Goal: Task Accomplishment & Management: Complete application form

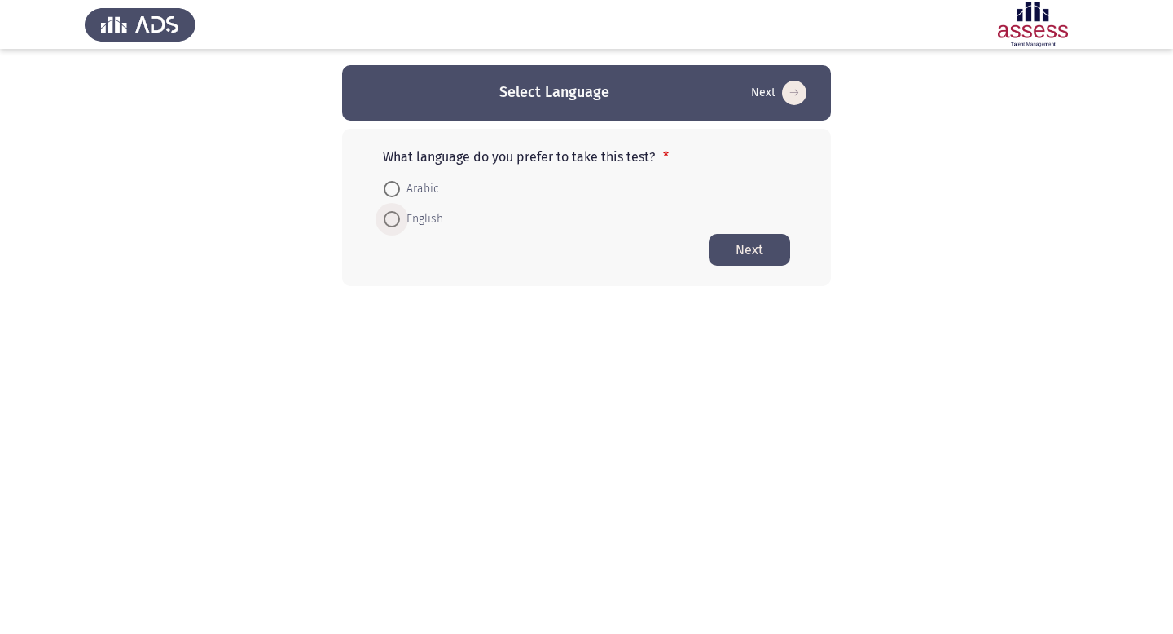
click at [405, 217] on span "English" at bounding box center [421, 219] width 43 height 20
click at [400, 217] on input "English" at bounding box center [392, 219] width 16 height 16
radio input "true"
click at [744, 255] on button "Next" at bounding box center [749, 249] width 81 height 32
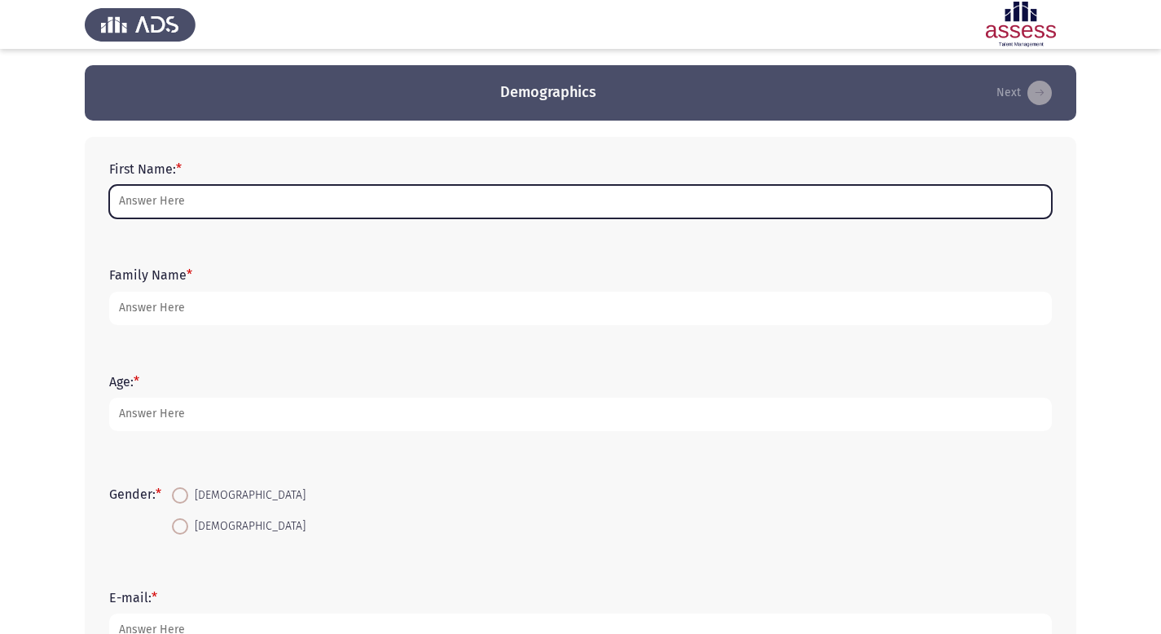
click at [612, 205] on input "First Name: *" at bounding box center [580, 201] width 942 height 33
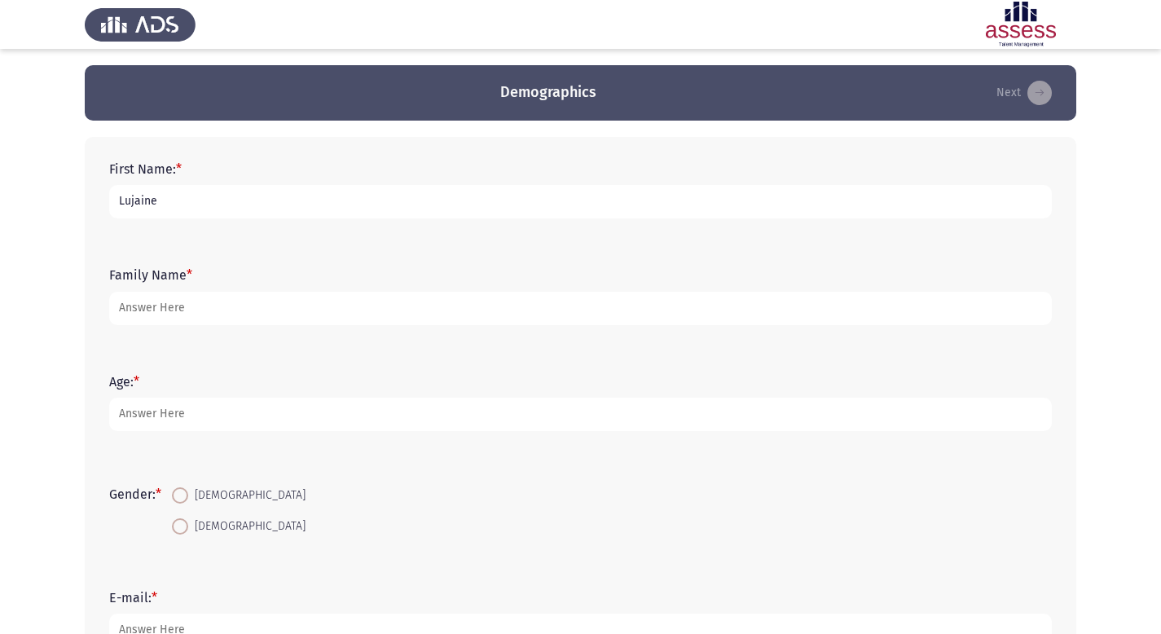
type input "Lujaine"
click at [531, 288] on form "Family Name *" at bounding box center [580, 295] width 942 height 57
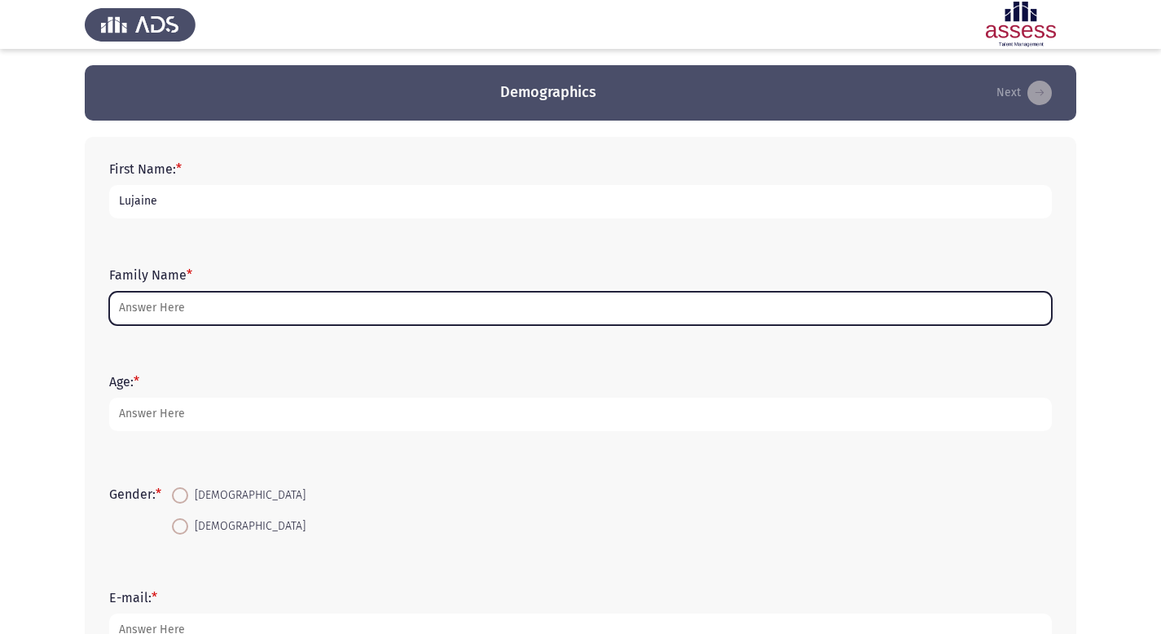
click at [527, 310] on input "Family Name *" at bounding box center [580, 308] width 942 height 33
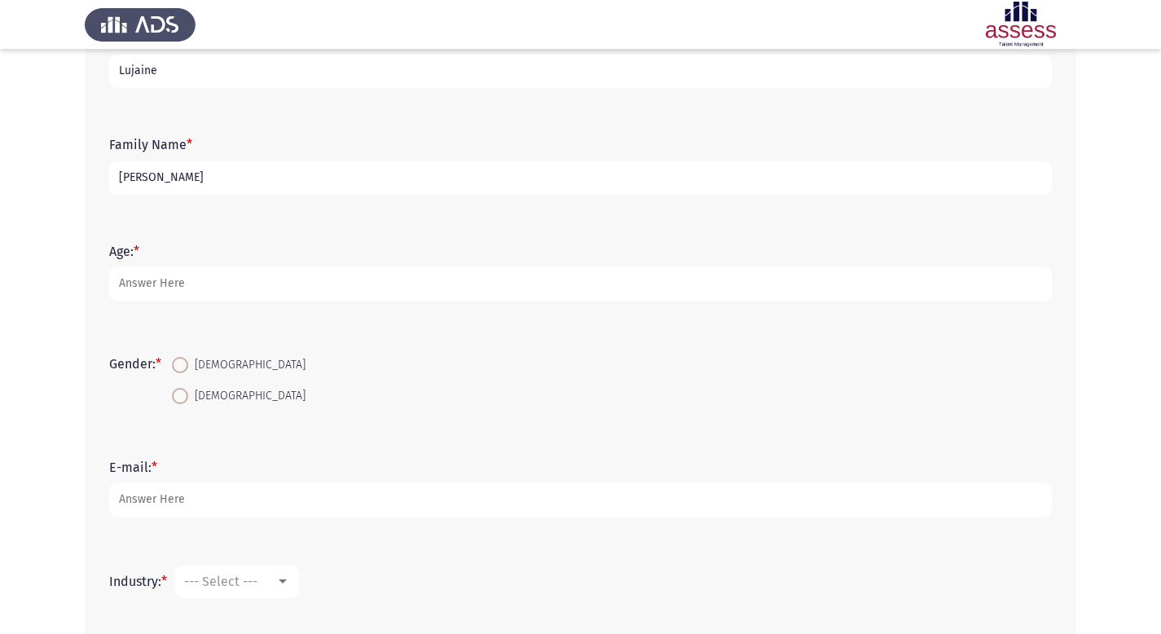
scroll to position [131, 0]
type input "[PERSON_NAME]"
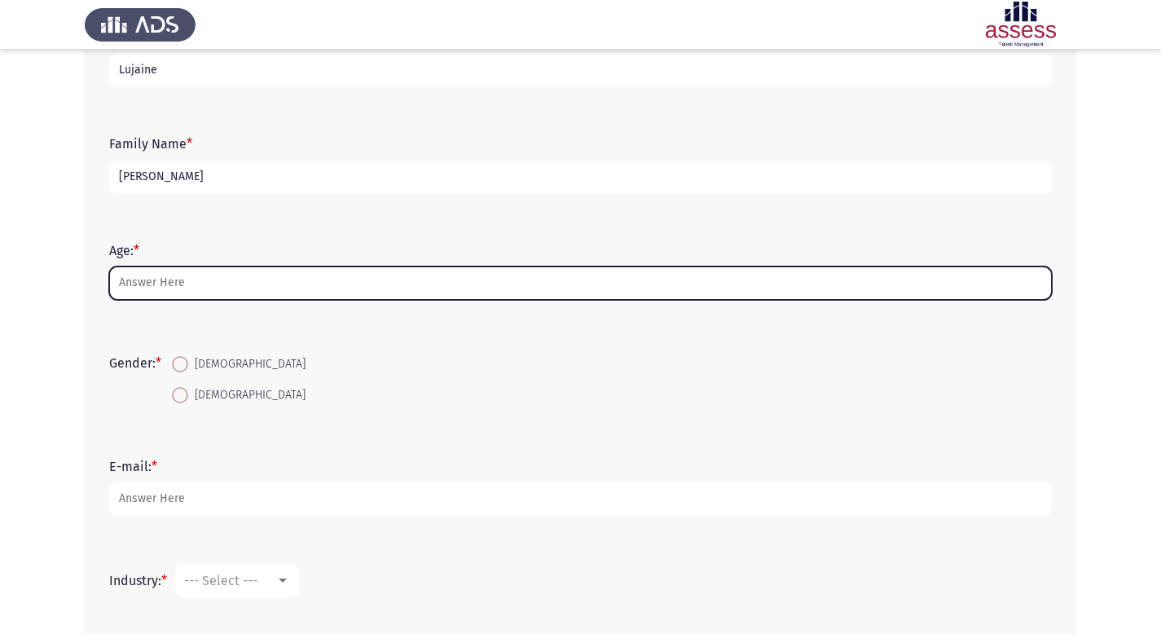
click at [299, 283] on input "Age: *" at bounding box center [580, 282] width 942 height 33
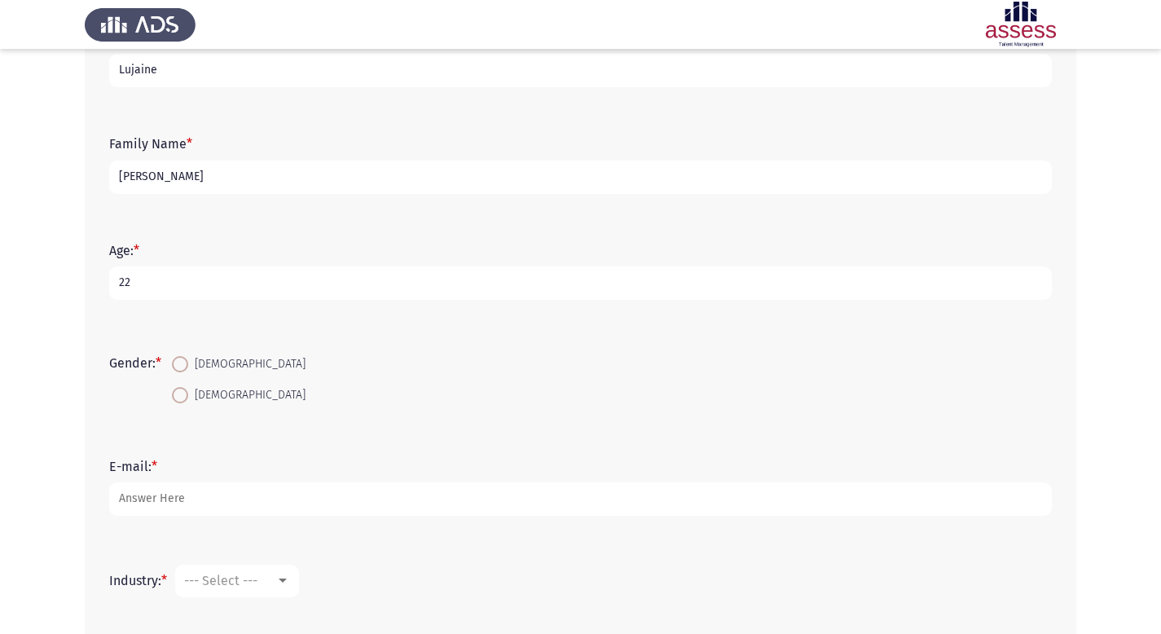
type input "22"
click at [192, 402] on span "[DEMOGRAPHIC_DATA]" at bounding box center [246, 395] width 117 height 20
click at [188, 402] on input "[DEMOGRAPHIC_DATA]" at bounding box center [180, 395] width 16 height 16
radio input "true"
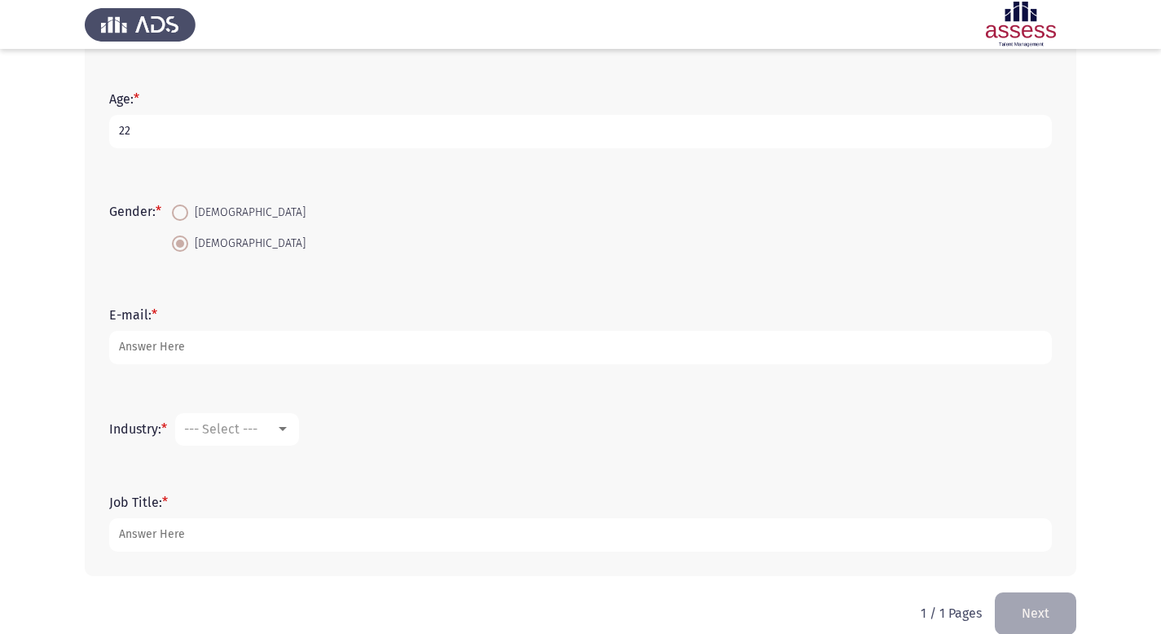
scroll to position [296, 0]
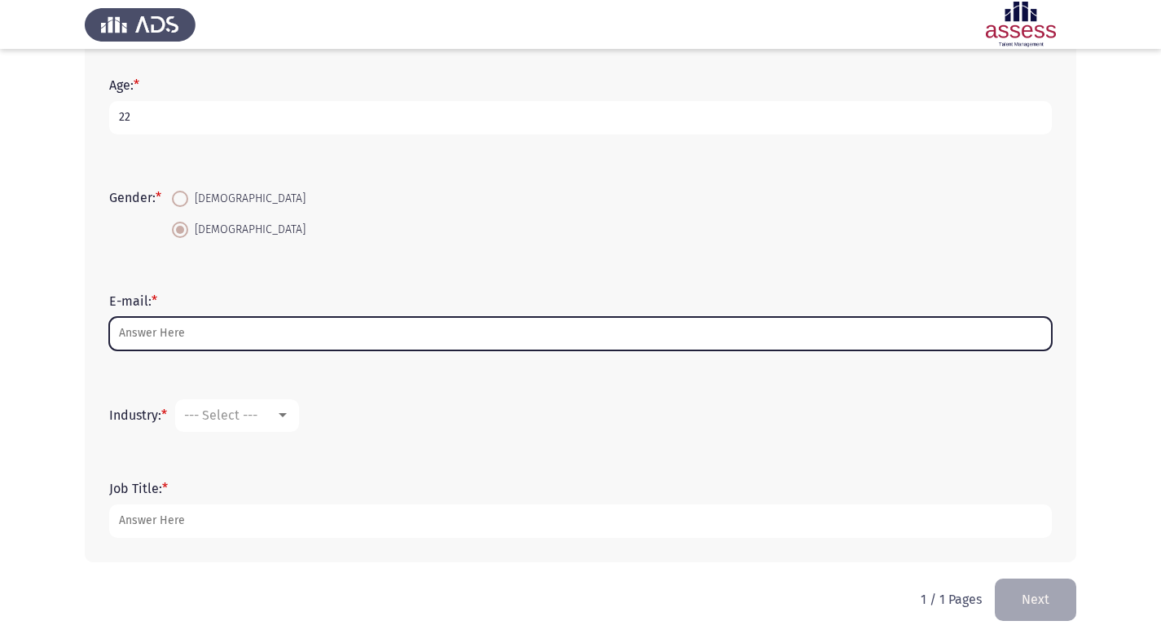
click at [202, 336] on input "E-mail: *" at bounding box center [580, 333] width 942 height 33
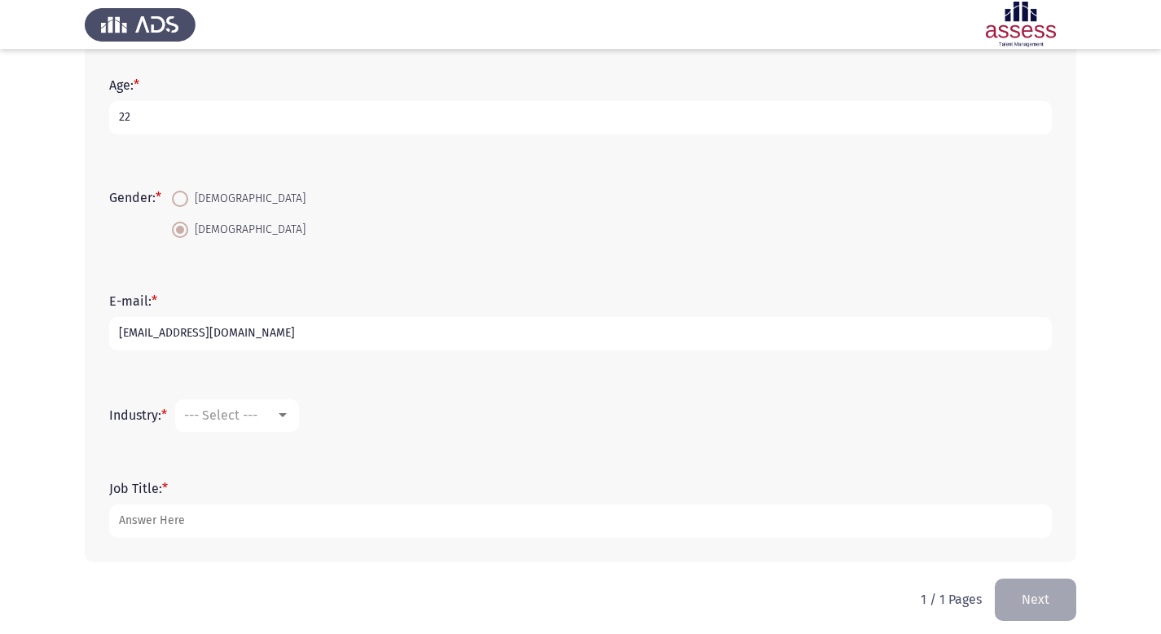
type input "[EMAIL_ADDRESS][DOMAIN_NAME]"
click at [274, 406] on mat-select "--- Select ---" at bounding box center [237, 415] width 124 height 33
click at [282, 417] on div at bounding box center [283, 415] width 8 height 4
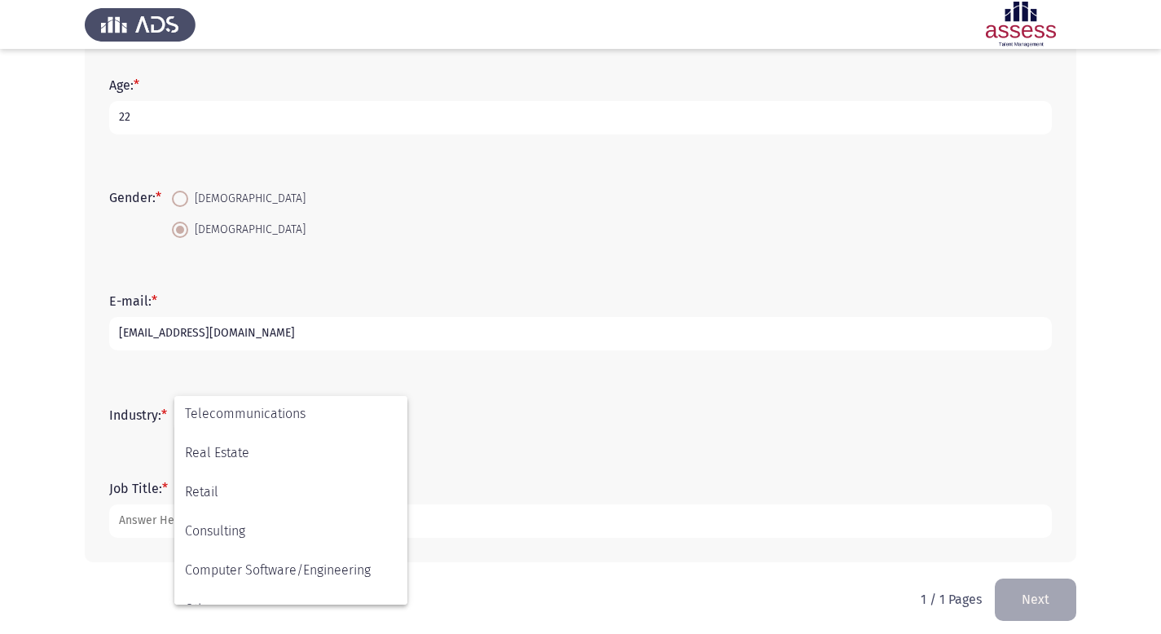
scroll to position [534, 0]
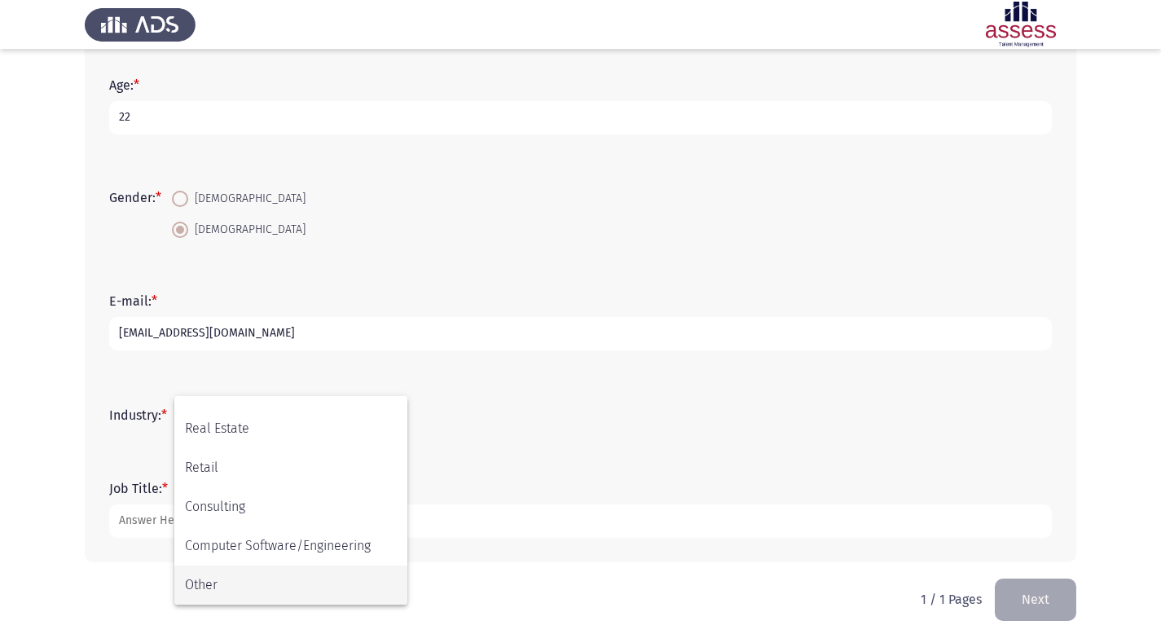
click at [237, 592] on span "Other" at bounding box center [291, 584] width 212 height 39
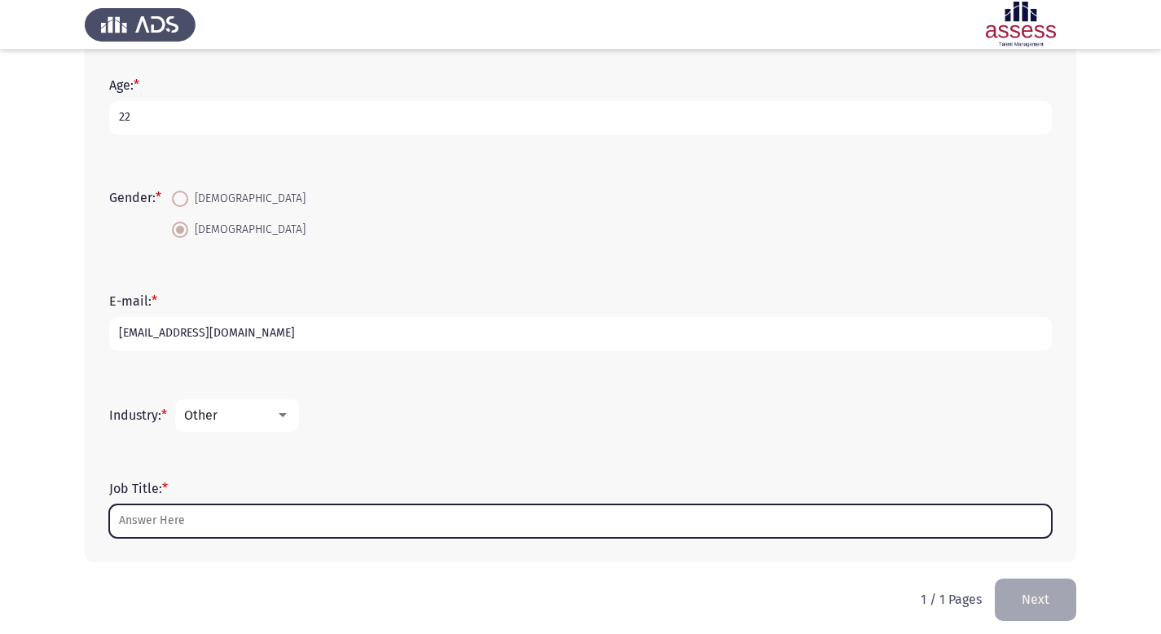
click at [259, 536] on input "Job Title: *" at bounding box center [580, 520] width 942 height 33
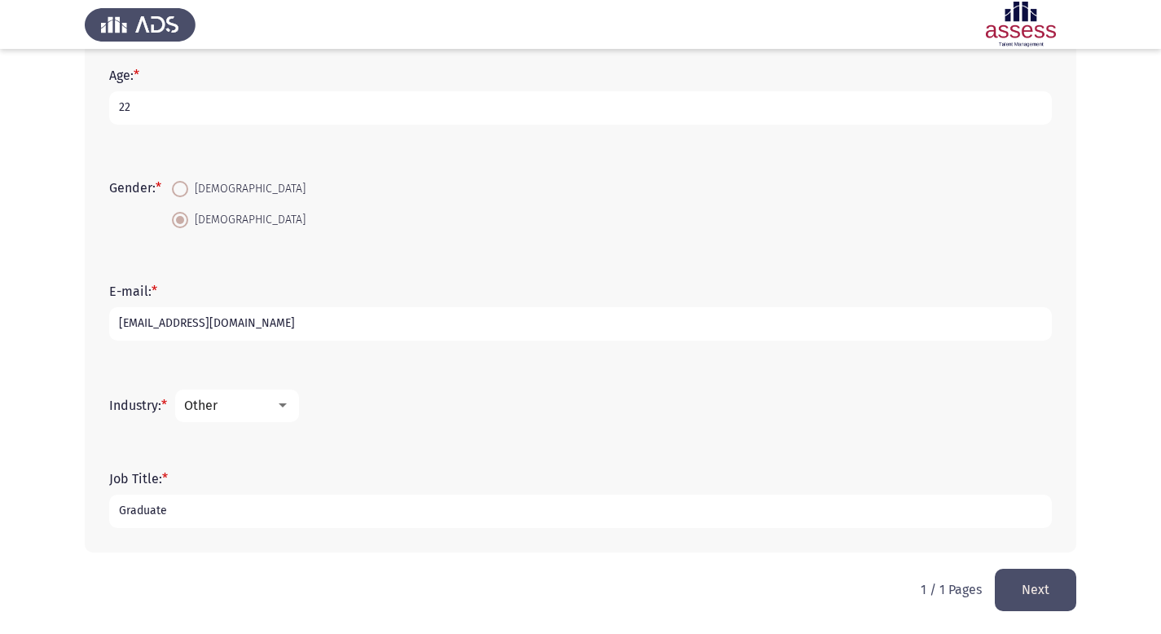
drag, startPoint x: 164, startPoint y: 518, endPoint x: 112, endPoint y: 516, distance: 51.4
click at [112, 516] on input "Graduate" at bounding box center [580, 510] width 942 height 33
click at [121, 512] on input "Graduate" at bounding box center [580, 510] width 942 height 33
click at [324, 514] on input "Fresh Graduate" at bounding box center [580, 510] width 942 height 33
type input "Fresh Graduate from Business in Finance - AUC"
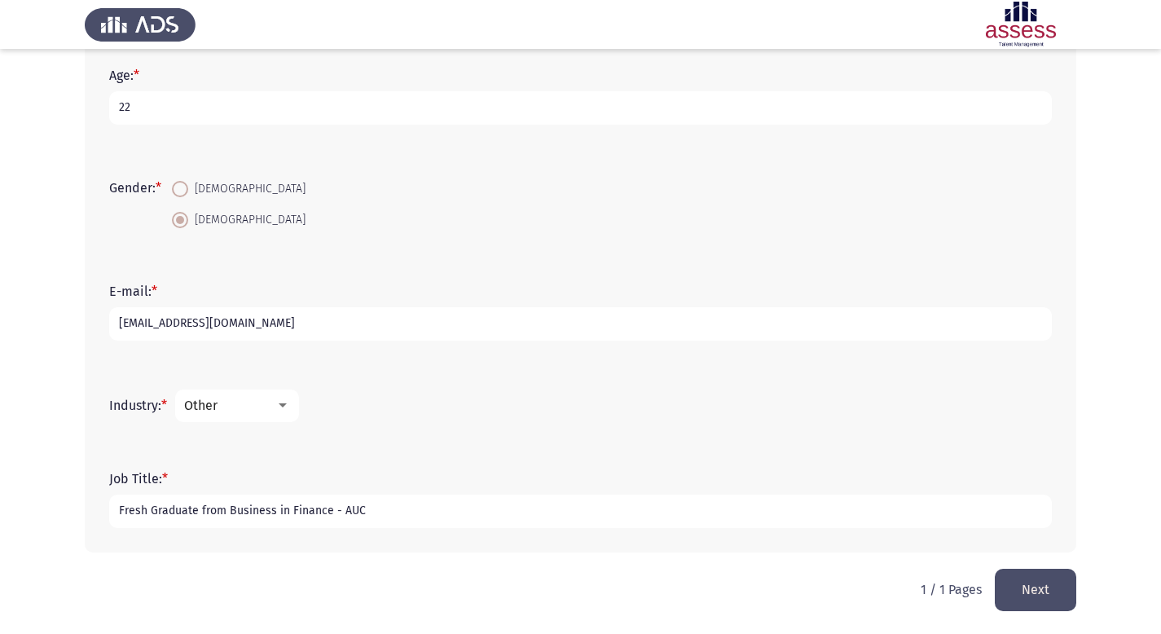
click at [1012, 587] on button "Next" at bounding box center [1034, 590] width 81 height 42
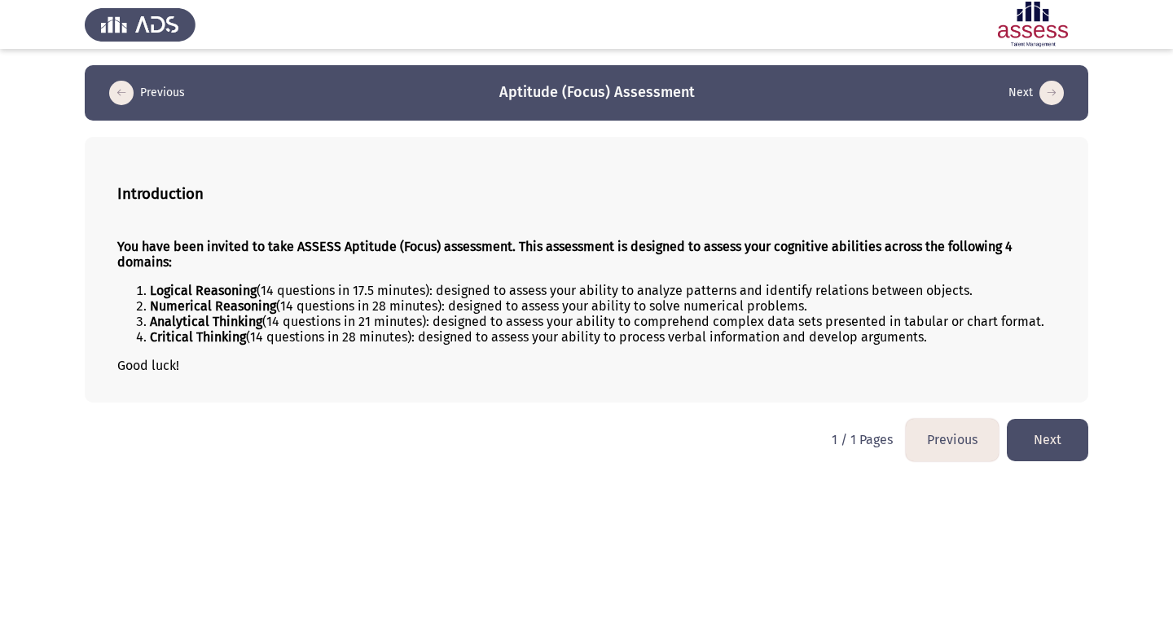
click at [1069, 449] on button "Next" at bounding box center [1047, 440] width 81 height 42
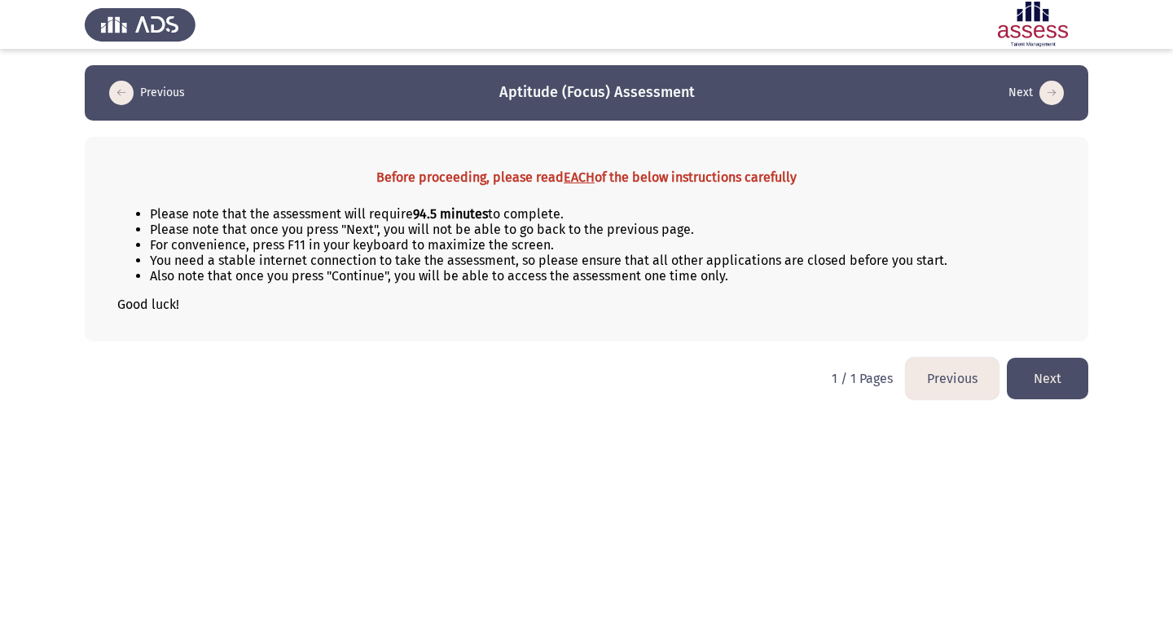
click at [1047, 371] on button "Next" at bounding box center [1047, 379] width 81 height 42
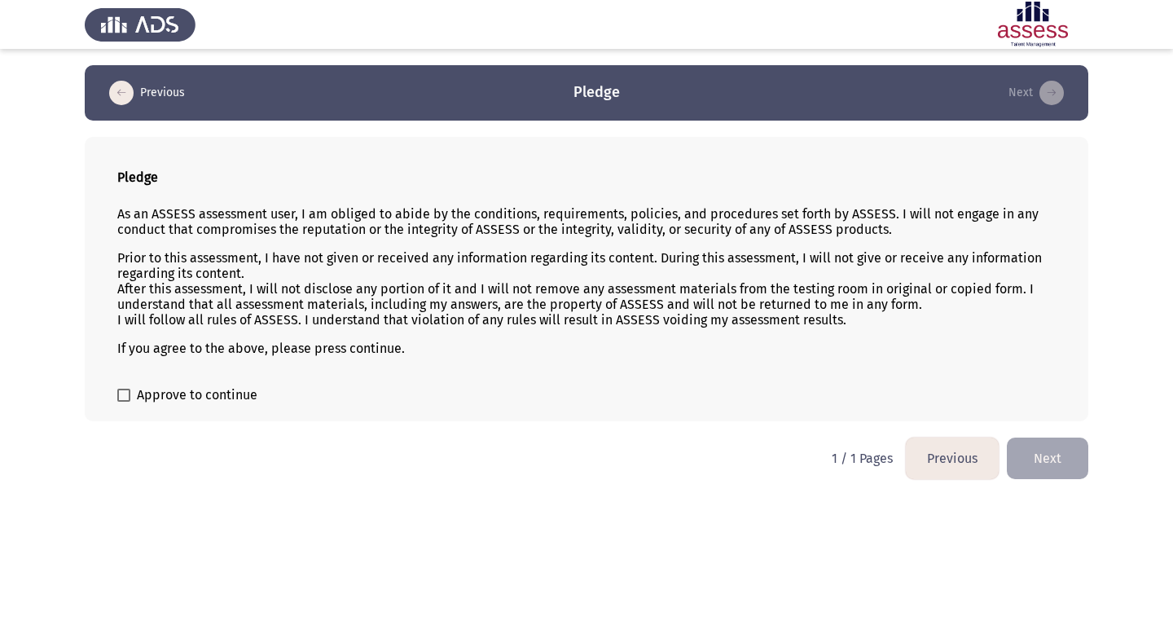
click at [191, 399] on span "Approve to continue" at bounding box center [197, 395] width 121 height 20
click at [124, 402] on input "Approve to continue" at bounding box center [123, 402] width 1 height 1
checkbox input "true"
click at [1046, 468] on button "Next" at bounding box center [1047, 458] width 81 height 42
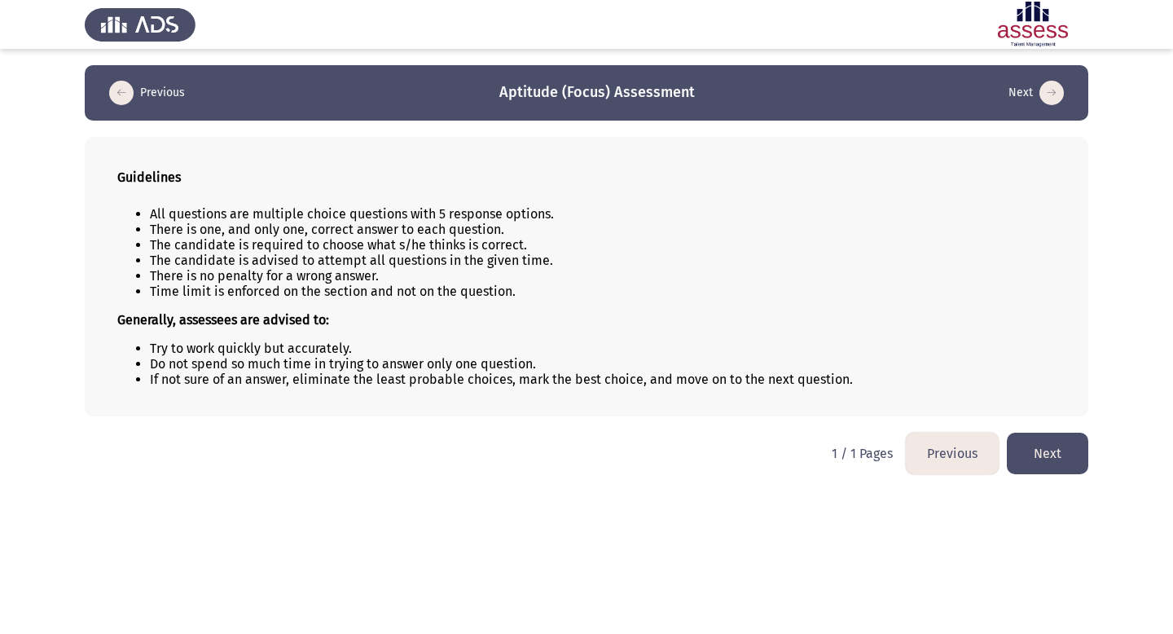
click at [1046, 468] on button "Next" at bounding box center [1047, 453] width 81 height 42
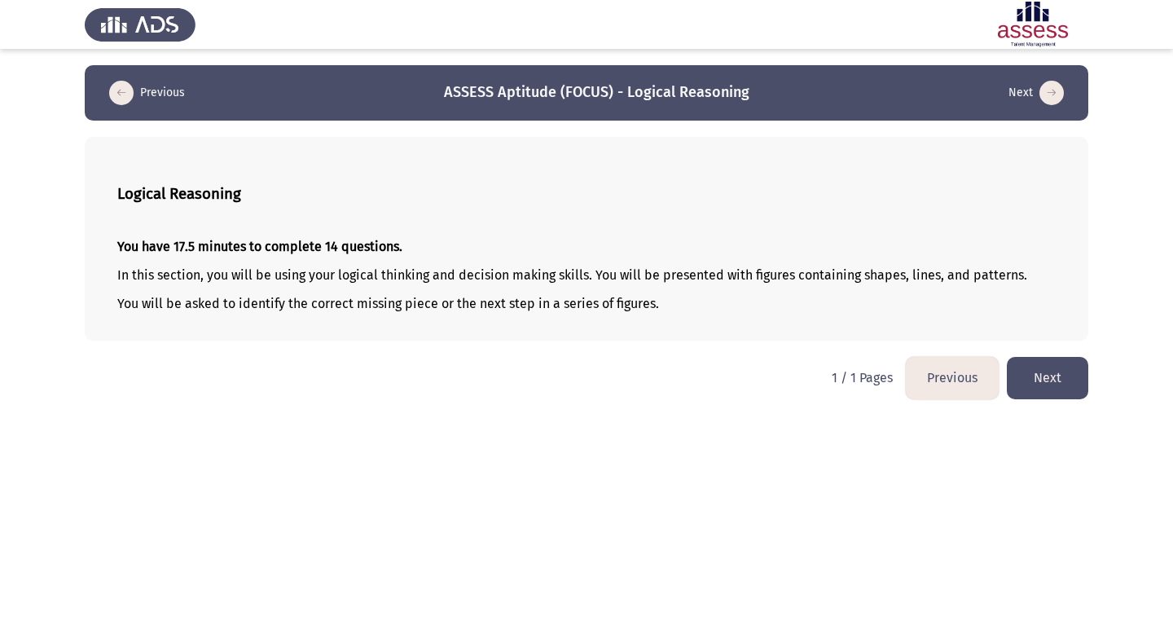
click at [1063, 388] on button "Next" at bounding box center [1047, 378] width 81 height 42
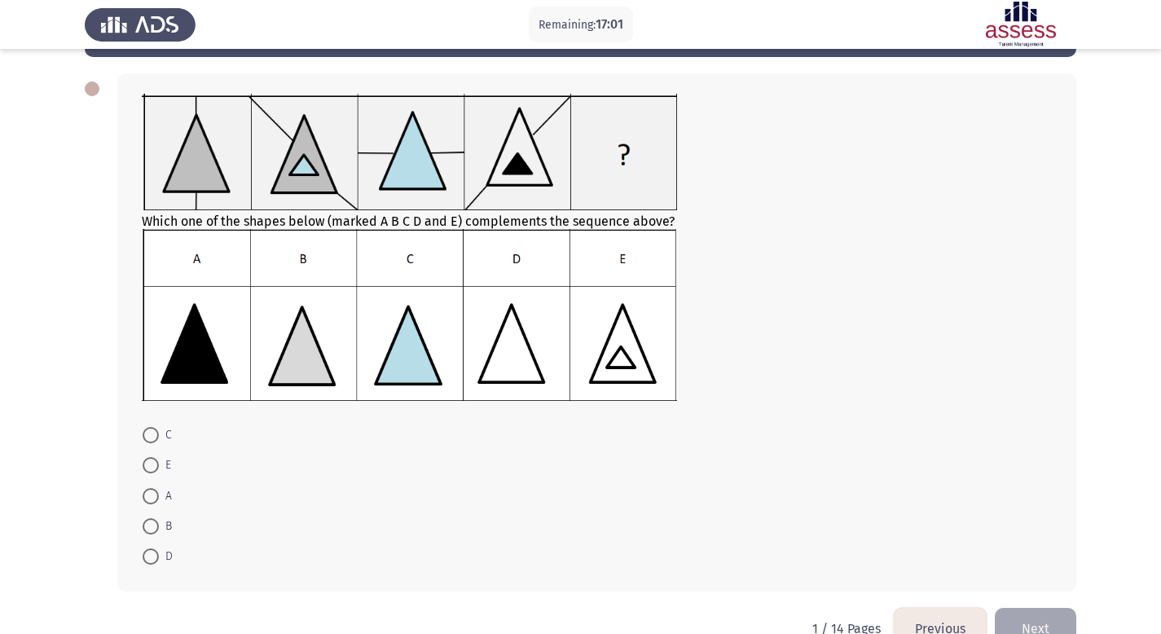
scroll to position [83, 0]
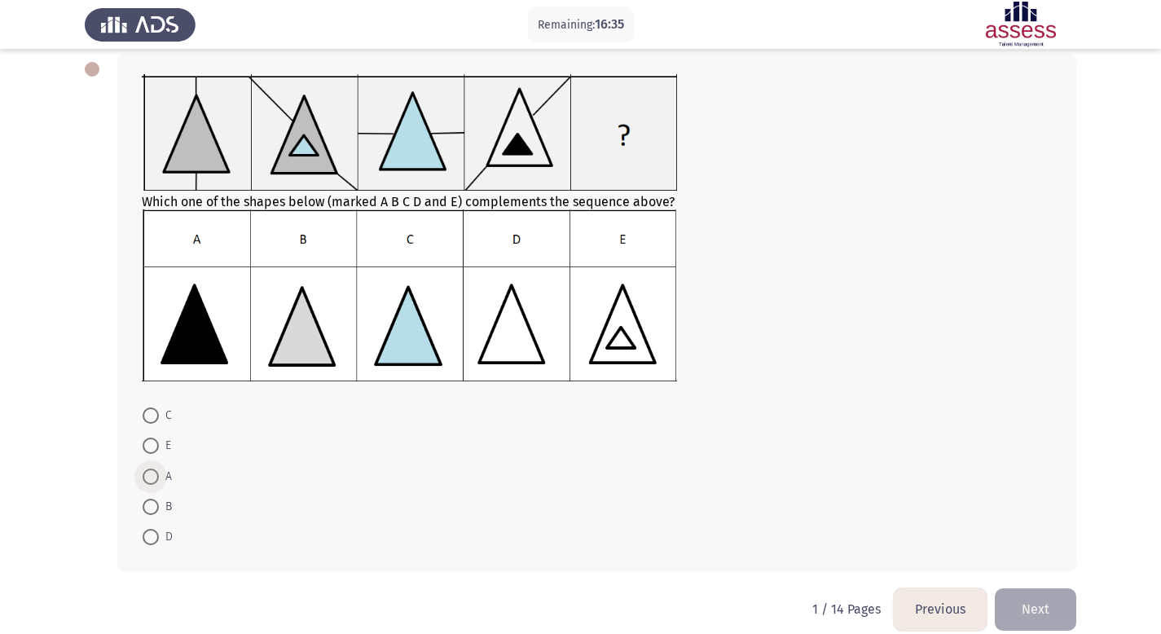
click at [151, 476] on span at bounding box center [151, 476] width 16 height 16
click at [151, 476] on input "A" at bounding box center [151, 476] width 16 height 16
radio input "true"
click at [1040, 603] on button "Next" at bounding box center [1034, 608] width 81 height 42
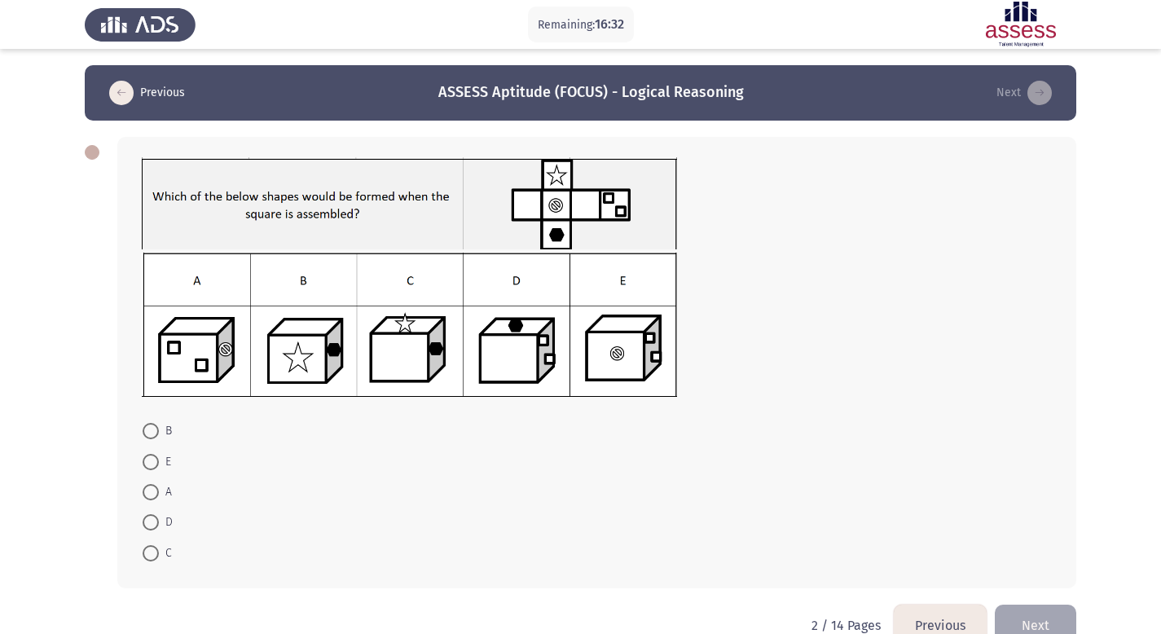
scroll to position [35, 0]
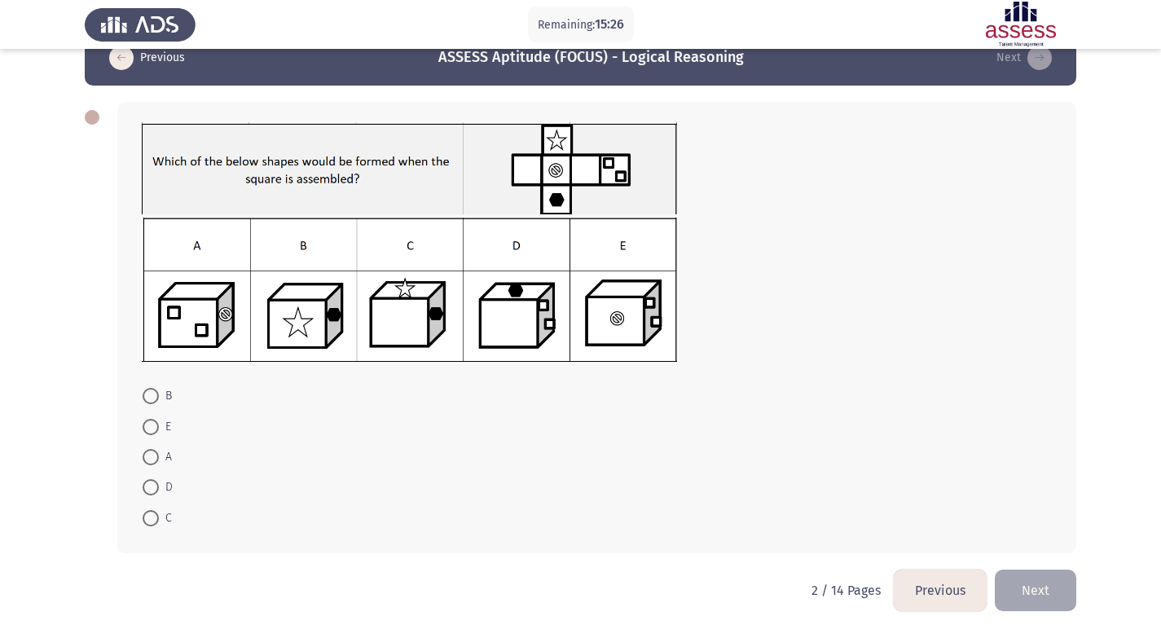
click at [158, 486] on span at bounding box center [151, 487] width 16 height 16
click at [158, 486] on input "D" at bounding box center [151, 487] width 16 height 16
radio input "true"
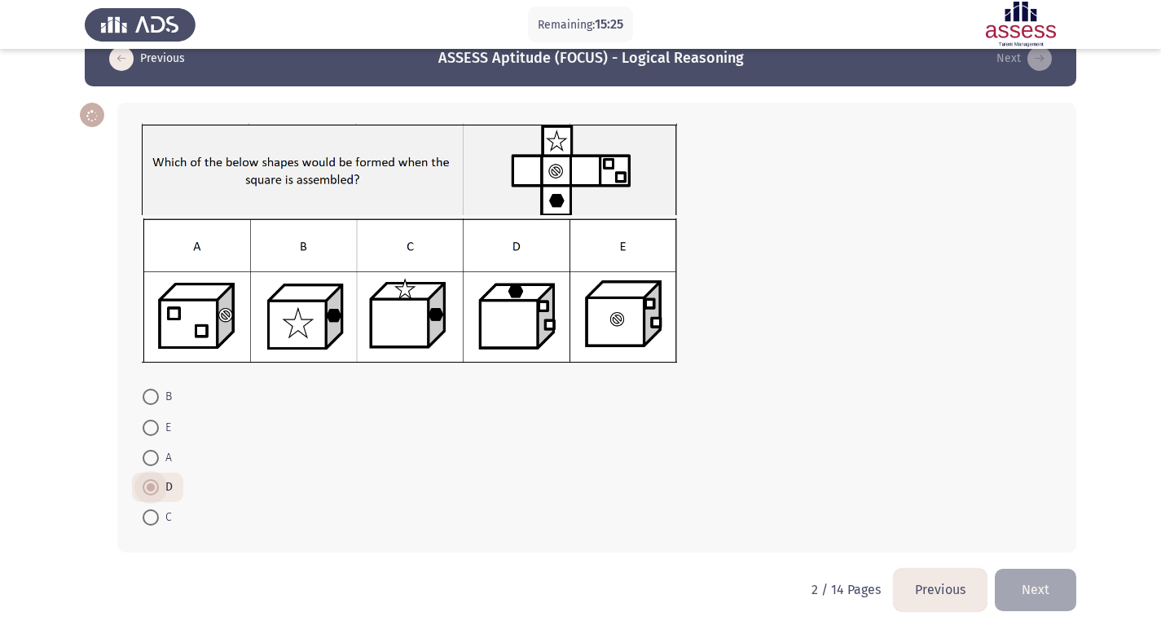
scroll to position [34, 0]
click at [1043, 588] on button "Next" at bounding box center [1034, 590] width 81 height 42
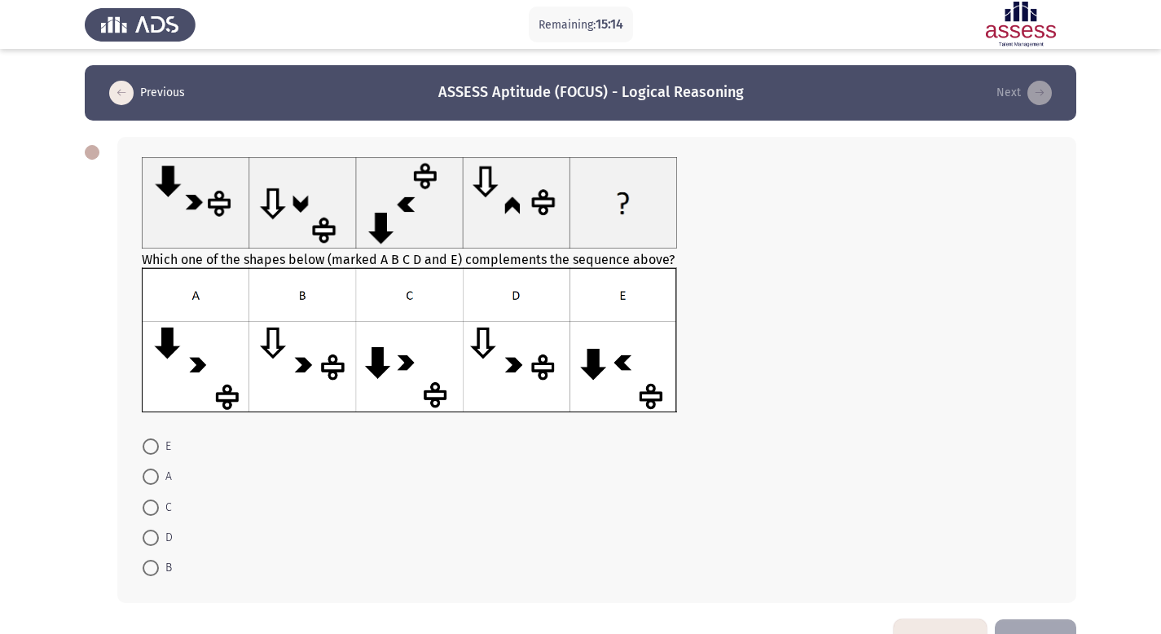
scroll to position [50, 0]
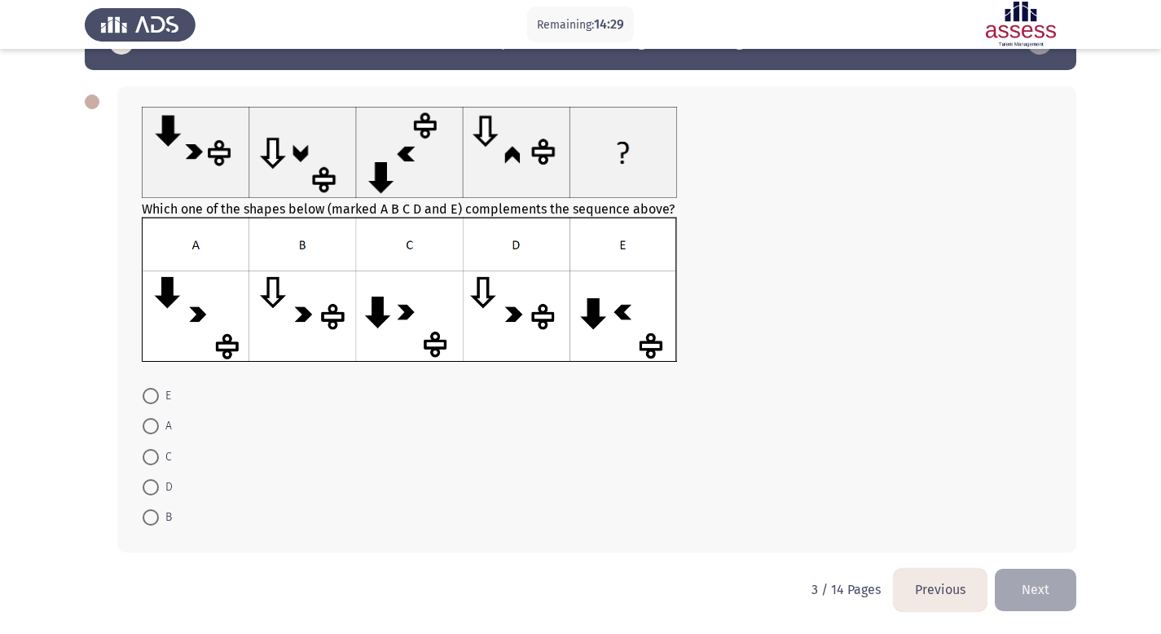
click at [440, 320] on img at bounding box center [409, 289] width 535 height 144
click at [126, 459] on div "Which one of the shapes below (marked A B C D and E) complements the sequence a…" at bounding box center [596, 319] width 959 height 466
click at [143, 459] on span at bounding box center [151, 457] width 16 height 16
click at [143, 459] on input "C" at bounding box center [151, 457] width 16 height 16
radio input "true"
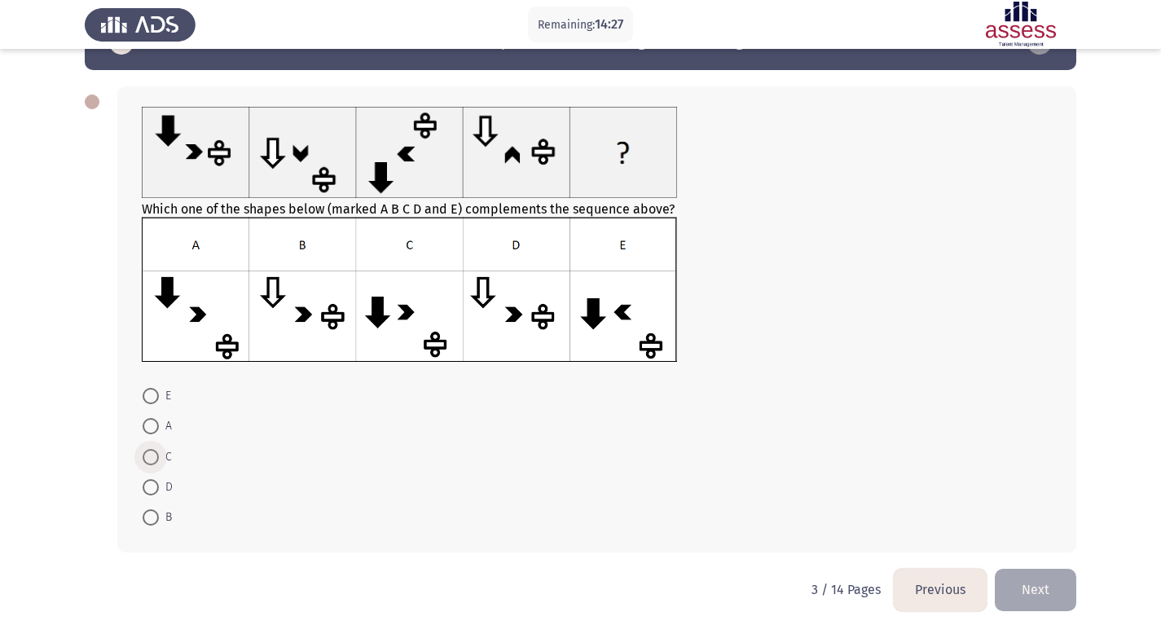
scroll to position [50, 0]
click at [1069, 589] on button "Next" at bounding box center [1034, 590] width 81 height 42
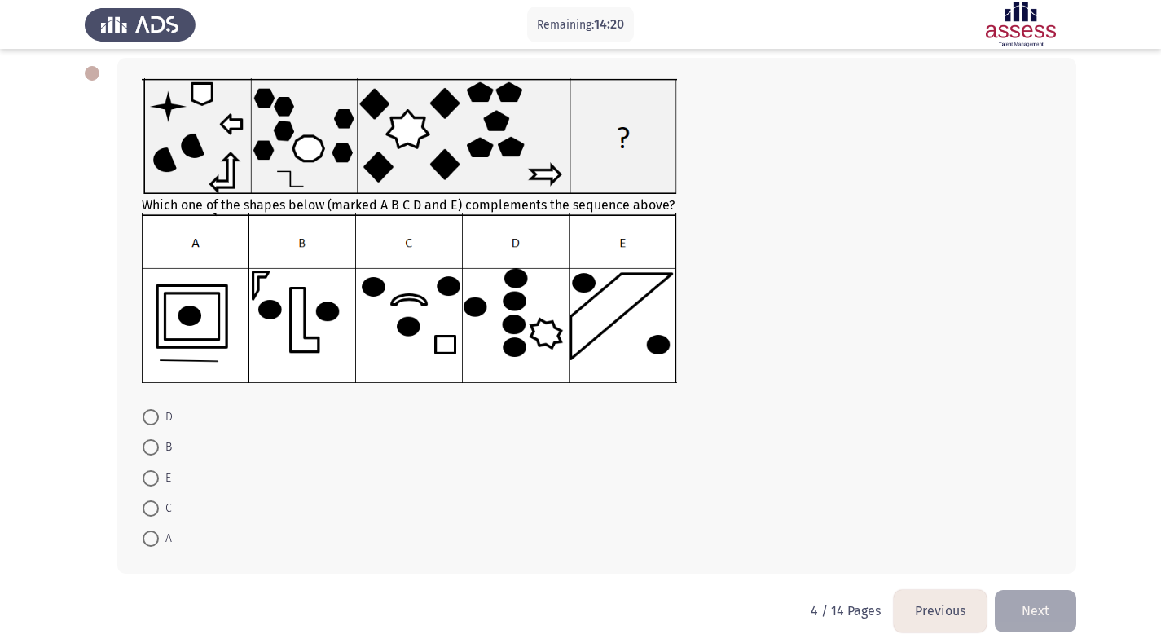
scroll to position [81, 0]
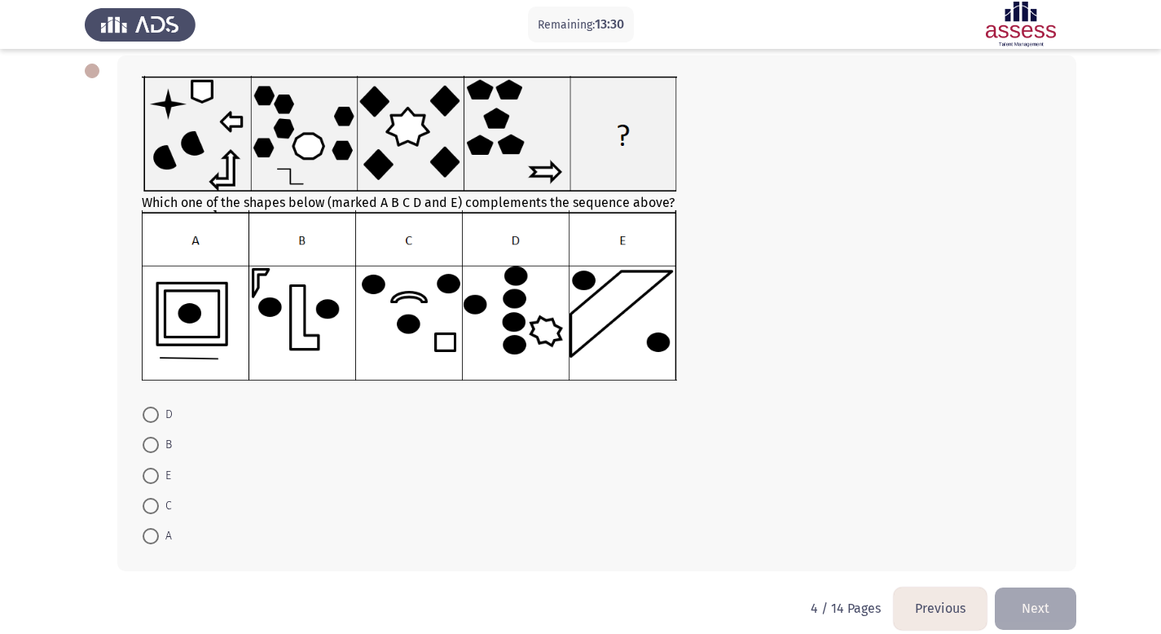
click at [143, 537] on span at bounding box center [151, 536] width 16 height 16
click at [143, 537] on input "A" at bounding box center [151, 536] width 16 height 16
radio input "true"
click at [154, 506] on span at bounding box center [151, 506] width 16 height 16
click at [154, 506] on input "C" at bounding box center [151, 506] width 16 height 16
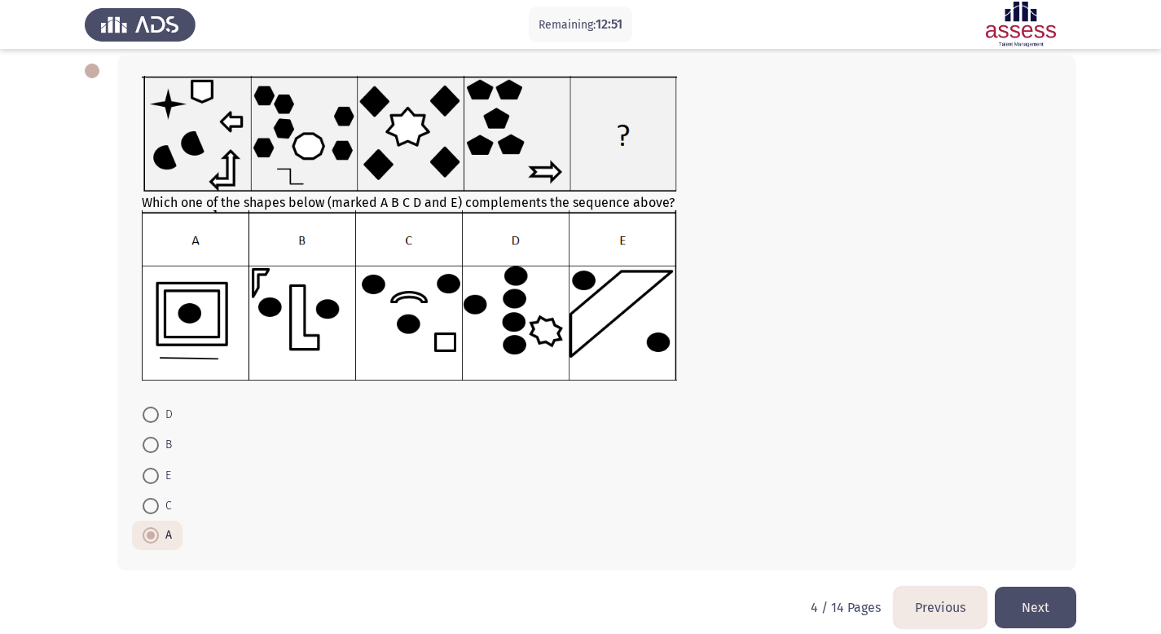
radio input "true"
click at [1008, 607] on button "Next" at bounding box center [1034, 607] width 81 height 42
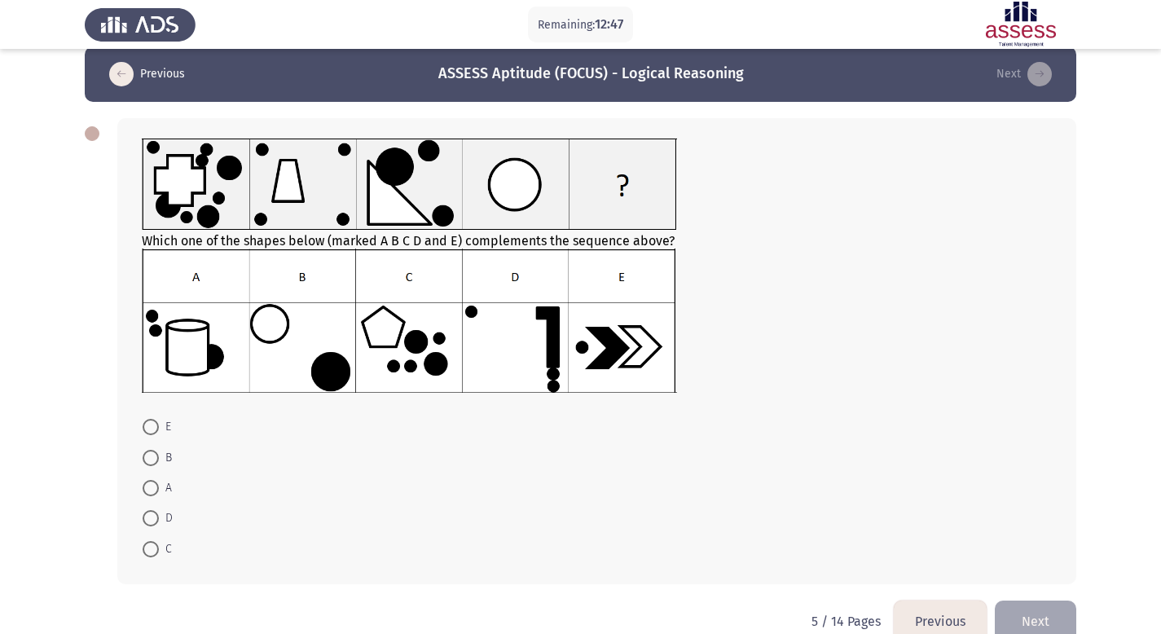
scroll to position [17, 0]
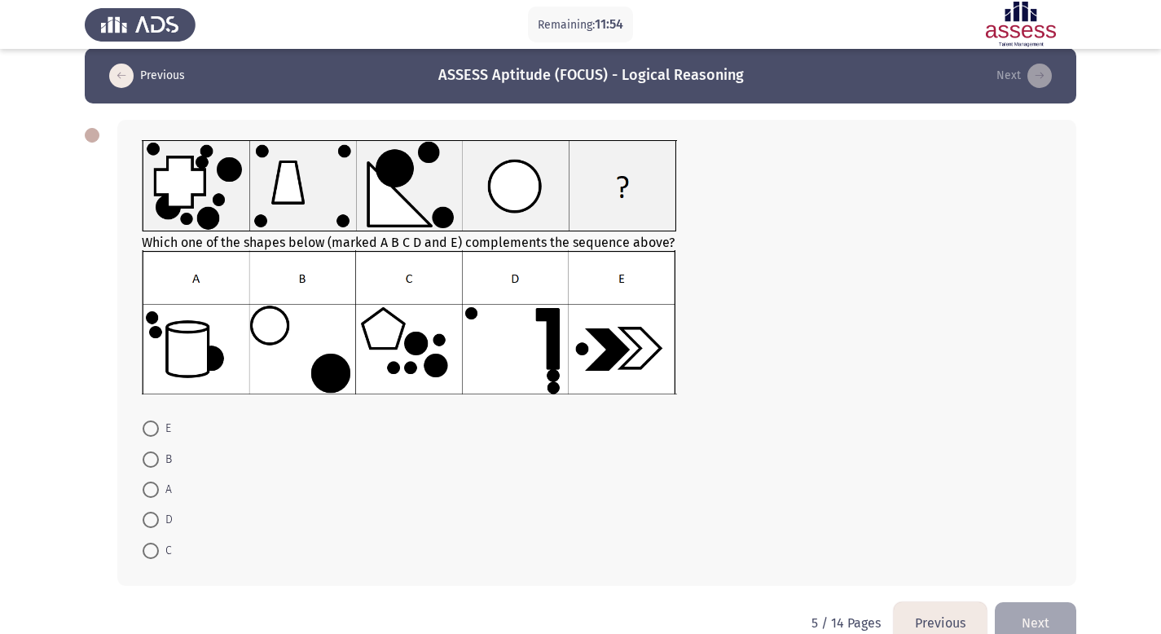
click at [149, 561] on mat-radio-button "C" at bounding box center [157, 549] width 50 height 30
click at [150, 542] on span at bounding box center [151, 550] width 16 height 16
click at [150, 542] on input "C" at bounding box center [151, 550] width 16 height 16
radio input "true"
click at [1051, 611] on button "Next" at bounding box center [1034, 621] width 81 height 42
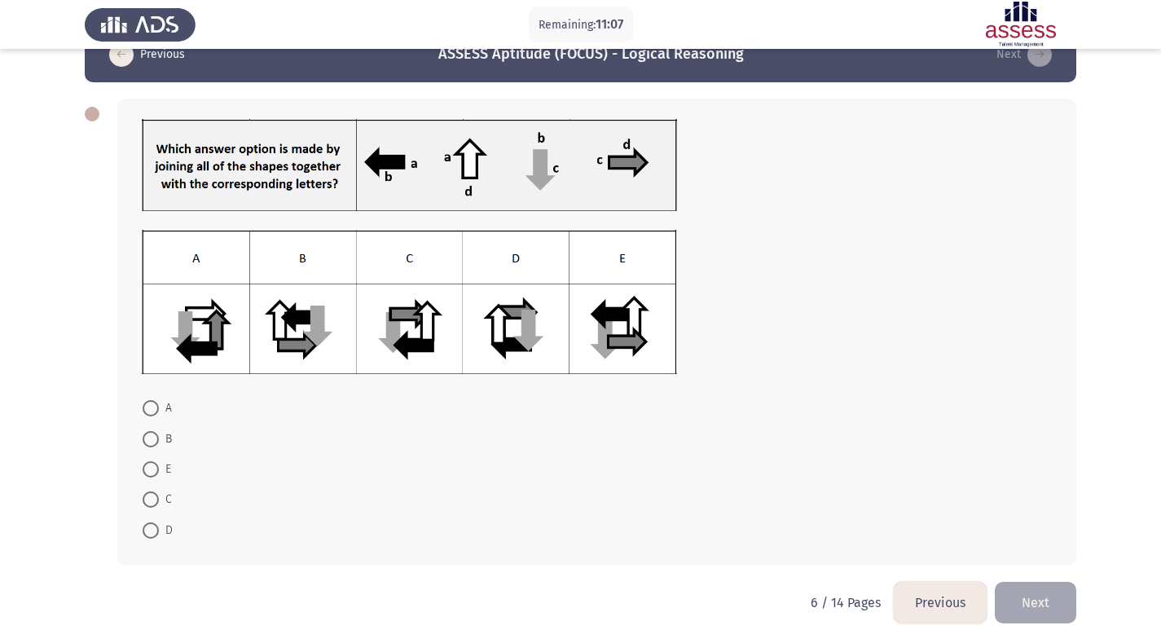
scroll to position [50, 0]
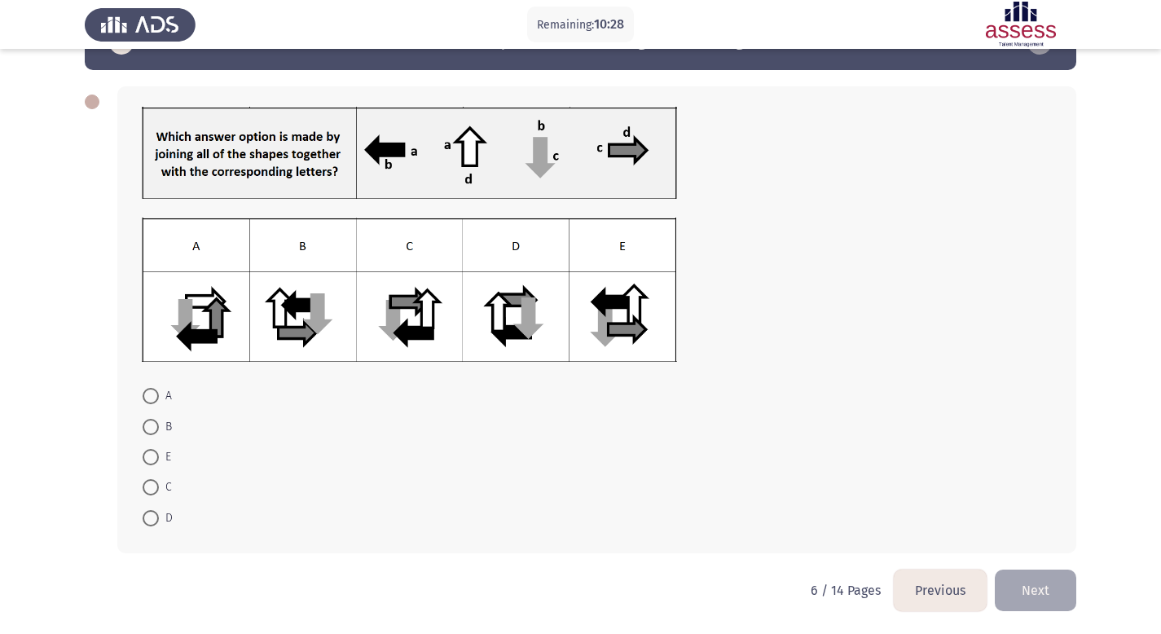
click at [158, 466] on mat-radio-button "E" at bounding box center [157, 456] width 50 height 30
click at [157, 462] on span at bounding box center [151, 457] width 16 height 16
click at [157, 462] on input "E" at bounding box center [151, 457] width 16 height 16
radio input "true"
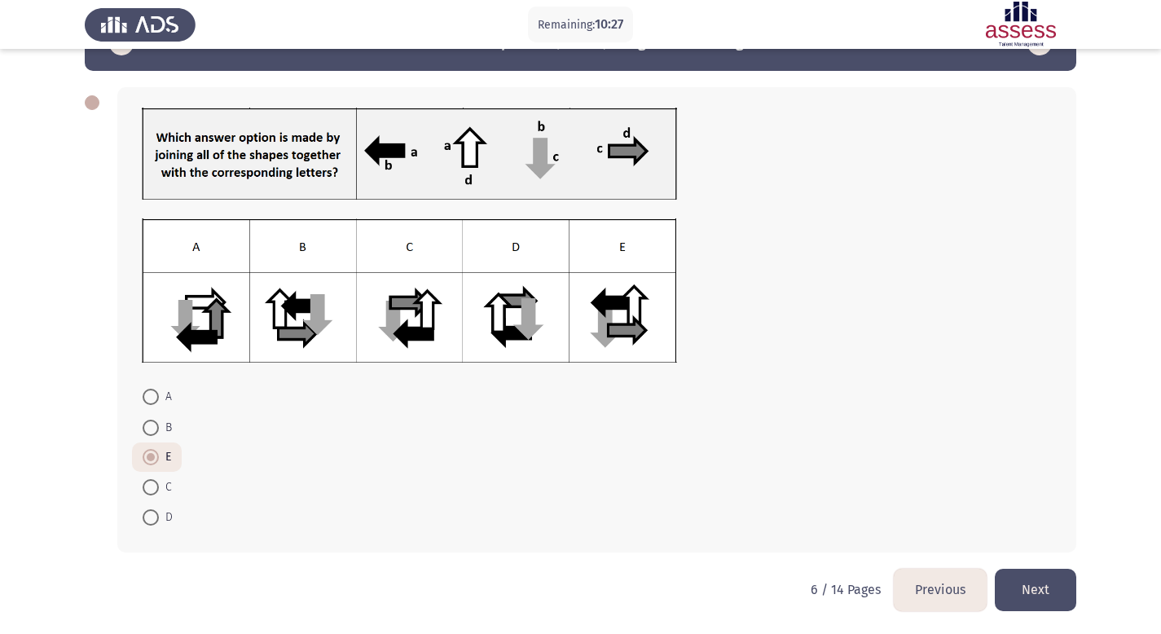
click at [1012, 599] on button "Next" at bounding box center [1034, 590] width 81 height 42
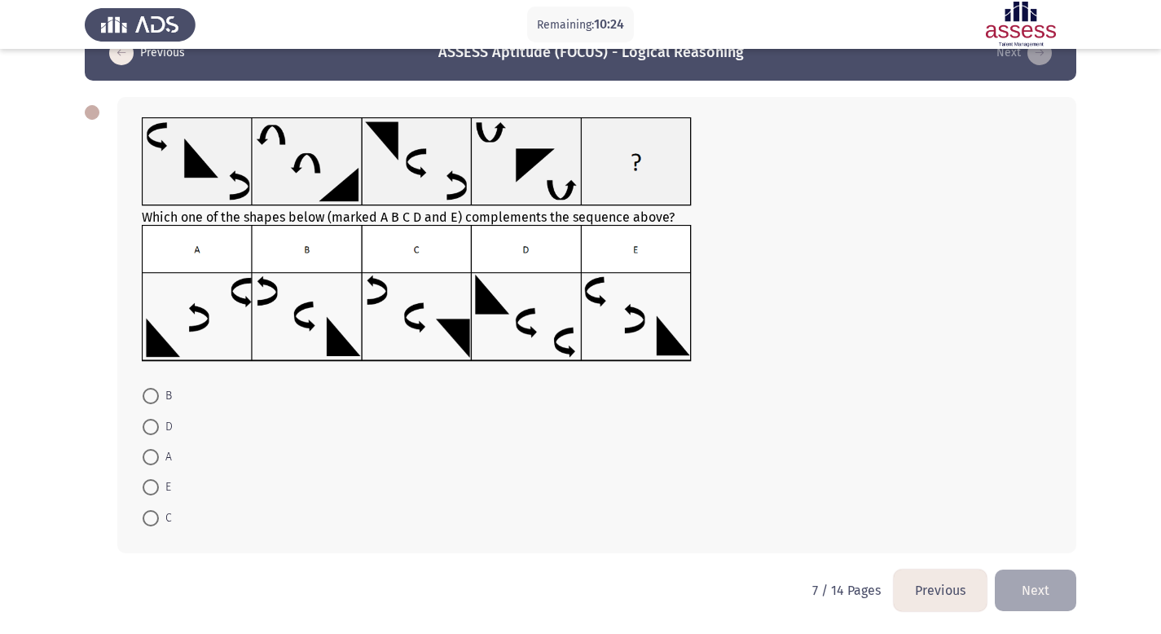
scroll to position [1, 0]
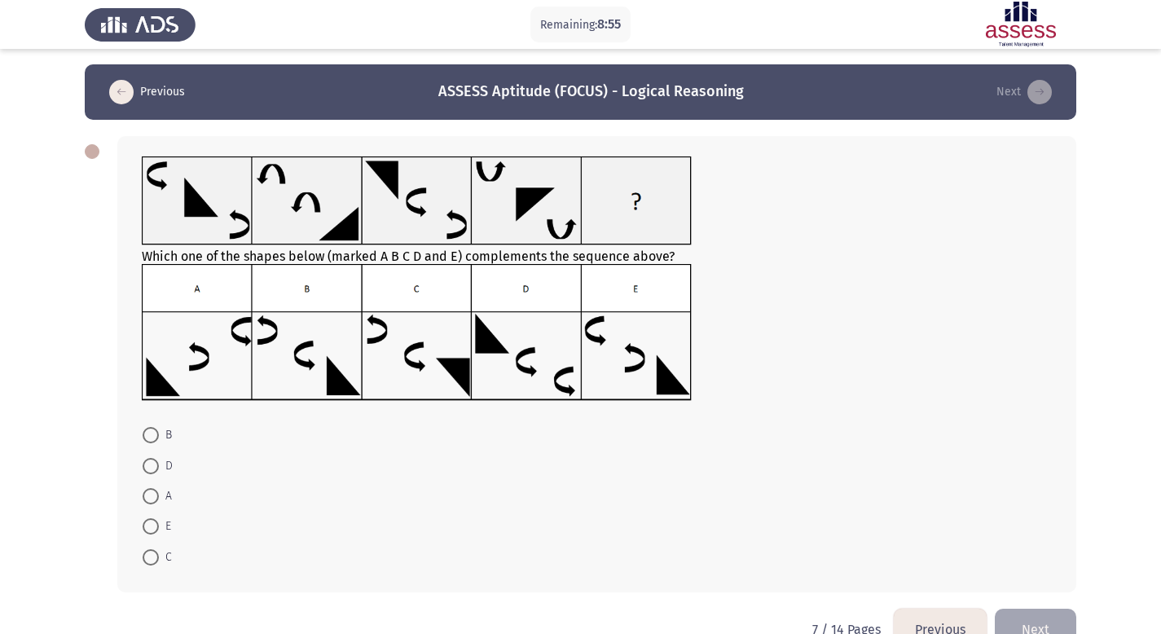
click at [151, 538] on mat-radio-button "E" at bounding box center [157, 526] width 50 height 30
click at [151, 529] on span at bounding box center [151, 526] width 16 height 16
click at [151, 529] on input "E" at bounding box center [151, 526] width 16 height 16
radio input "true"
click at [1026, 633] on button "Next" at bounding box center [1034, 628] width 81 height 42
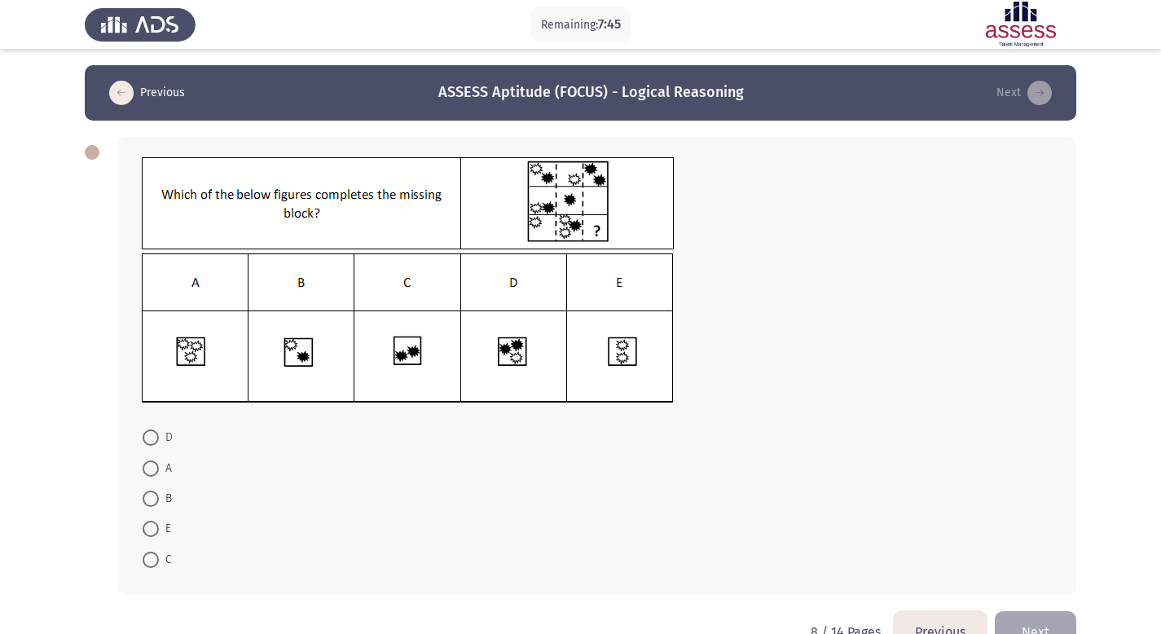
scroll to position [42, 0]
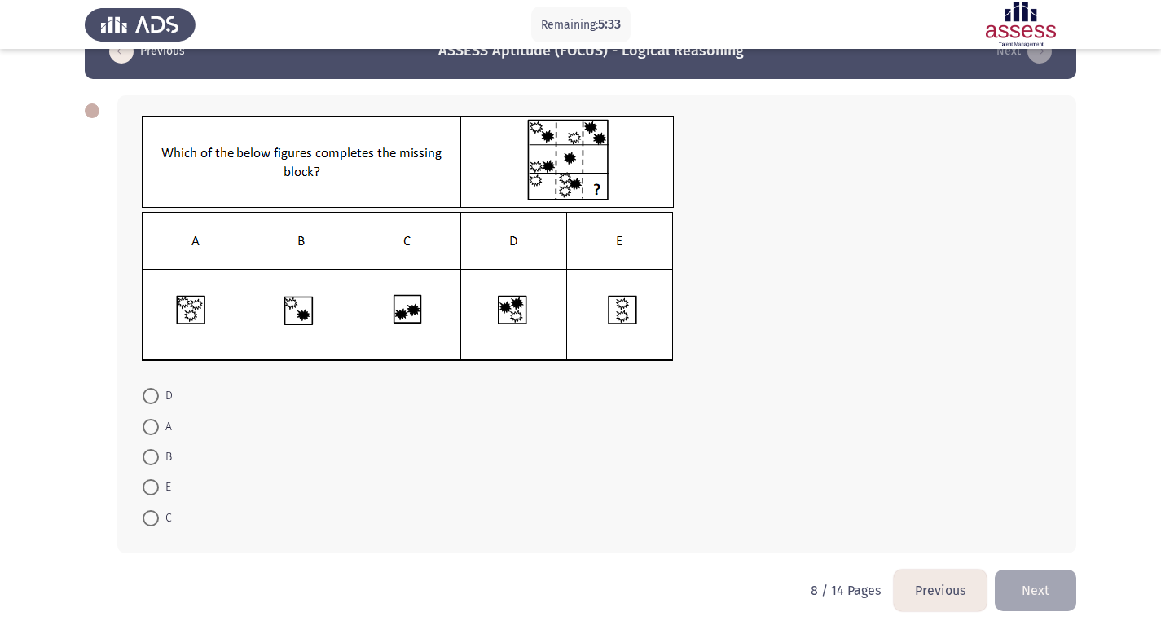
click at [147, 392] on span at bounding box center [151, 396] width 16 height 16
click at [147, 392] on input "D" at bounding box center [151, 396] width 16 height 16
radio input "true"
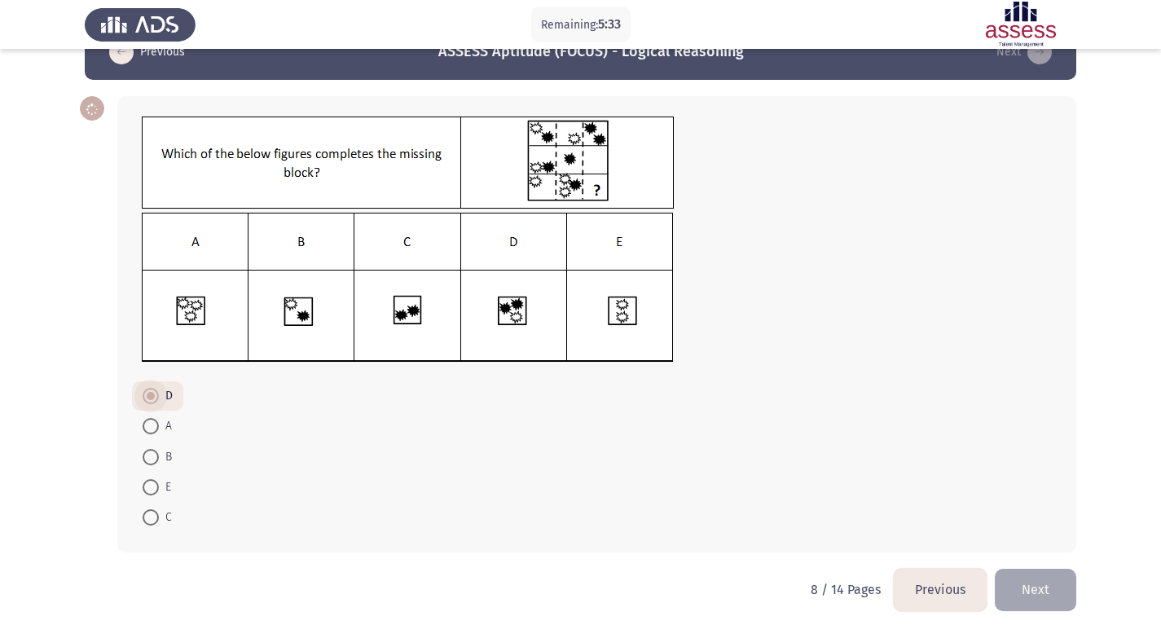
scroll to position [41, 0]
click at [1060, 583] on button "Next" at bounding box center [1034, 590] width 81 height 42
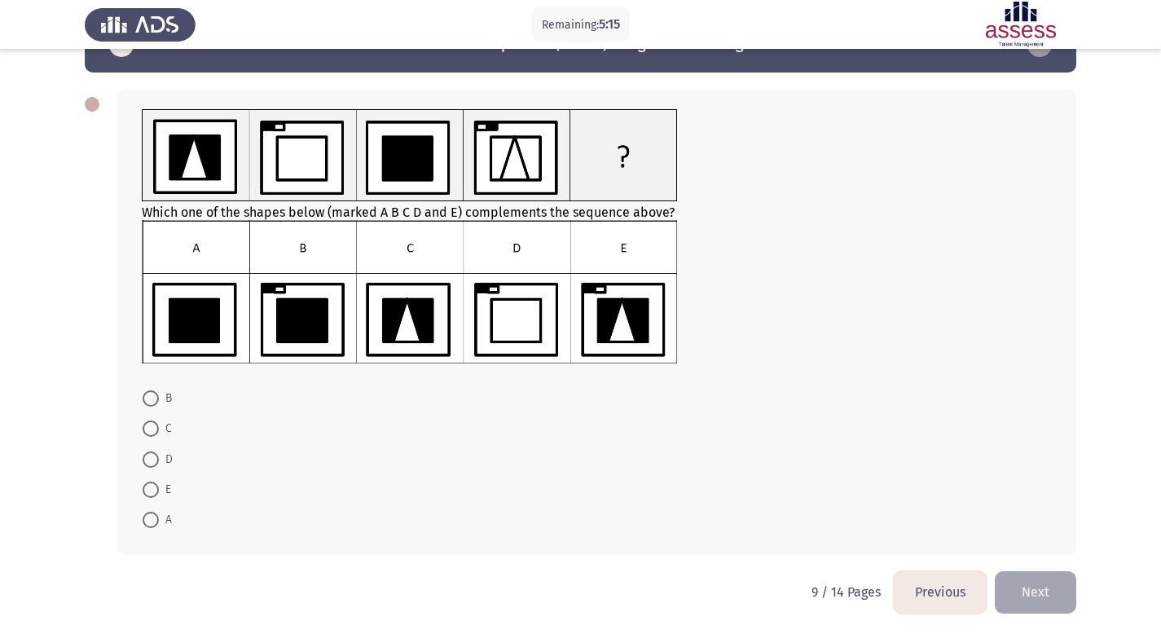
scroll to position [50, 0]
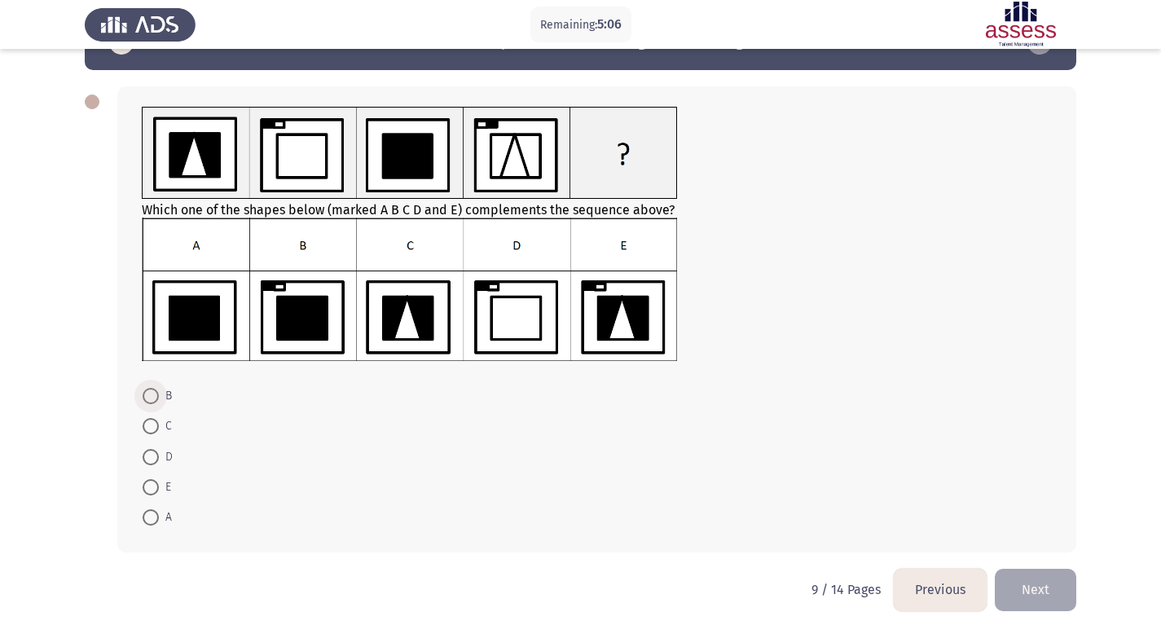
click at [150, 387] on label "B" at bounding box center [157, 396] width 29 height 20
click at [150, 388] on input "B" at bounding box center [151, 396] width 16 height 16
radio input "true"
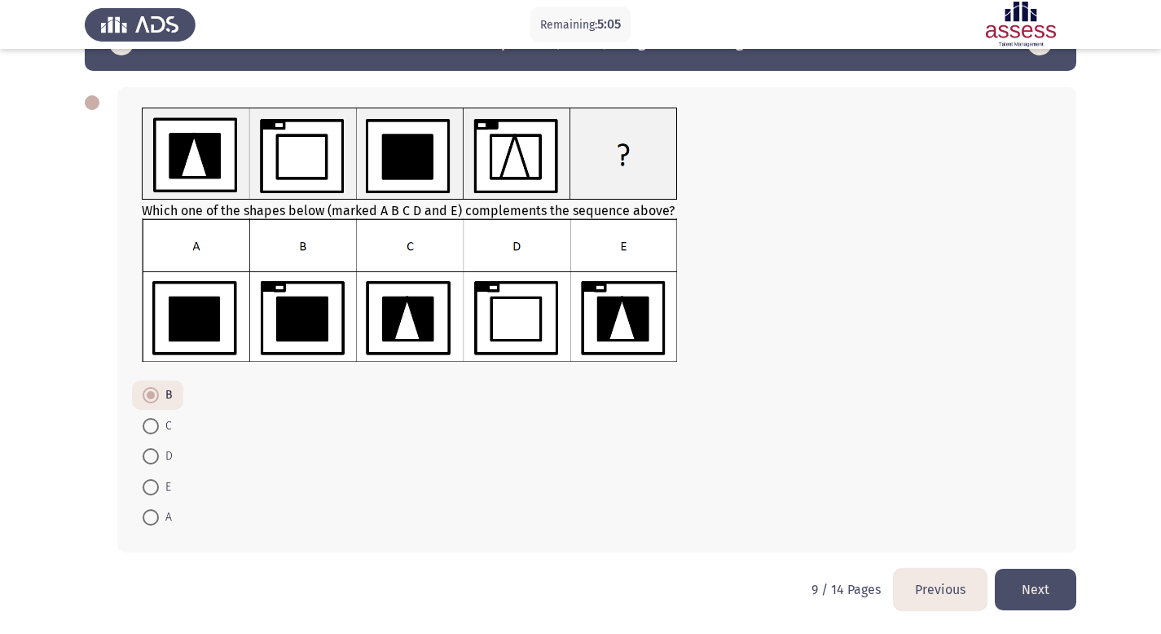
click at [1051, 587] on button "Next" at bounding box center [1034, 590] width 81 height 42
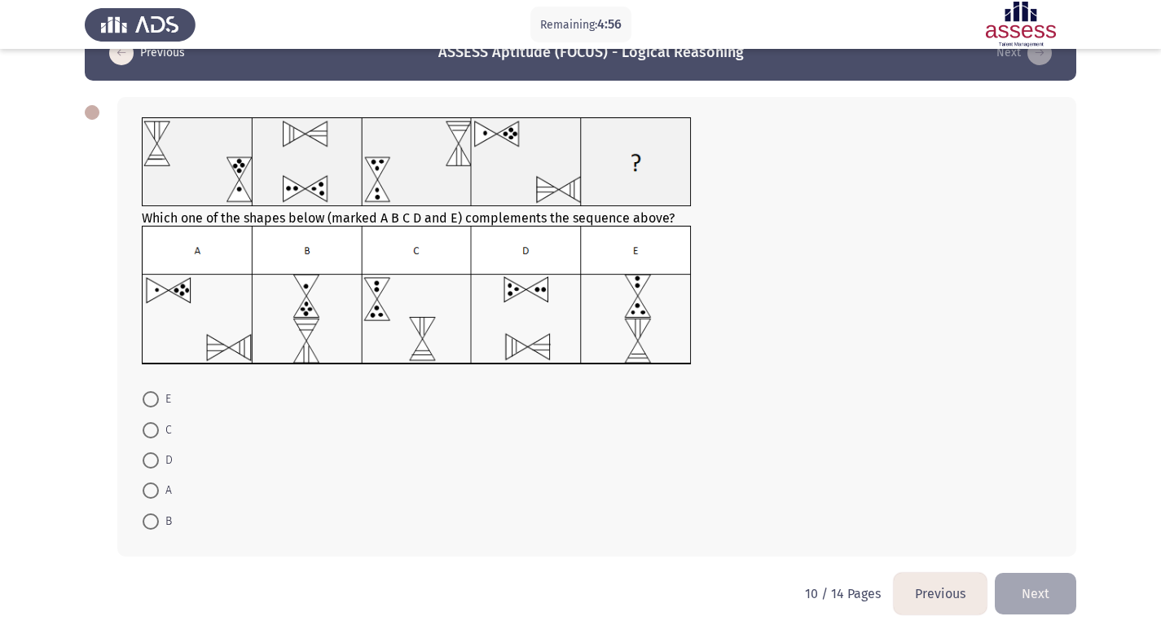
scroll to position [43, 0]
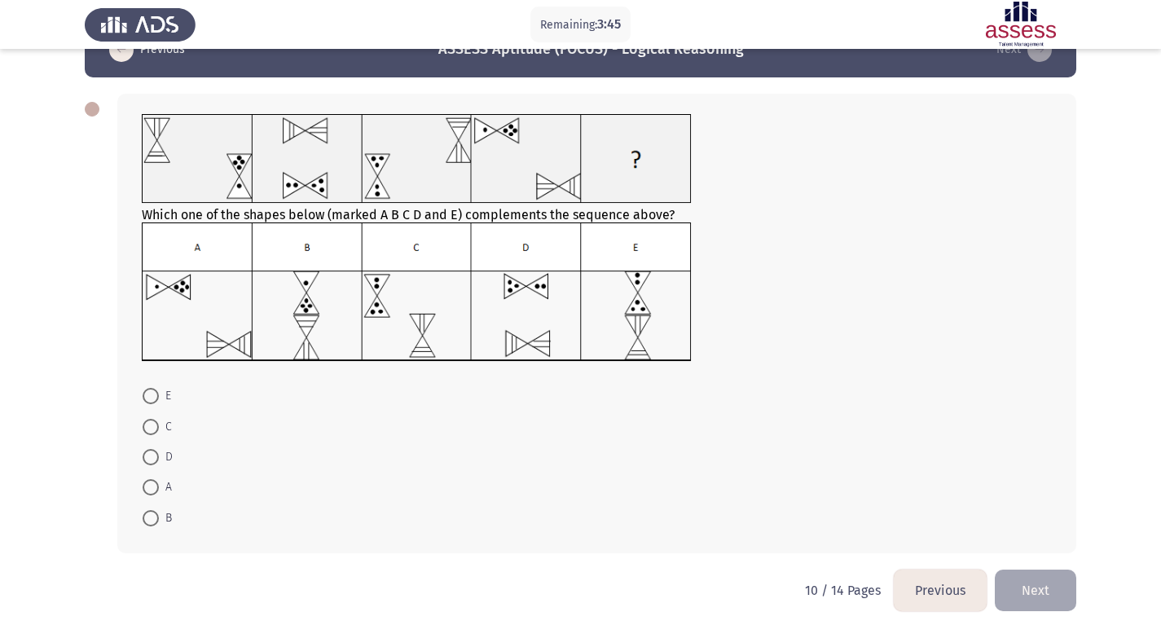
click at [617, 284] on img at bounding box center [417, 291] width 550 height 138
click at [155, 401] on span at bounding box center [151, 396] width 16 height 16
click at [155, 401] on input "E" at bounding box center [151, 396] width 16 height 16
radio input "true"
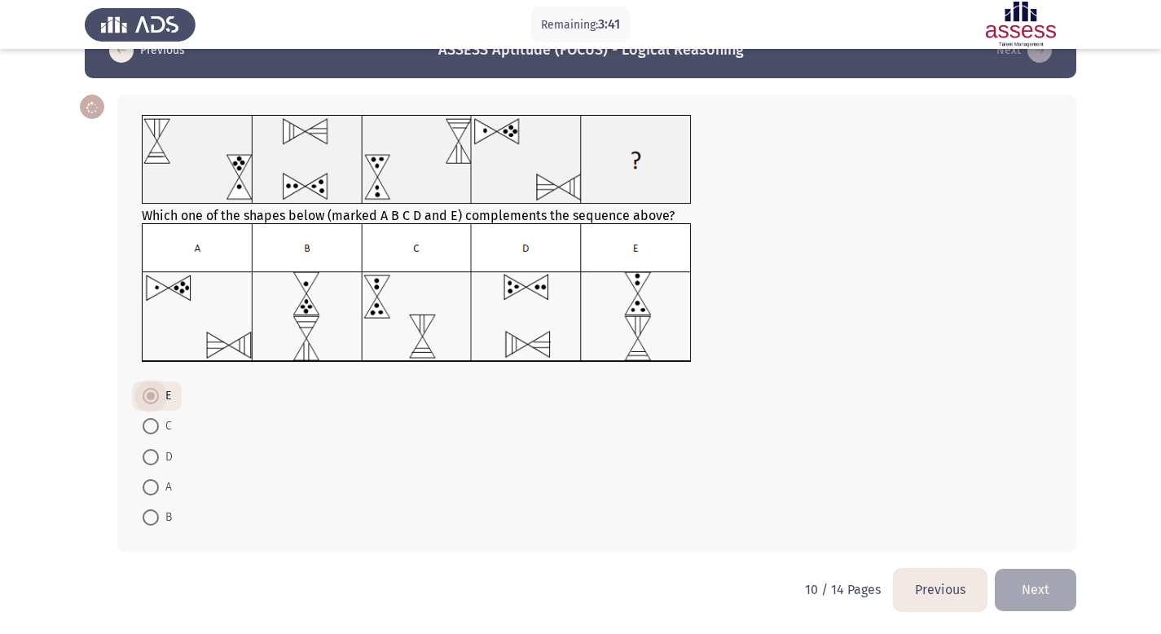
scroll to position [42, 0]
click at [153, 424] on span at bounding box center [151, 426] width 16 height 16
click at [153, 424] on input "C" at bounding box center [151, 426] width 16 height 16
radio input "true"
click at [163, 399] on span "E" at bounding box center [165, 397] width 12 height 20
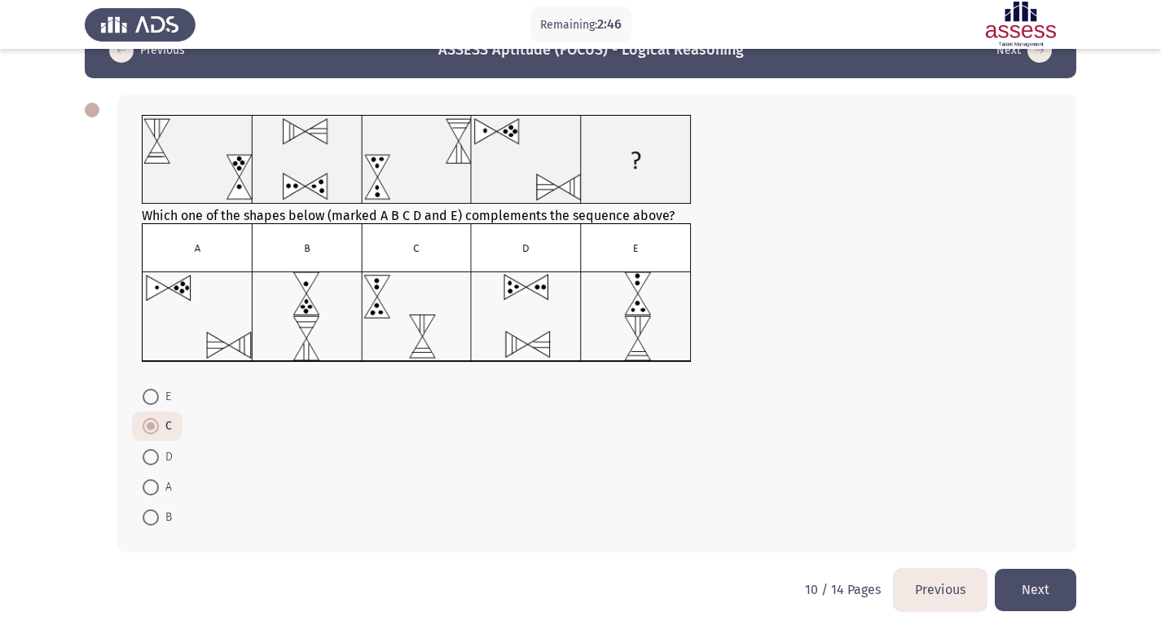
click at [159, 399] on input "E" at bounding box center [151, 397] width 16 height 16
radio input "true"
click at [1056, 590] on button "Next" at bounding box center [1034, 590] width 81 height 42
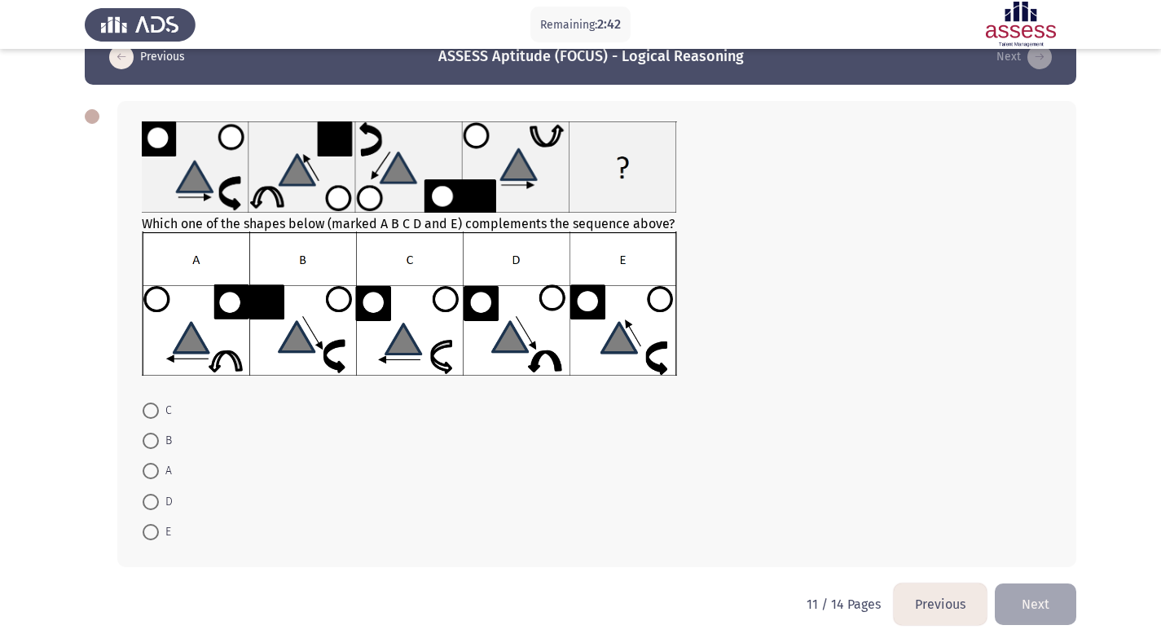
scroll to position [29, 0]
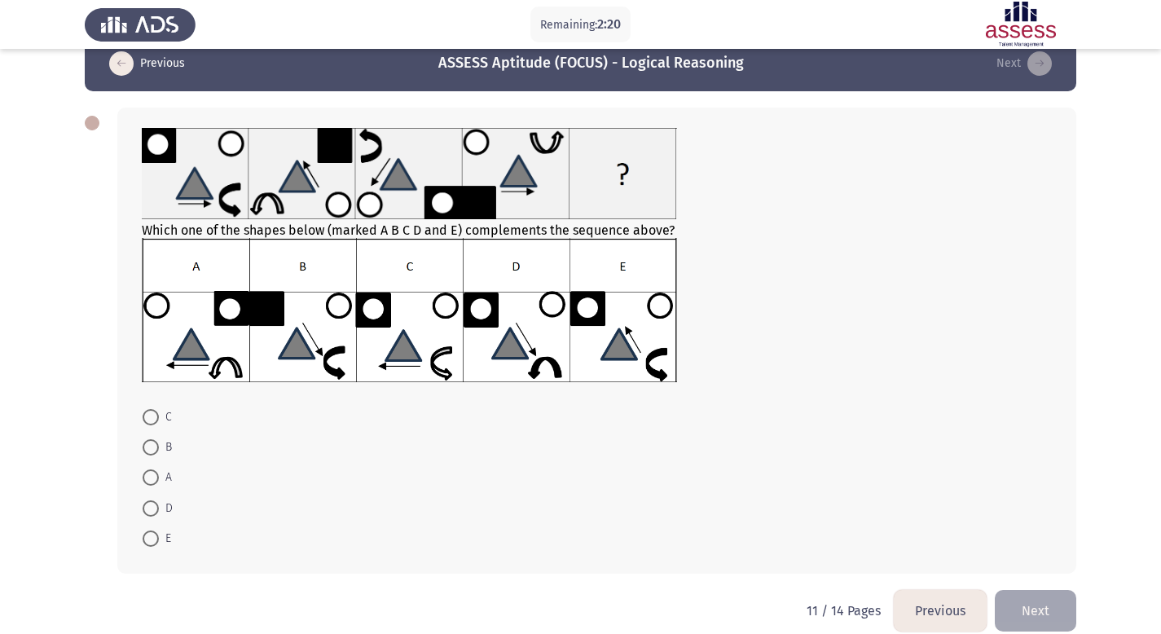
click at [162, 536] on span "E" at bounding box center [165, 539] width 12 height 20
click at [159, 536] on input "E" at bounding box center [151, 538] width 16 height 16
radio input "true"
click at [1056, 600] on button "Next" at bounding box center [1034, 610] width 81 height 42
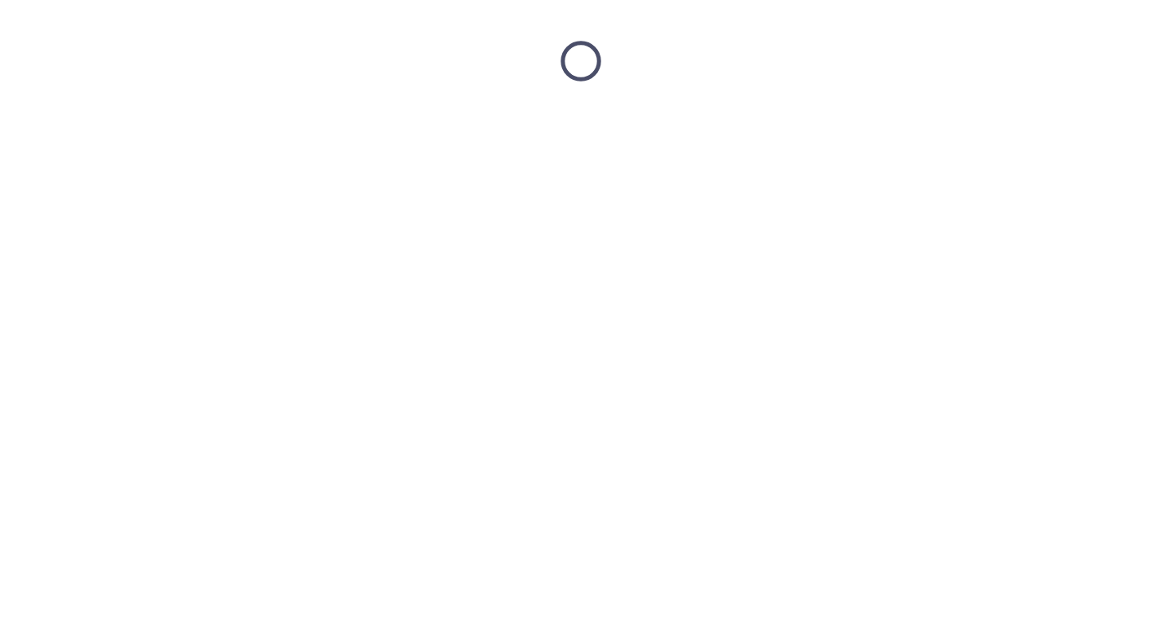
scroll to position [0, 0]
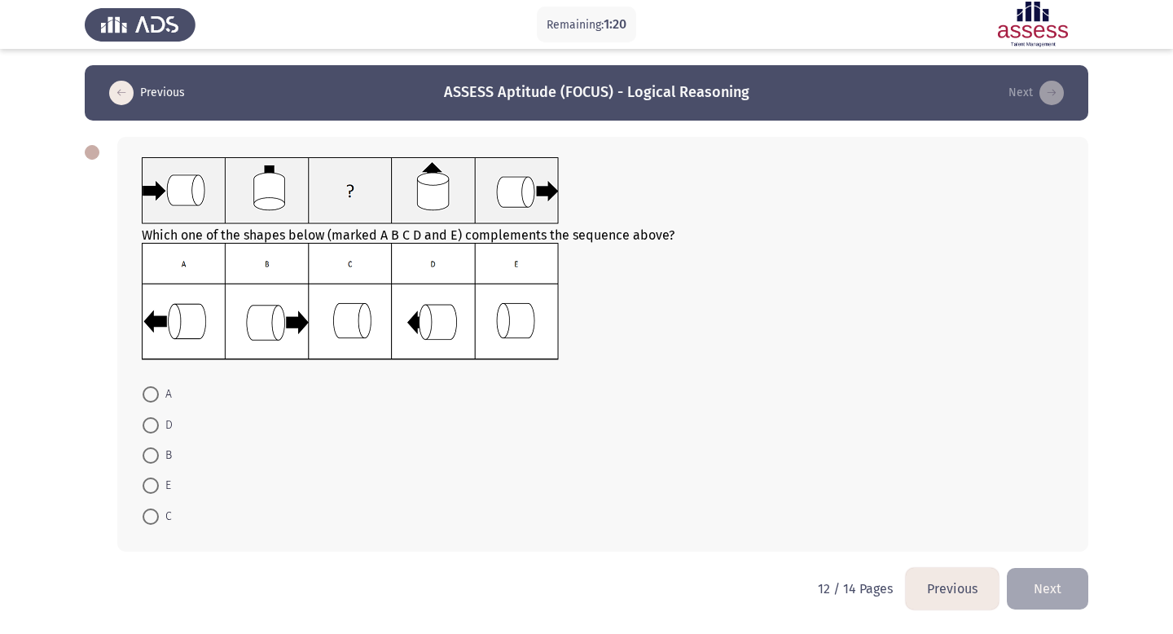
click at [156, 479] on span at bounding box center [151, 485] width 16 height 16
click at [156, 479] on input "E" at bounding box center [151, 485] width 16 height 16
radio input "true"
click at [1055, 599] on button "Next" at bounding box center [1047, 587] width 81 height 42
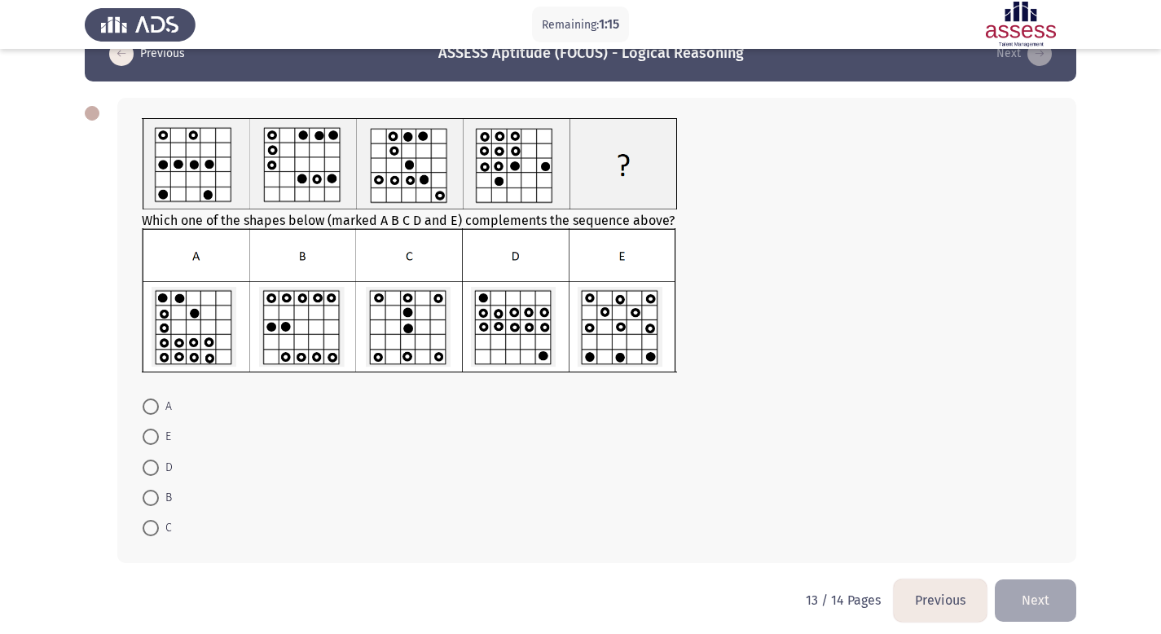
scroll to position [50, 0]
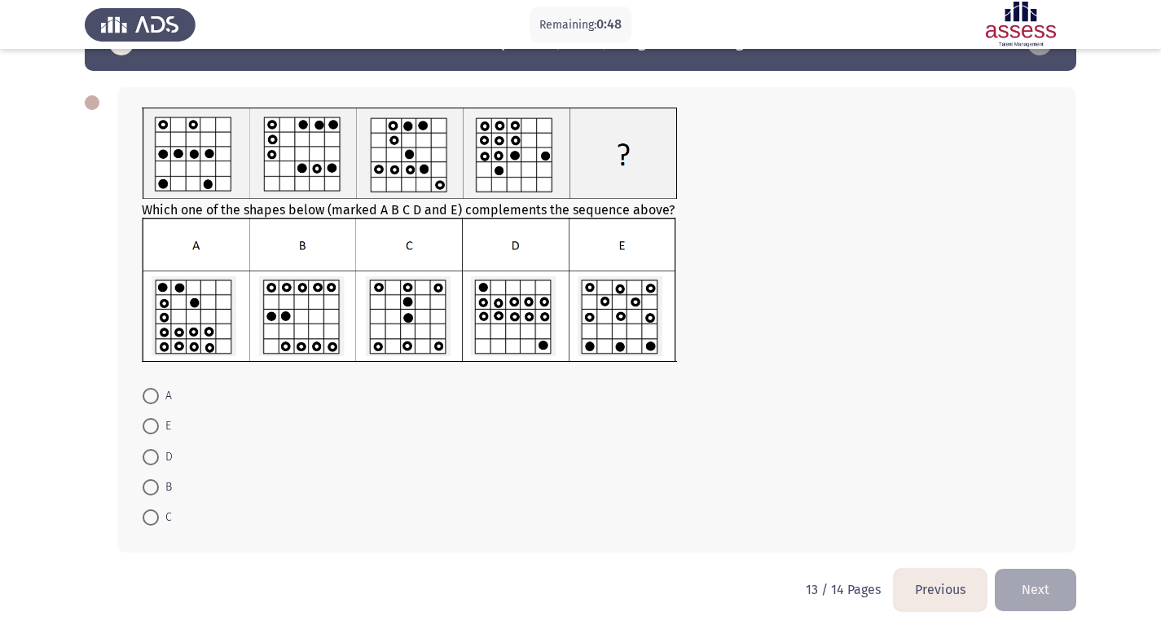
click at [151, 425] on span at bounding box center [151, 426] width 16 height 16
click at [151, 425] on input "E" at bounding box center [151, 426] width 16 height 16
radio input "true"
click at [1052, 595] on button "Next" at bounding box center [1034, 590] width 81 height 42
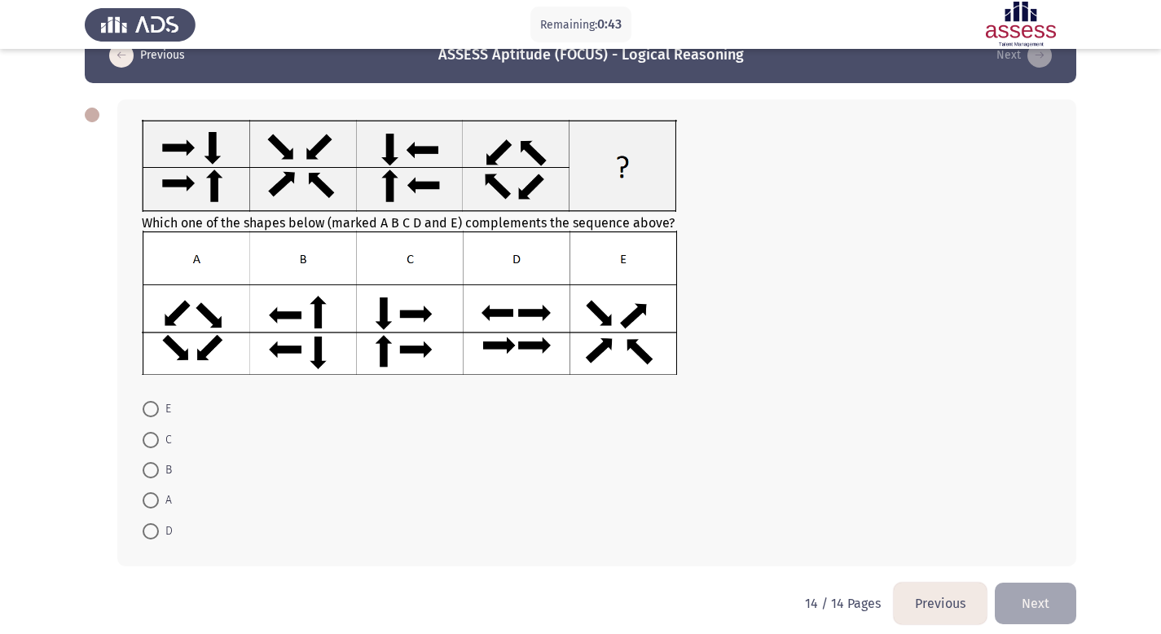
scroll to position [42, 0]
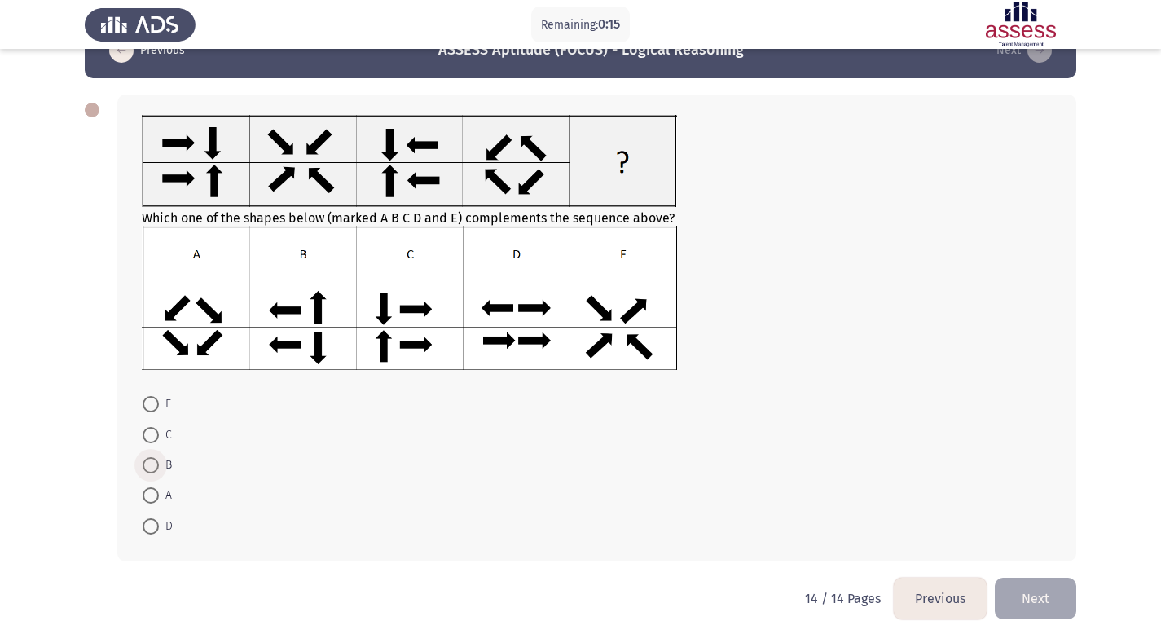
click at [157, 466] on span at bounding box center [151, 465] width 16 height 16
click at [157, 466] on input "B" at bounding box center [151, 465] width 16 height 16
radio input "true"
click at [1029, 593] on button "Next" at bounding box center [1034, 597] width 81 height 42
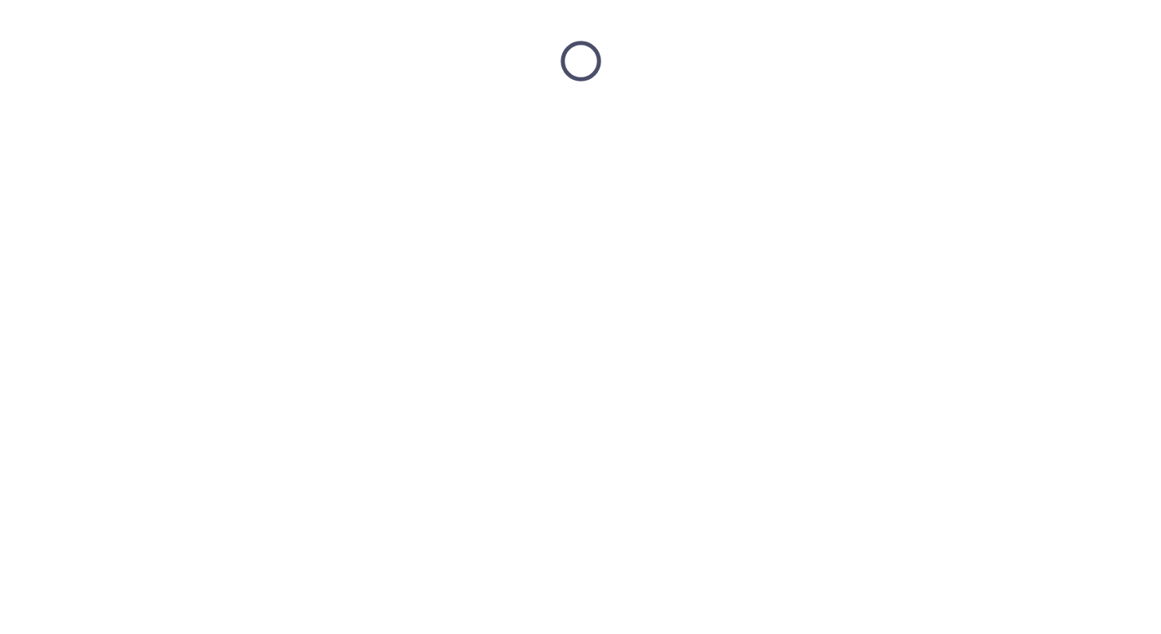
scroll to position [0, 0]
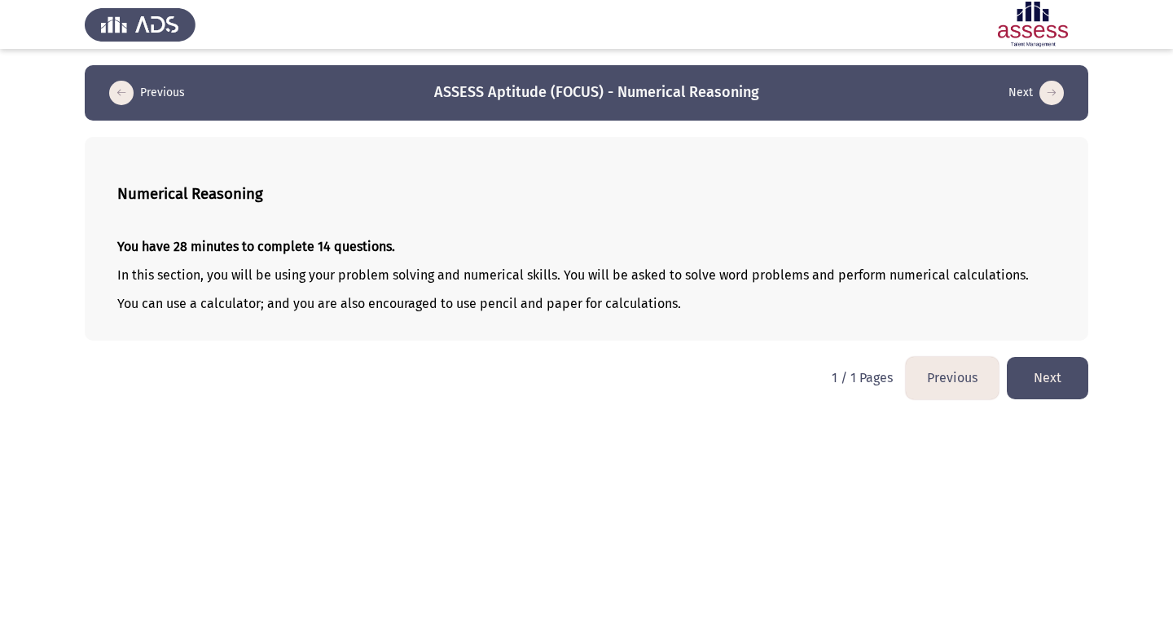
click at [1051, 384] on button "Next" at bounding box center [1047, 378] width 81 height 42
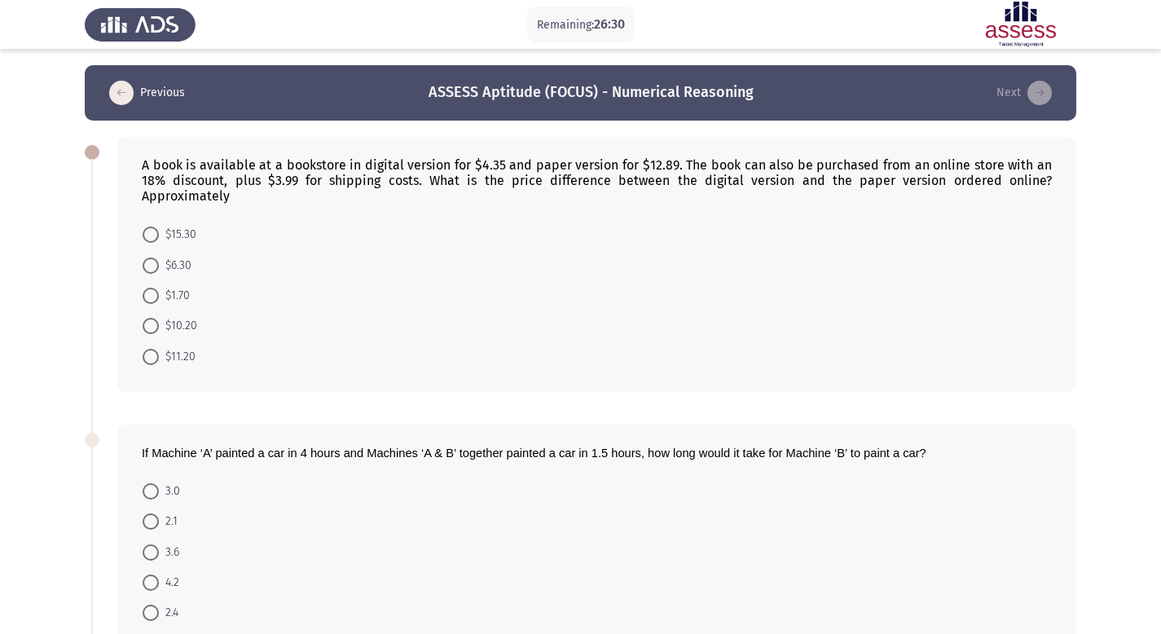
click at [165, 316] on span "$10.20" at bounding box center [178, 326] width 38 height 20
click at [159, 318] on input "$10.20" at bounding box center [151, 326] width 16 height 16
radio input "true"
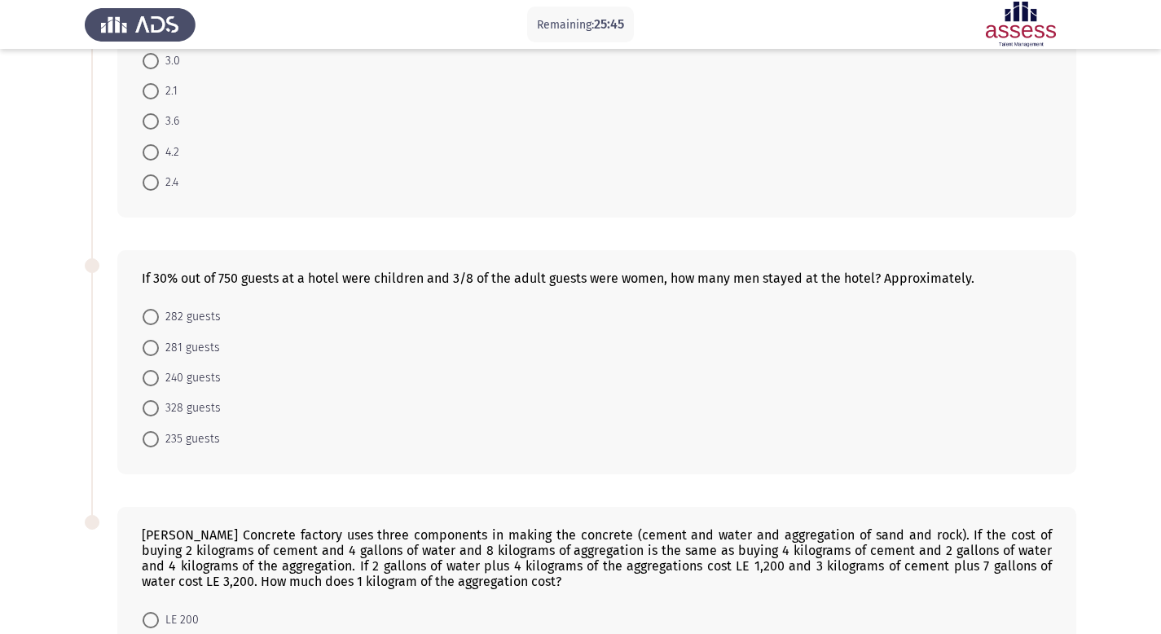
scroll to position [428, 0]
click at [213, 400] on span "328 guests" at bounding box center [190, 410] width 62 height 20
click at [159, 402] on input "328 guests" at bounding box center [151, 410] width 16 height 16
radio input "true"
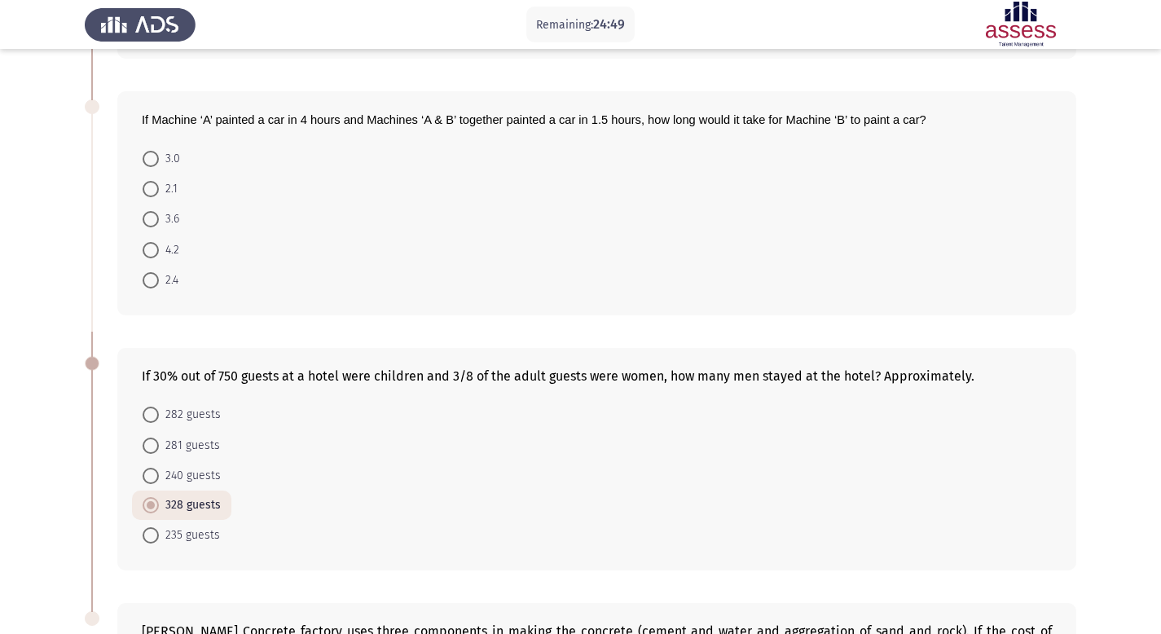
scroll to position [330, 0]
click at [157, 274] on span at bounding box center [151, 282] width 16 height 16
click at [157, 274] on input "2.4" at bounding box center [151, 282] width 16 height 16
radio input "true"
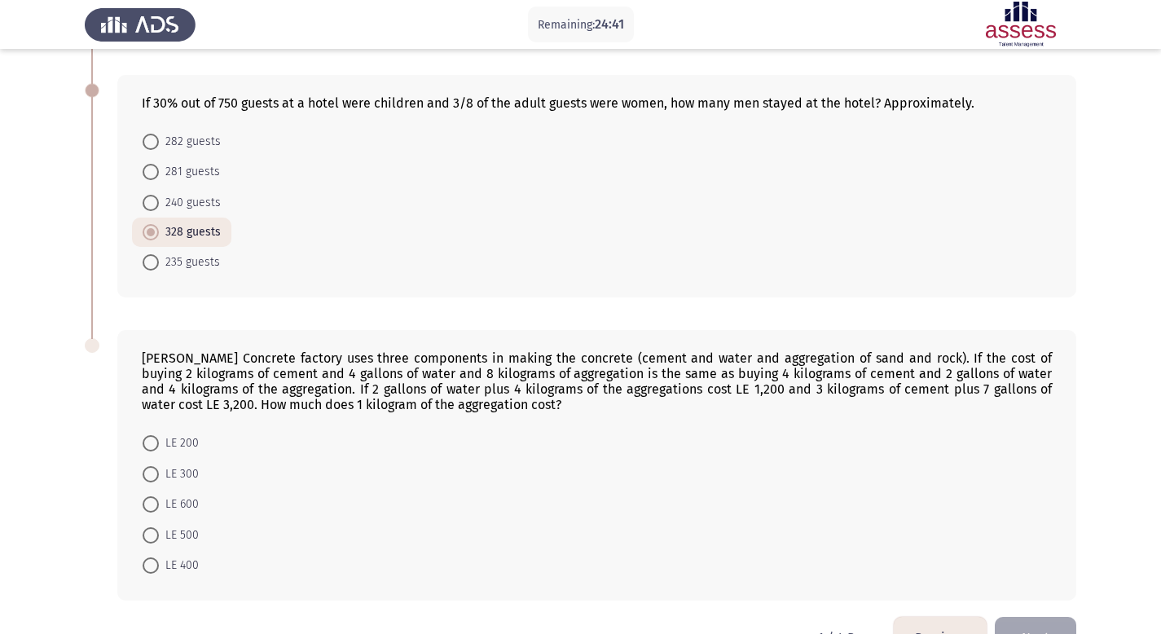
scroll to position [586, 0]
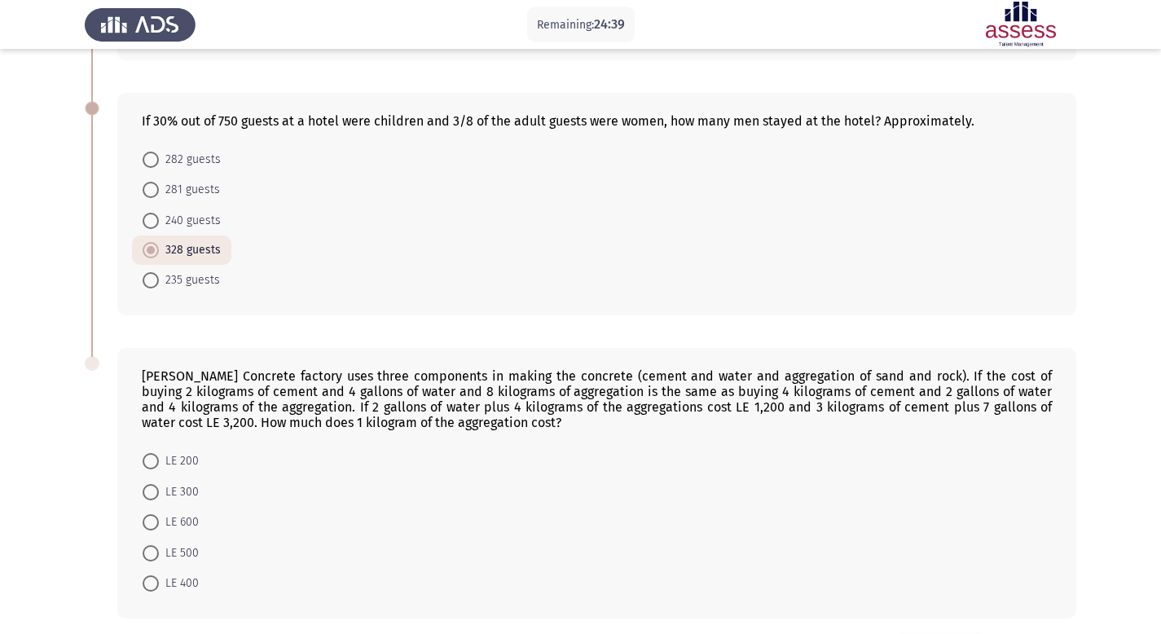
drag, startPoint x: 139, startPoint y: 103, endPoint x: 912, endPoint y: 99, distance: 773.0
click at [912, 99] on div "If 30% out of 750 guests at a hotel were children and 3/8 of the adult guests w…" at bounding box center [596, 204] width 959 height 222
drag, startPoint x: 946, startPoint y: 99, endPoint x: 845, endPoint y: 96, distance: 100.2
click at [845, 113] on div "If 30% out of 750 guests at a hotel were children and 3/8 of the adult guests w…" at bounding box center [597, 120] width 910 height 15
click at [187, 451] on span "LE 200" at bounding box center [179, 461] width 40 height 20
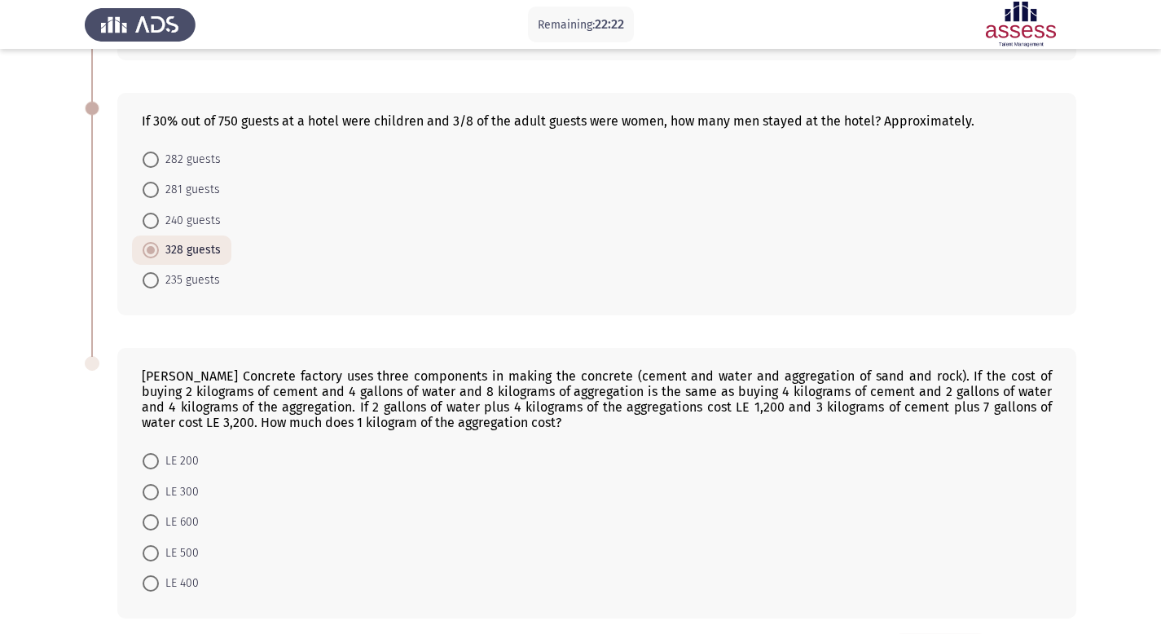
click at [159, 453] on input "LE 200" at bounding box center [151, 461] width 16 height 16
radio input "true"
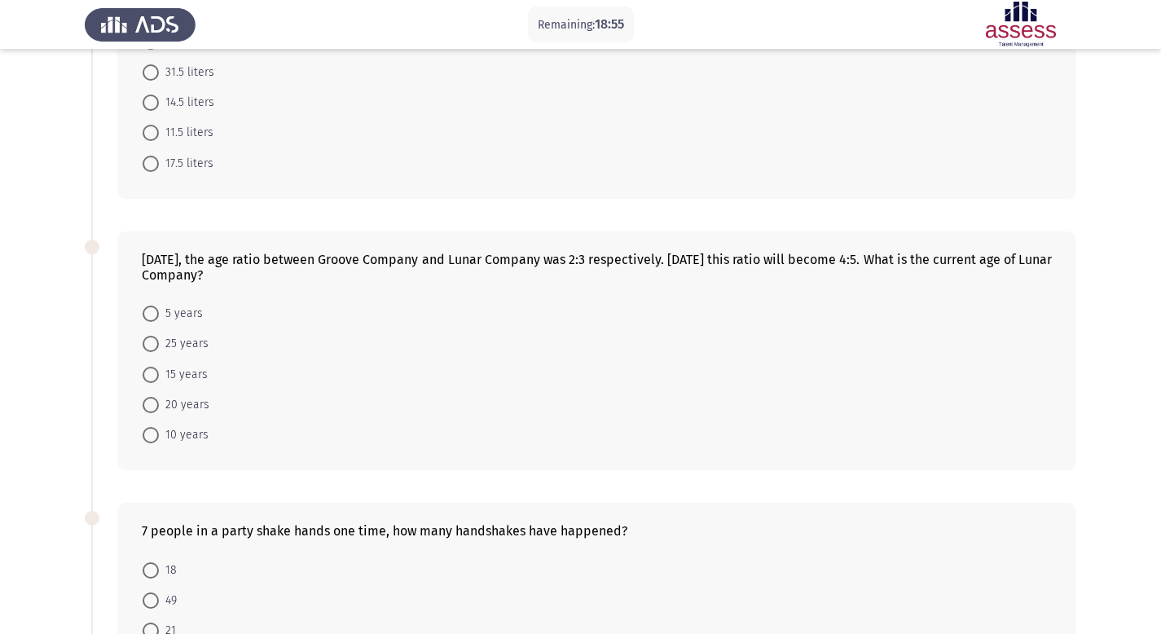
scroll to position [0, 0]
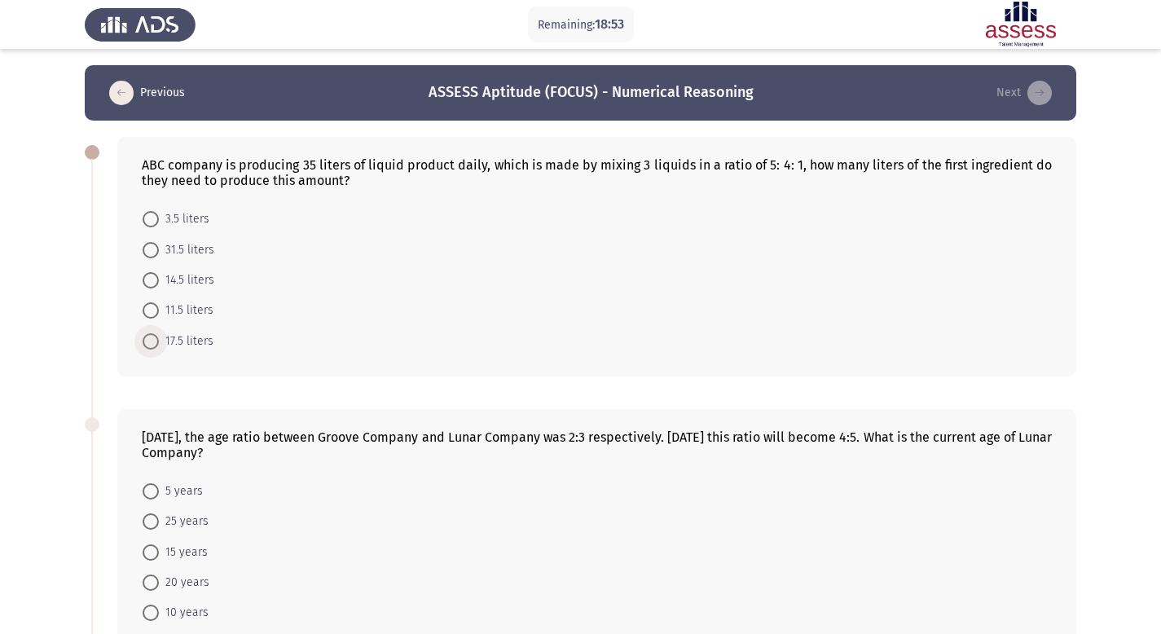
click at [196, 349] on span "17.5 liters" at bounding box center [186, 341] width 55 height 20
click at [159, 349] on input "17.5 liters" at bounding box center [151, 341] width 16 height 16
radio input "true"
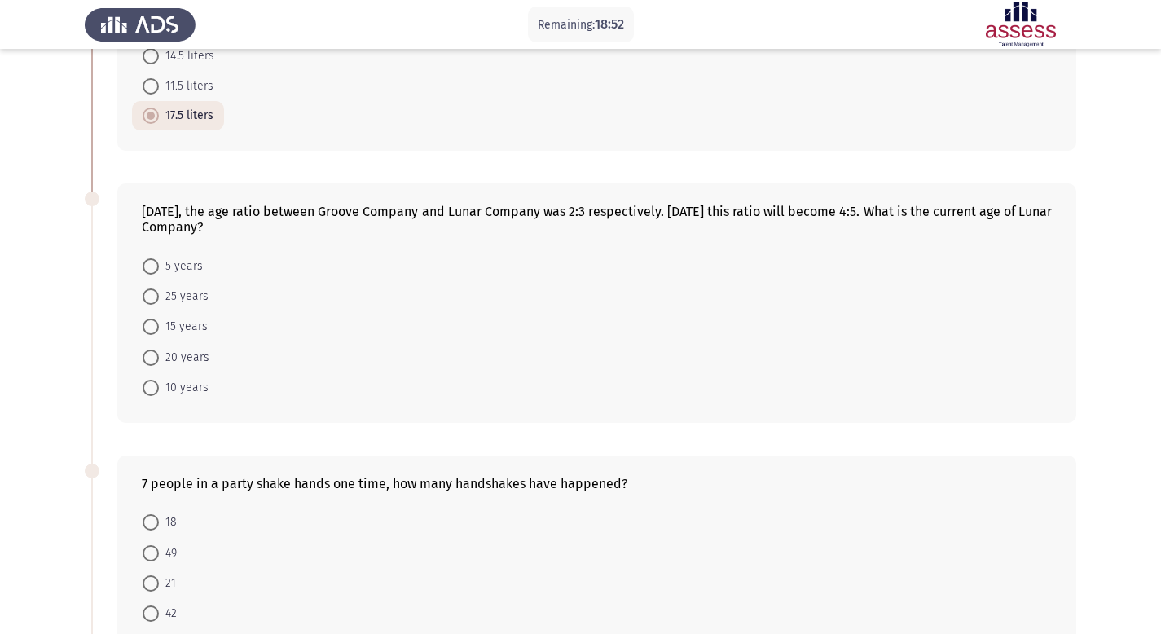
scroll to position [246, 0]
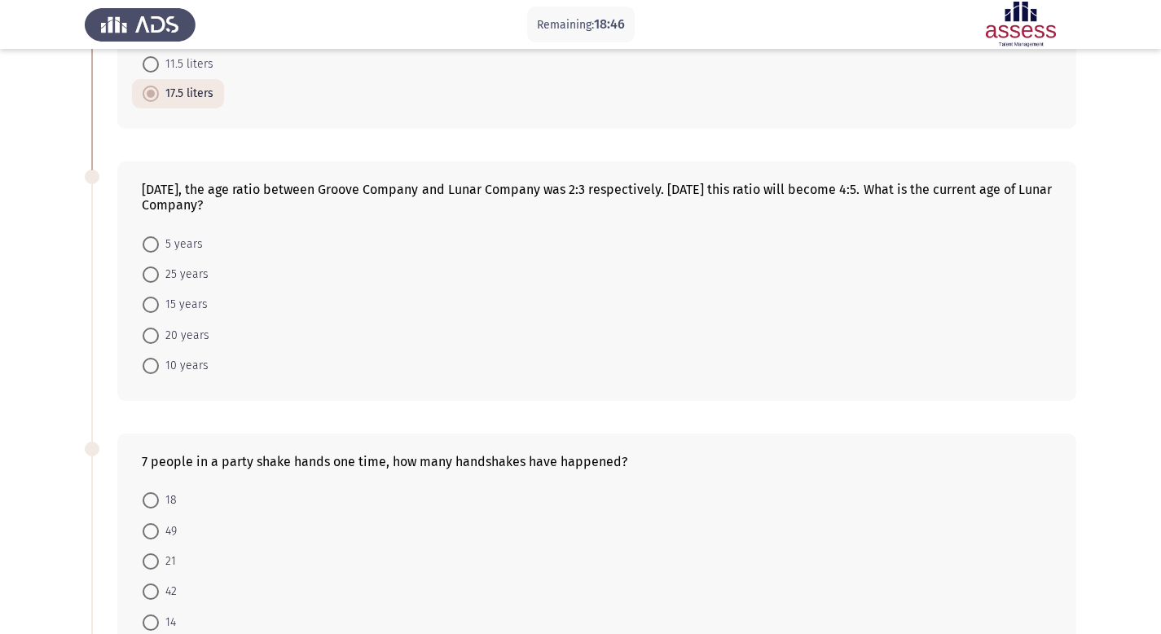
click at [186, 372] on span "10 years" at bounding box center [184, 366] width 50 height 20
click at [159, 372] on input "10 years" at bounding box center [151, 366] width 16 height 16
radio input "true"
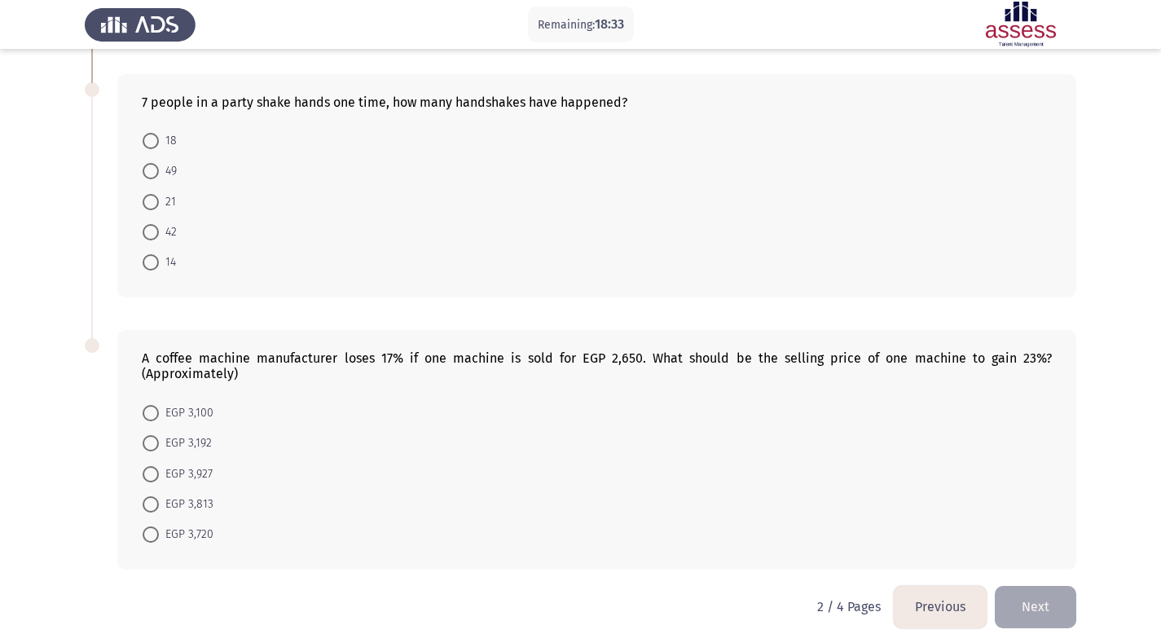
scroll to position [609, 0]
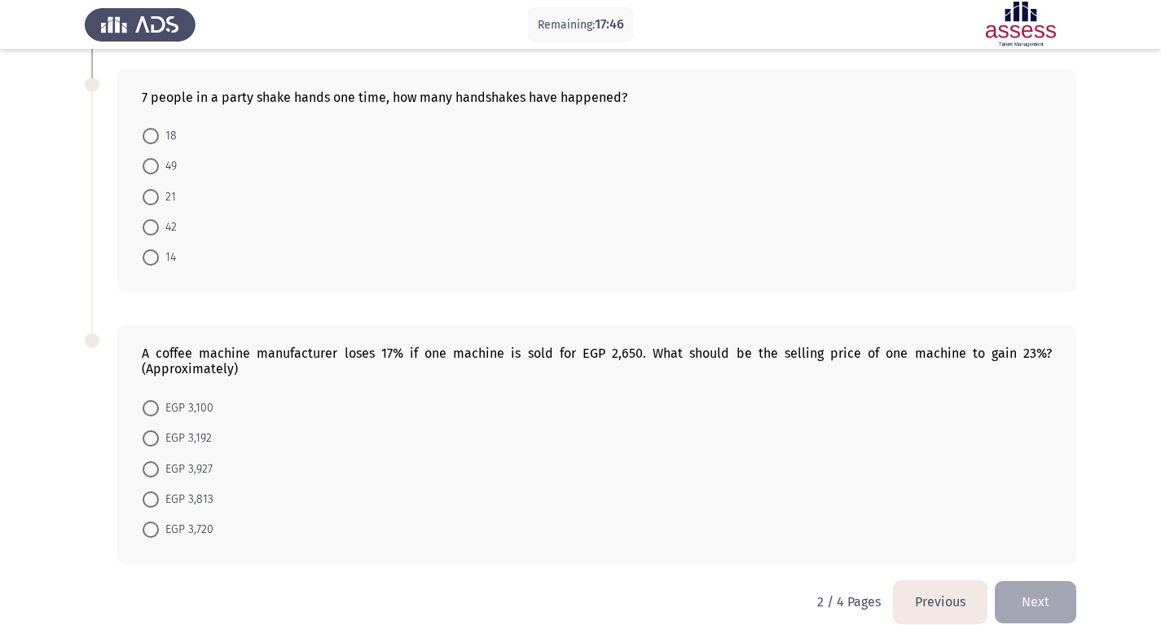
click at [171, 525] on span "EGP 3,720" at bounding box center [186, 530] width 55 height 20
click at [159, 525] on input "EGP 3,720" at bounding box center [151, 529] width 16 height 16
radio input "true"
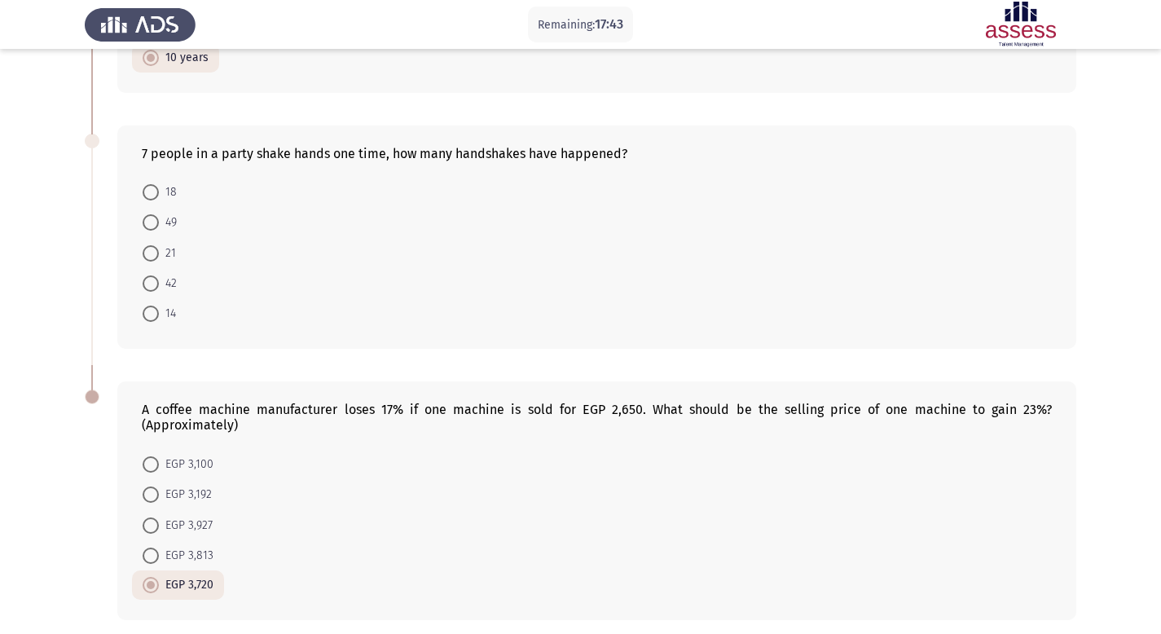
click at [159, 275] on span "42" at bounding box center [168, 284] width 18 height 20
click at [159, 275] on input "42" at bounding box center [151, 283] width 16 height 16
radio input "true"
click at [170, 226] on span "49" at bounding box center [168, 223] width 18 height 20
click at [159, 226] on input "49" at bounding box center [151, 222] width 16 height 16
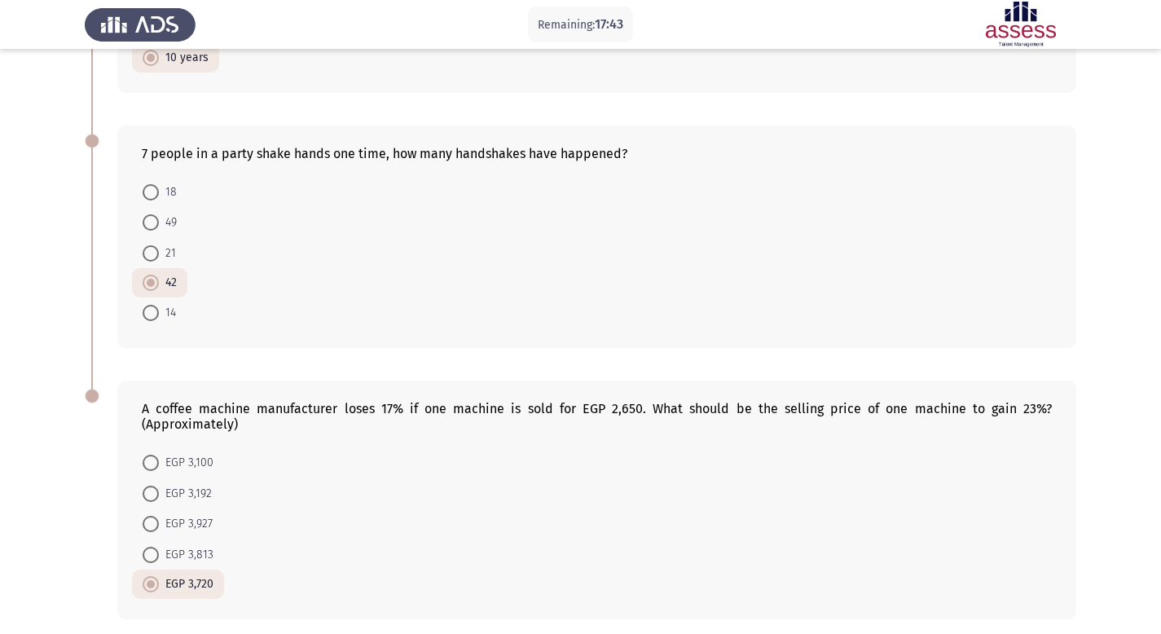
radio input "true"
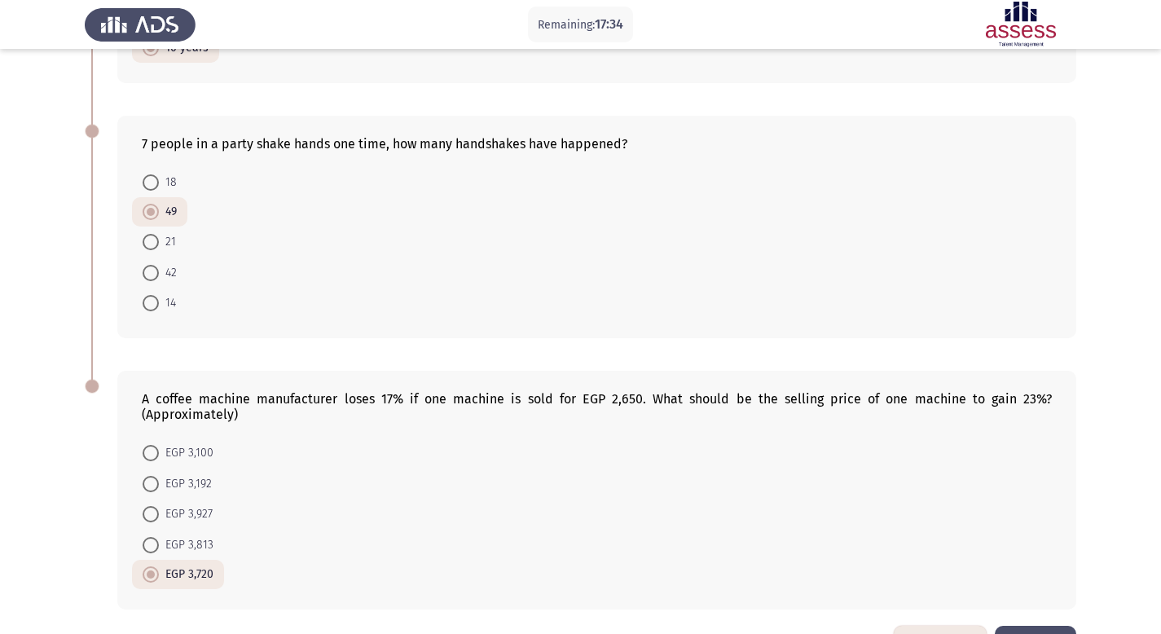
scroll to position [576, 0]
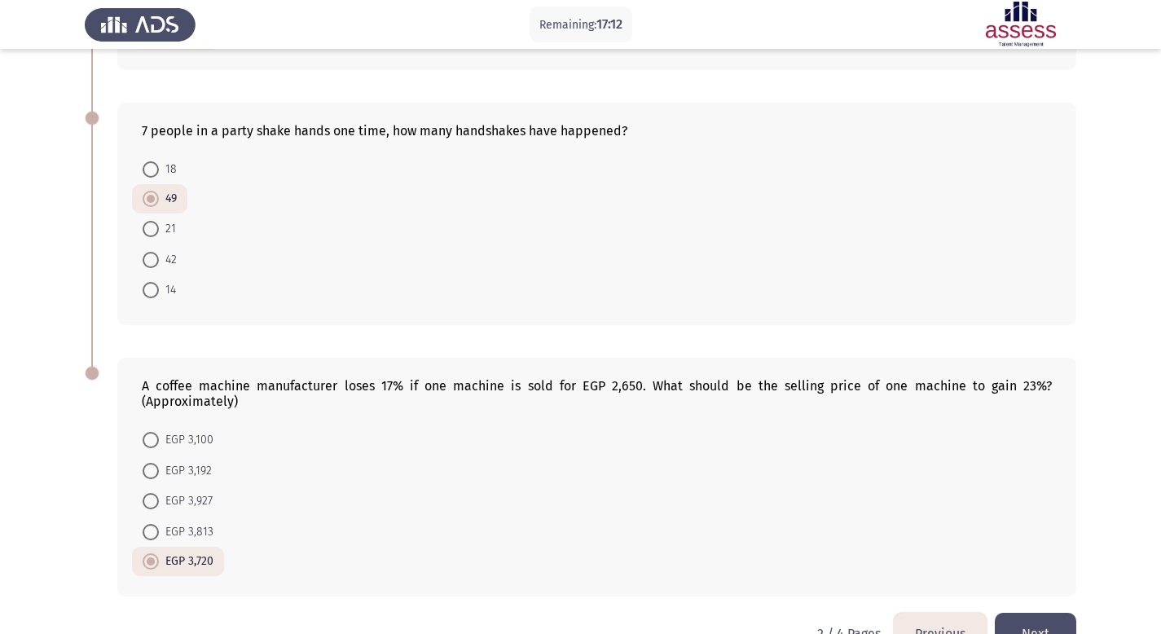
click at [191, 500] on span "EGP 3,927" at bounding box center [186, 501] width 54 height 20
click at [159, 500] on input "EGP 3,927" at bounding box center [151, 501] width 16 height 16
radio input "true"
click at [172, 233] on span "21" at bounding box center [167, 229] width 17 height 20
click at [159, 233] on input "21" at bounding box center [151, 229] width 16 height 16
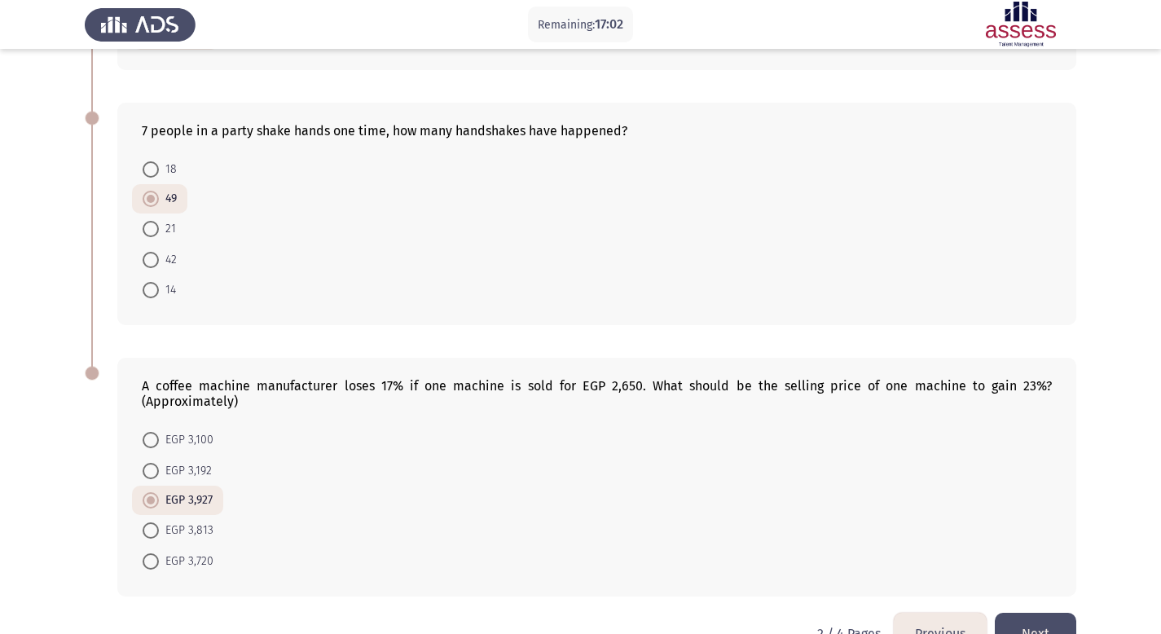
radio input "true"
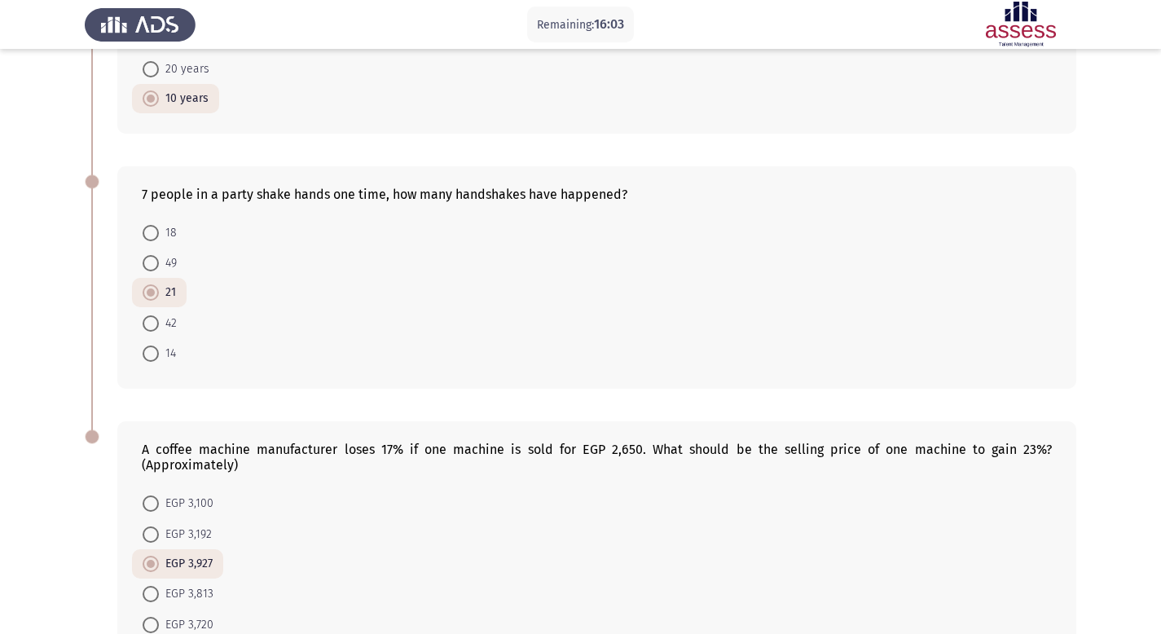
scroll to position [619, 0]
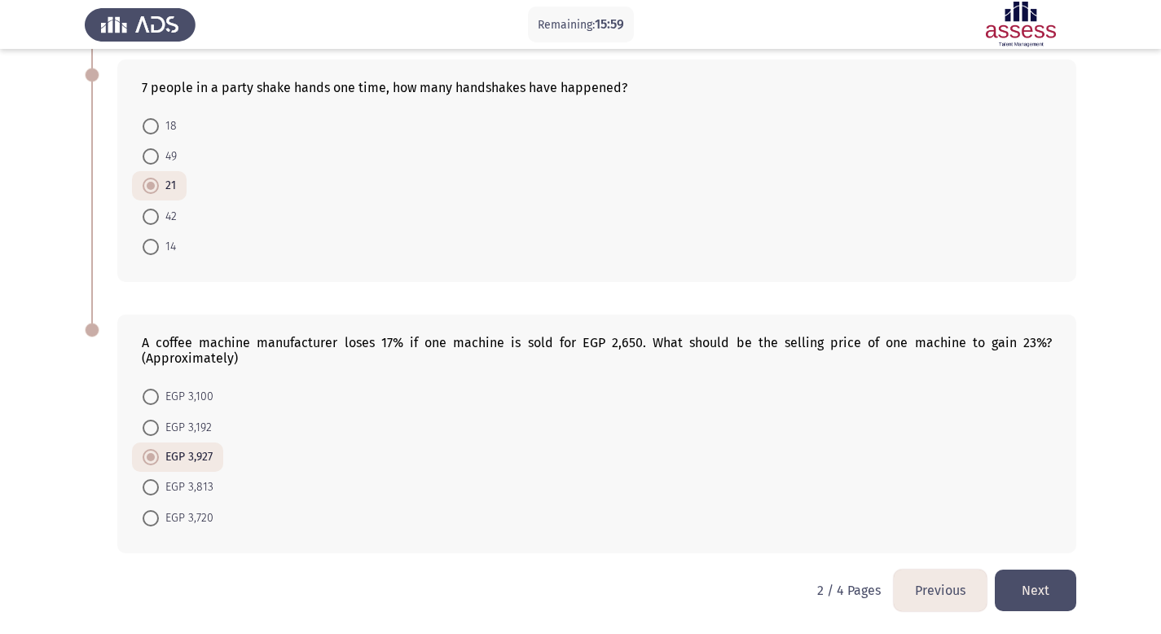
click at [1038, 592] on button "Next" at bounding box center [1034, 590] width 81 height 42
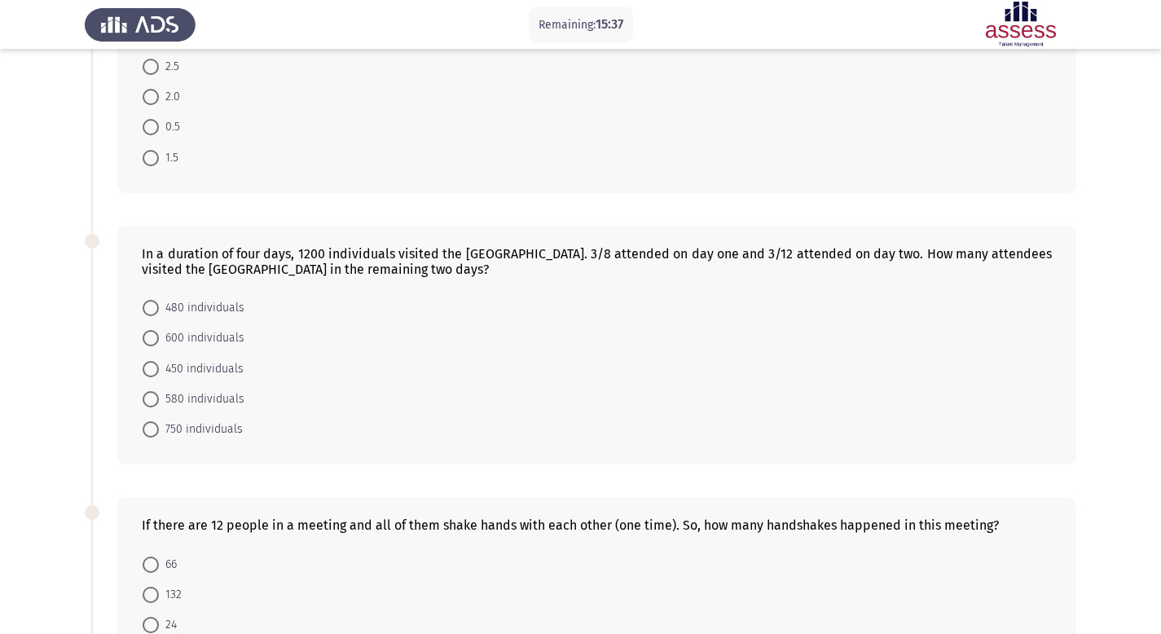
scroll to position [171, 0]
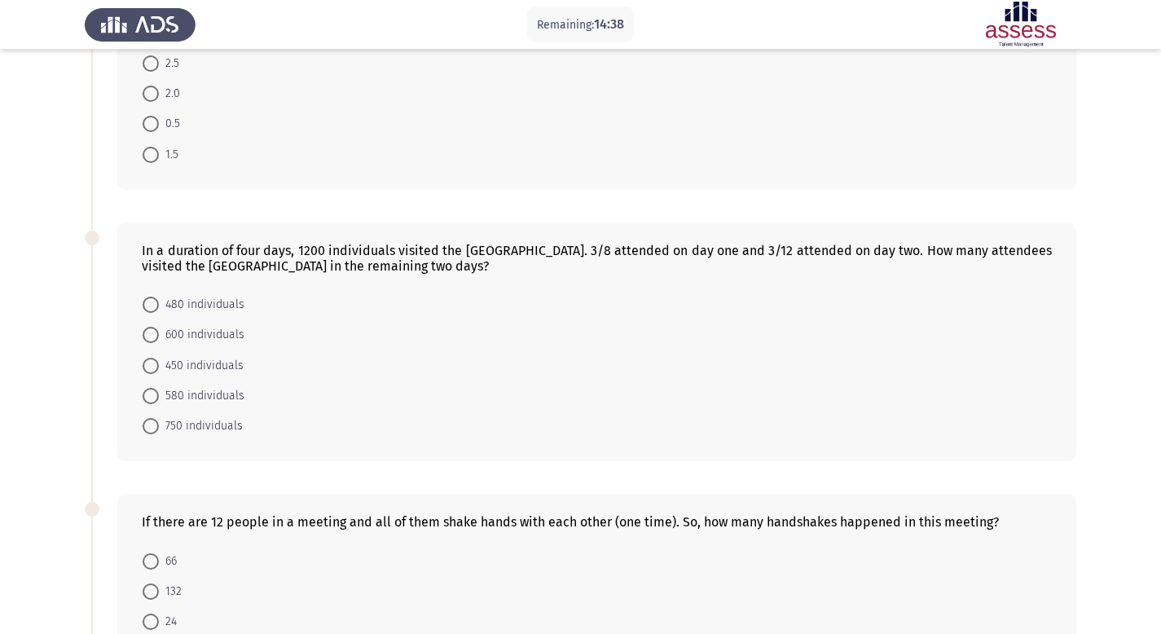
click at [228, 361] on span "450 individuals" at bounding box center [201, 366] width 85 height 20
click at [159, 361] on input "450 individuals" at bounding box center [151, 366] width 16 height 16
radio input "true"
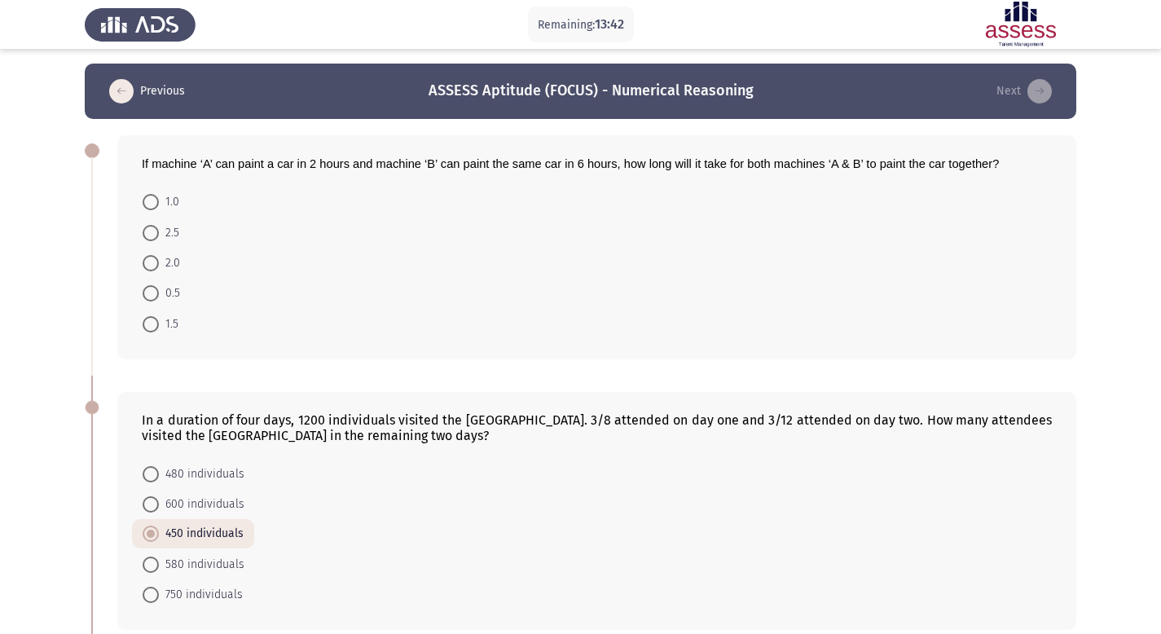
scroll to position [0, 0]
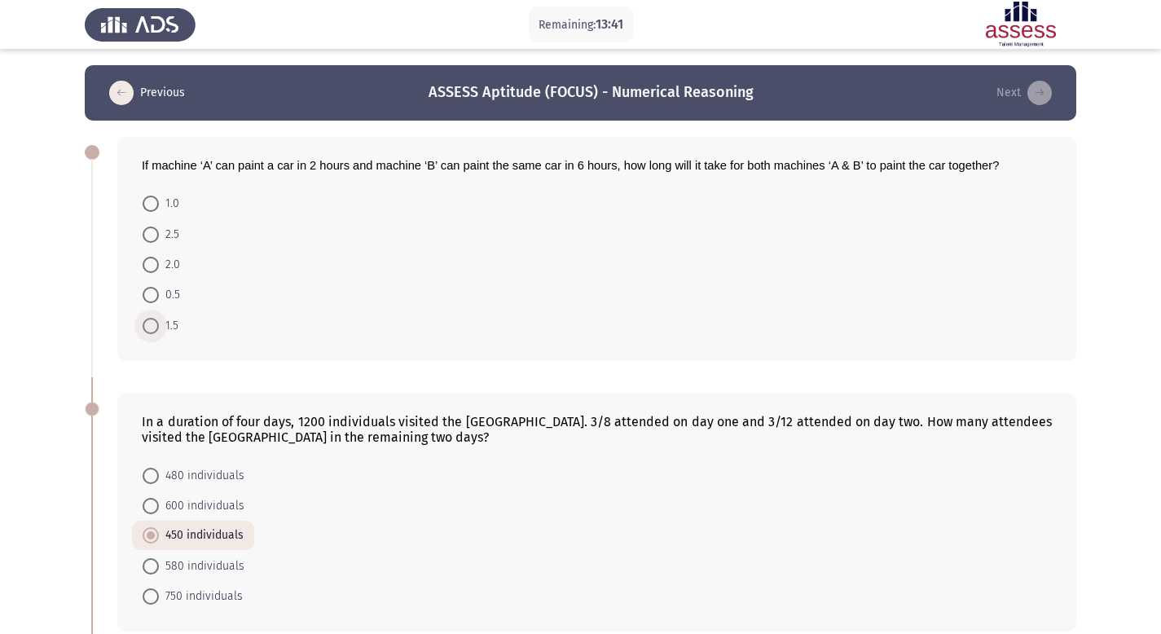
click at [167, 331] on span "1.5" at bounding box center [169, 326] width 20 height 20
click at [159, 331] on input "1.5" at bounding box center [151, 326] width 16 height 16
radio input "true"
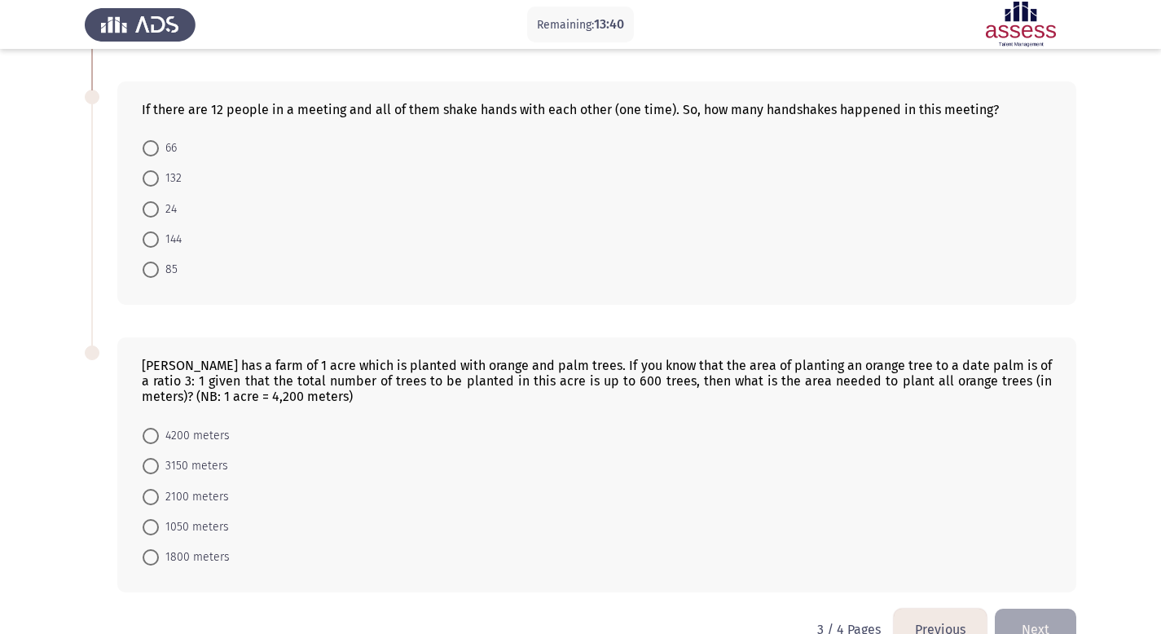
scroll to position [591, 0]
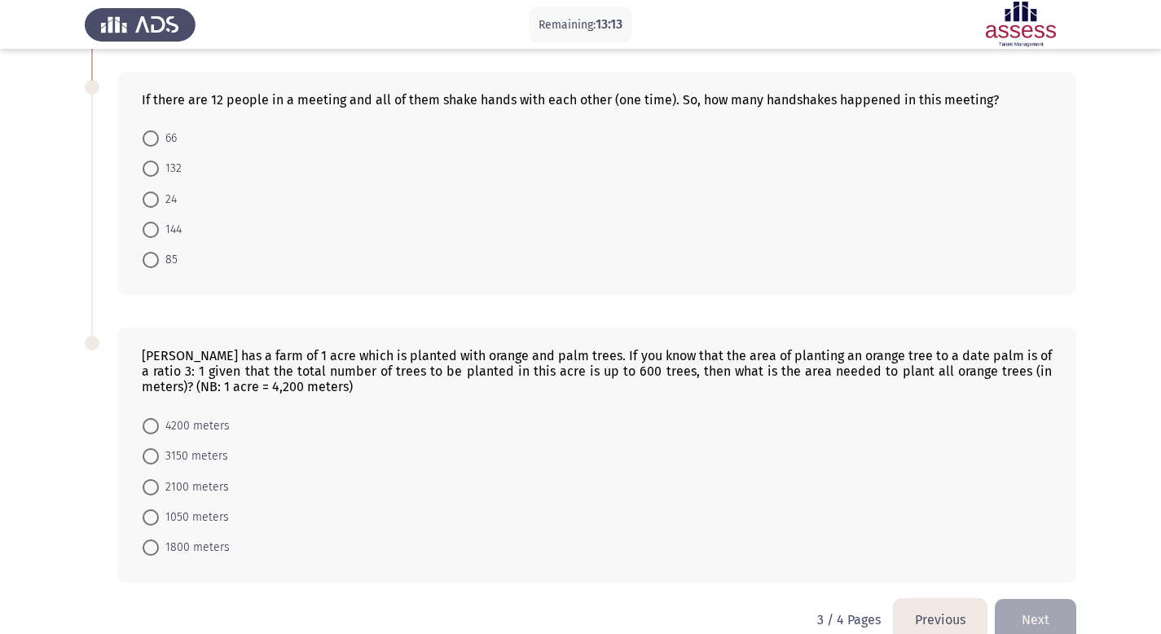
click at [172, 130] on span "66" at bounding box center [168, 139] width 18 height 20
click at [159, 130] on input "66" at bounding box center [151, 138] width 16 height 16
radio input "true"
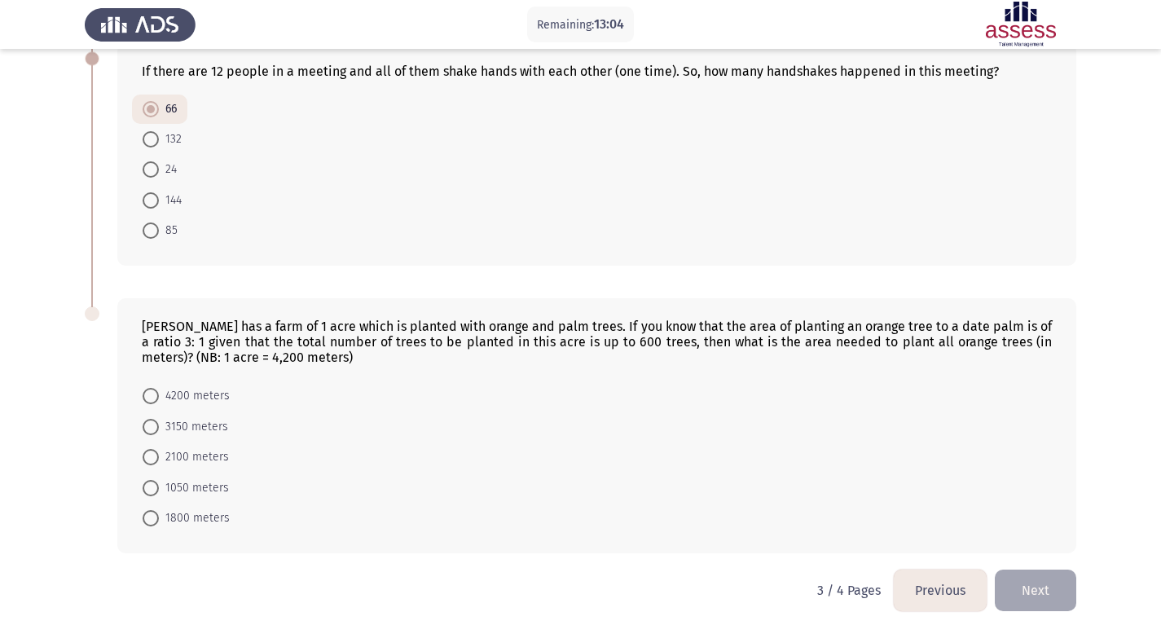
click at [195, 509] on span "1800 meters" at bounding box center [194, 518] width 71 height 20
click at [159, 510] on input "1800 meters" at bounding box center [151, 518] width 16 height 16
radio input "true"
click at [1046, 591] on button "Next" at bounding box center [1034, 590] width 81 height 42
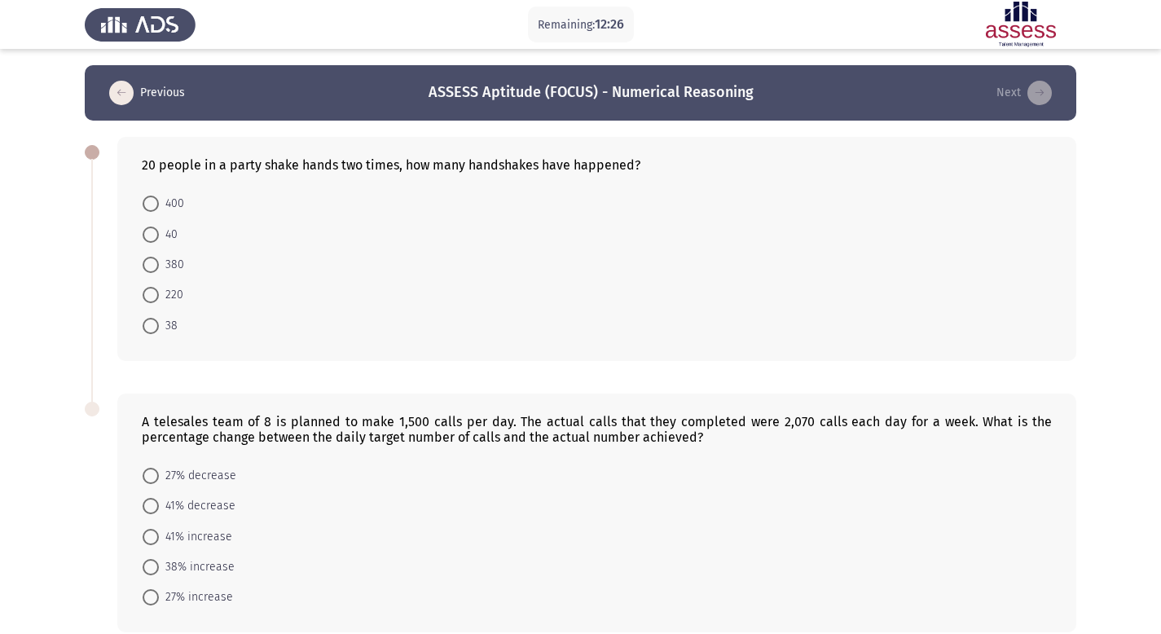
scroll to position [80, 0]
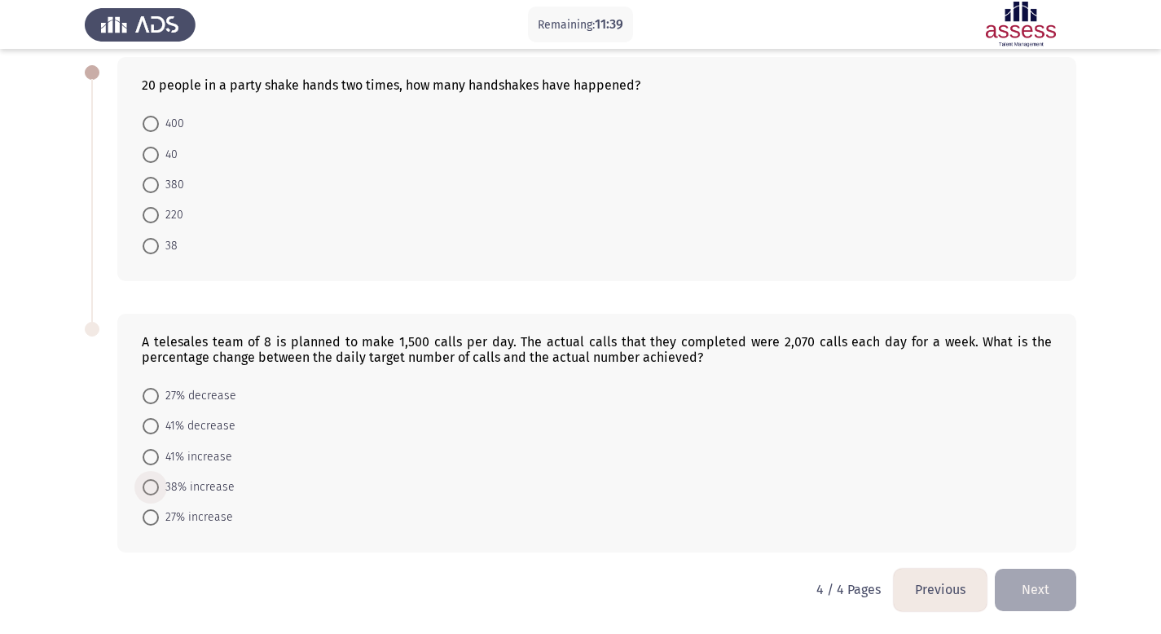
click at [210, 494] on span "38% increase" at bounding box center [197, 487] width 76 height 20
click at [159, 494] on input "38% increase" at bounding box center [151, 487] width 16 height 16
radio input "true"
click at [178, 190] on span "380" at bounding box center [171, 186] width 25 height 20
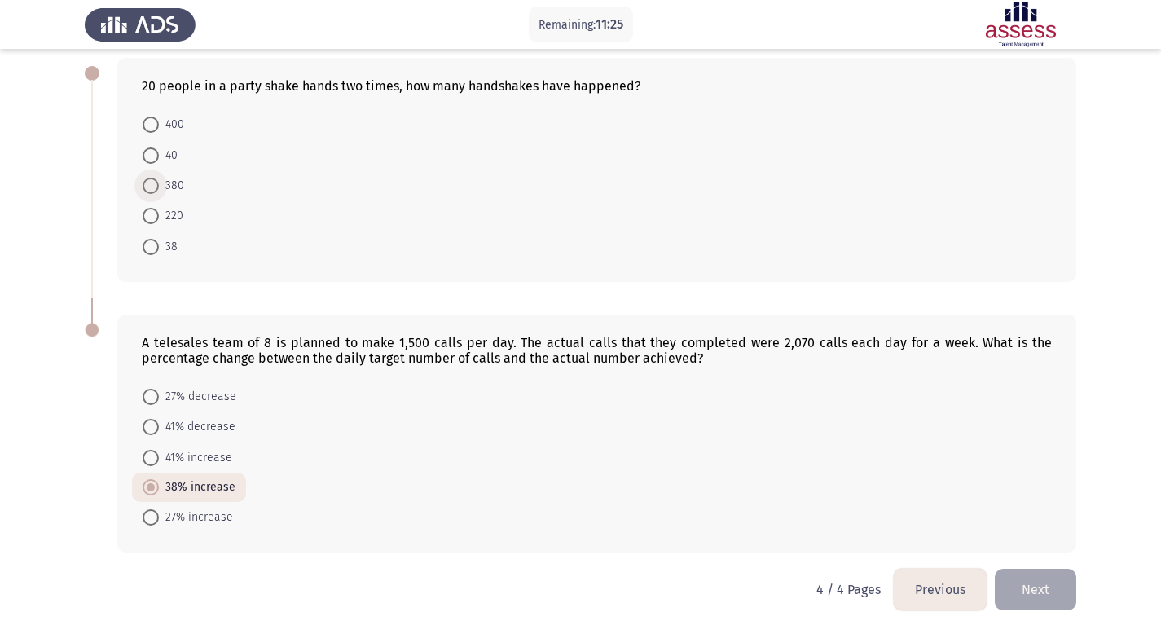
click at [159, 190] on input "380" at bounding box center [151, 186] width 16 height 16
radio input "true"
click at [1057, 596] on button "Next" at bounding box center [1034, 590] width 81 height 42
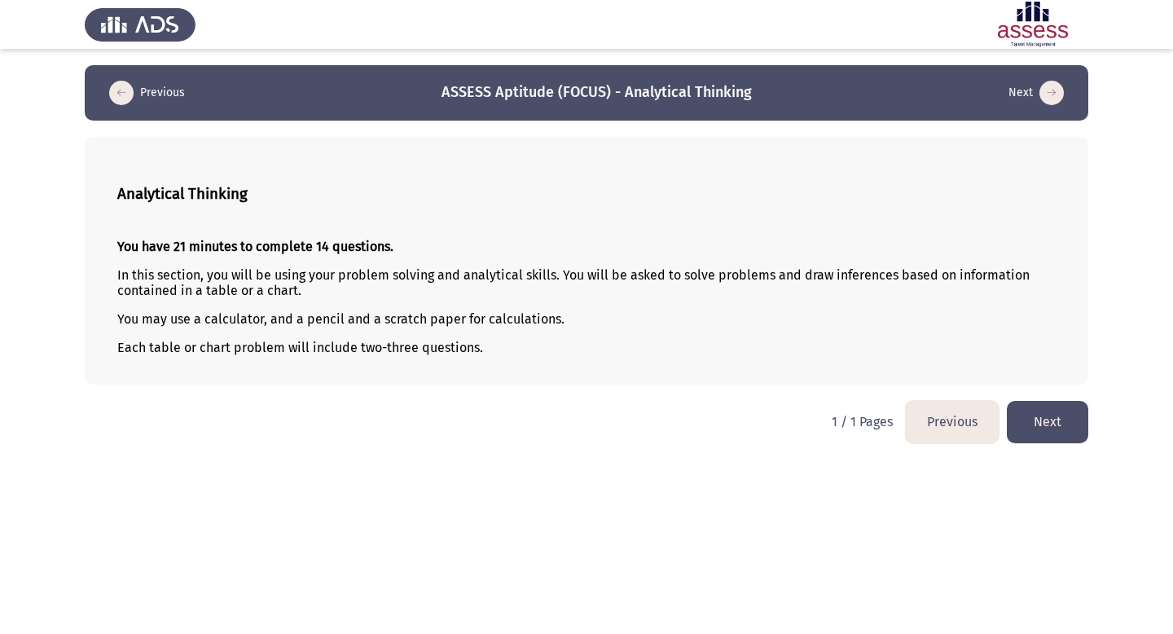
click at [1072, 419] on button "Next" at bounding box center [1047, 422] width 81 height 42
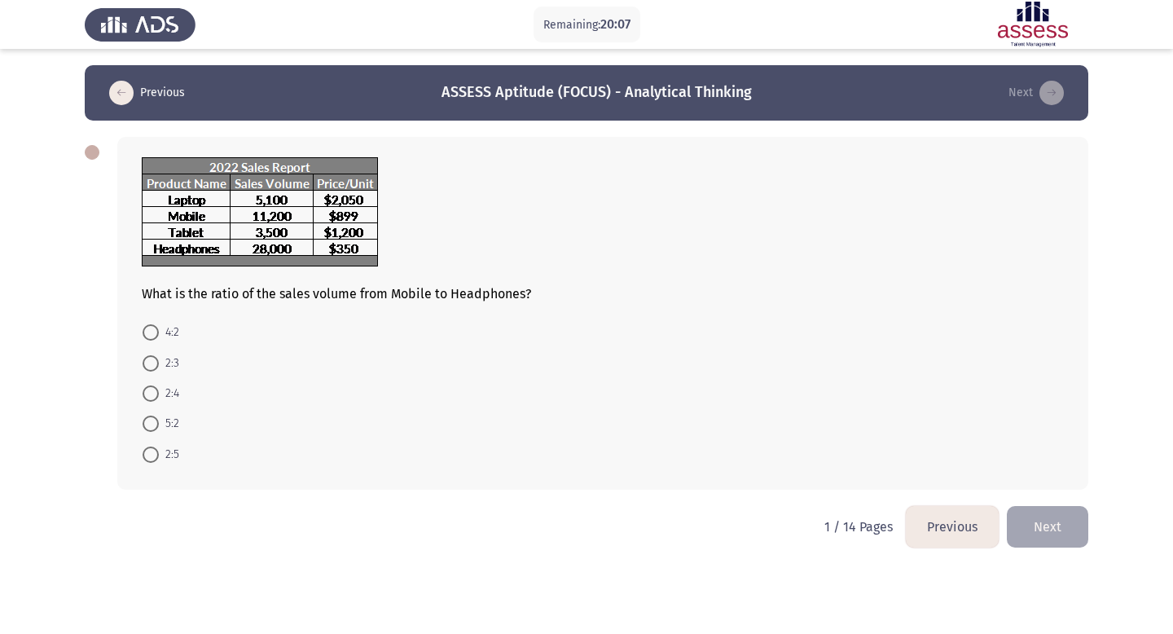
click at [172, 454] on span "2:5" at bounding box center [169, 455] width 20 height 20
click at [159, 454] on input "2:5" at bounding box center [151, 454] width 16 height 16
radio input "true"
click at [1043, 529] on button "Next" at bounding box center [1047, 525] width 81 height 42
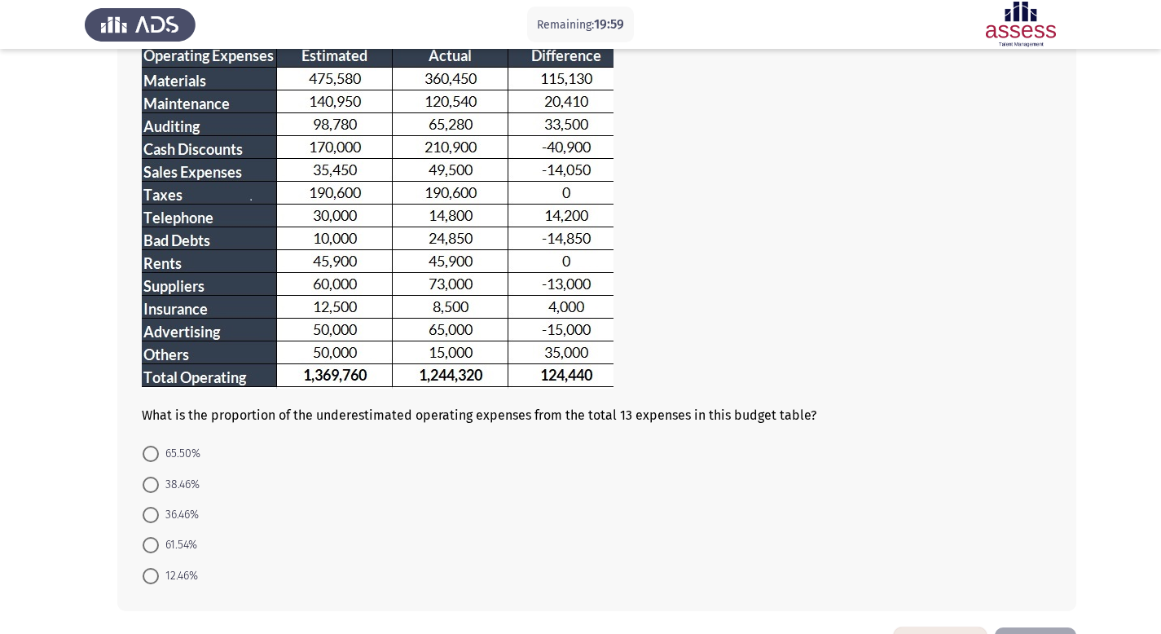
scroll to position [134, 0]
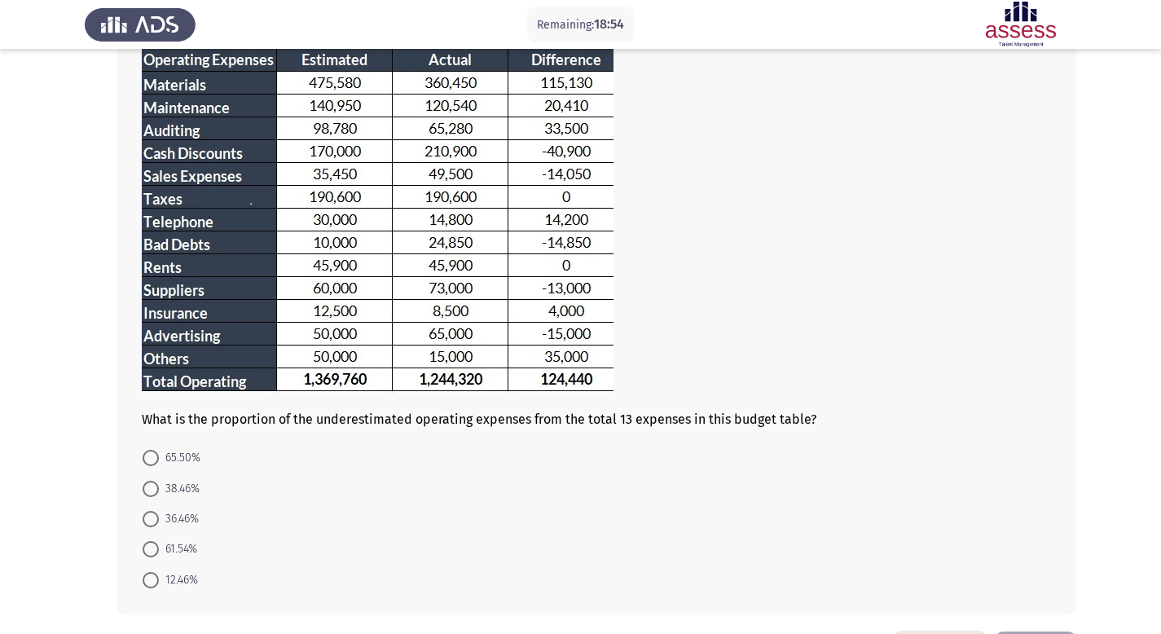
click at [185, 490] on span "38.46%" at bounding box center [179, 489] width 41 height 20
click at [159, 490] on input "38.46%" at bounding box center [151, 489] width 16 height 16
radio input "true"
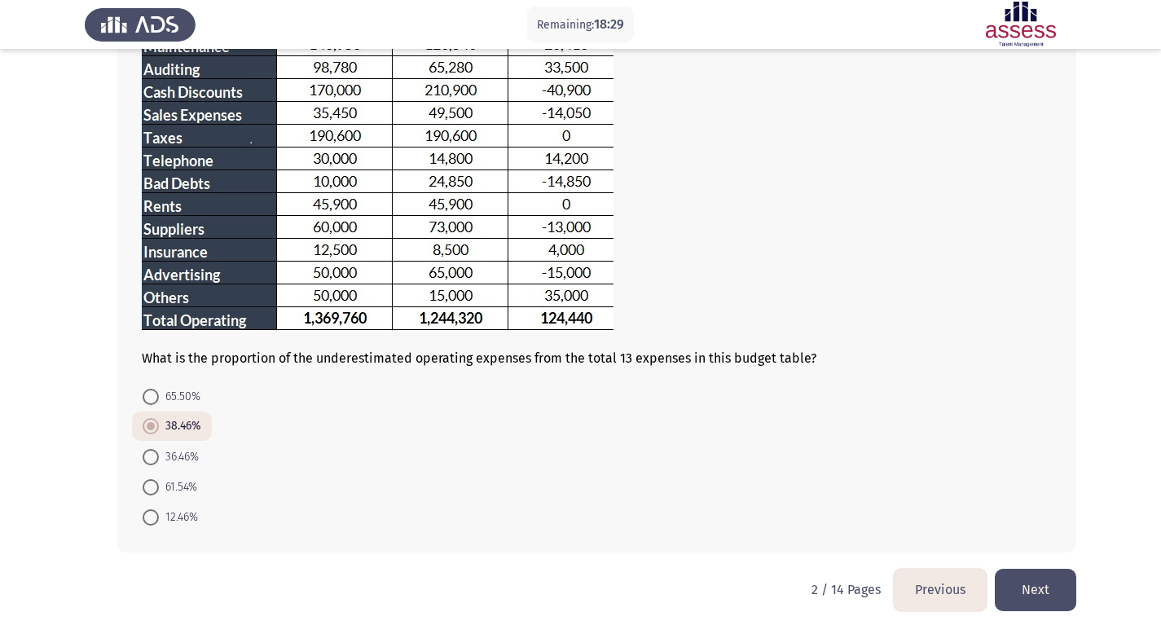
click at [1051, 590] on button "Next" at bounding box center [1034, 590] width 81 height 42
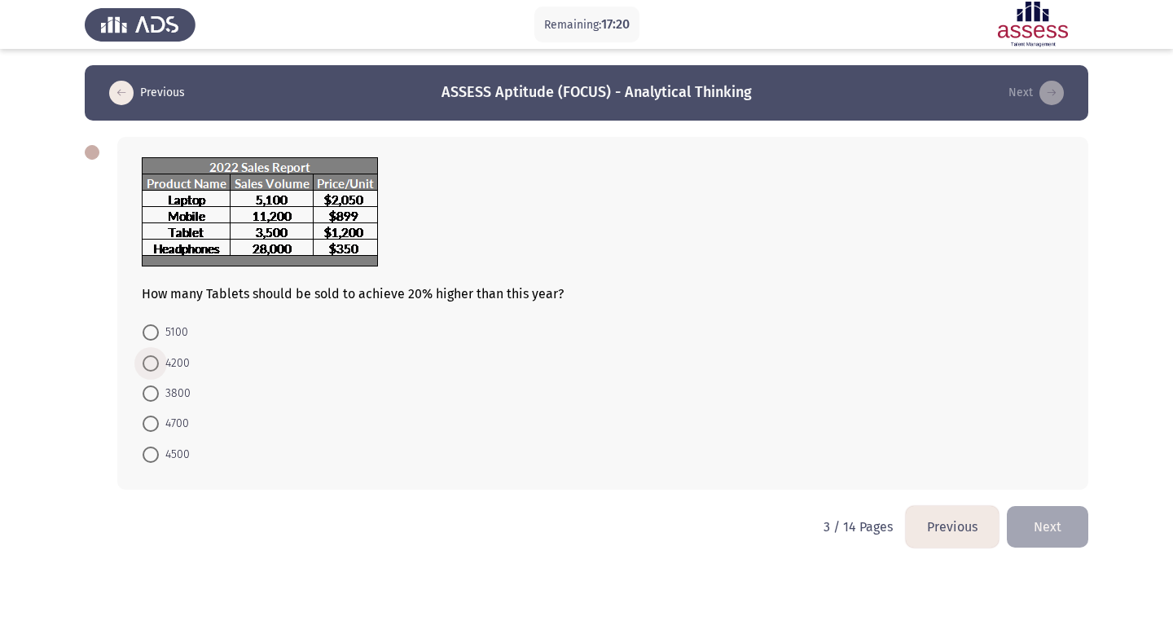
click at [173, 360] on span "4200" at bounding box center [174, 363] width 31 height 20
click at [159, 360] on input "4200" at bounding box center [151, 363] width 16 height 16
radio input "true"
click at [1071, 535] on button "Next" at bounding box center [1047, 525] width 81 height 42
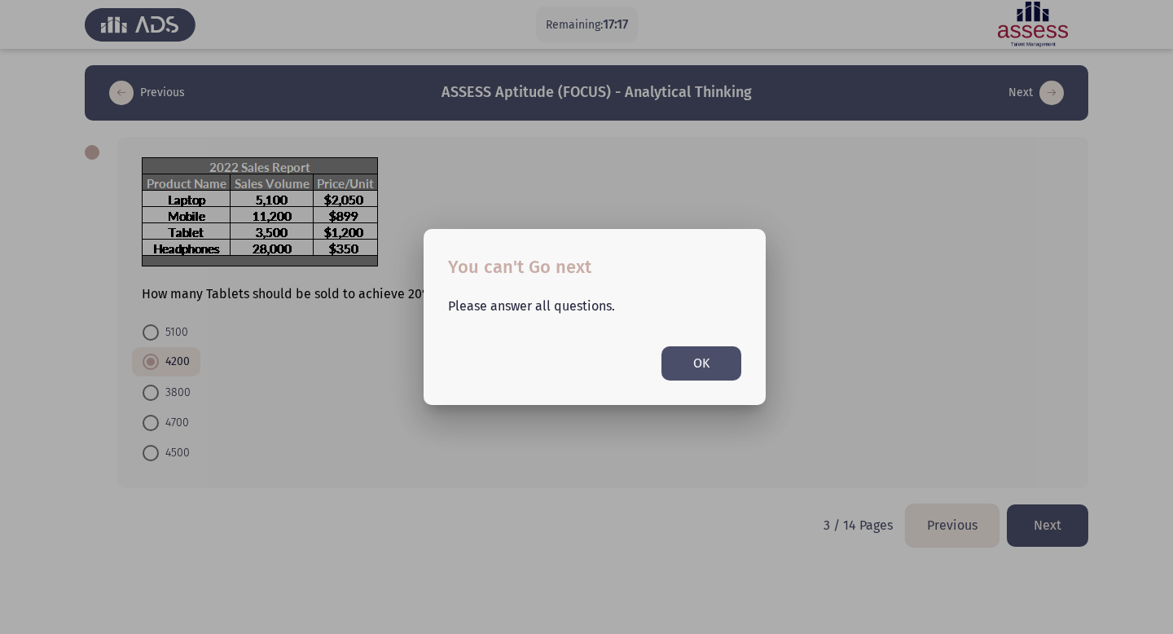
click at [687, 362] on button "OK" at bounding box center [701, 362] width 80 height 33
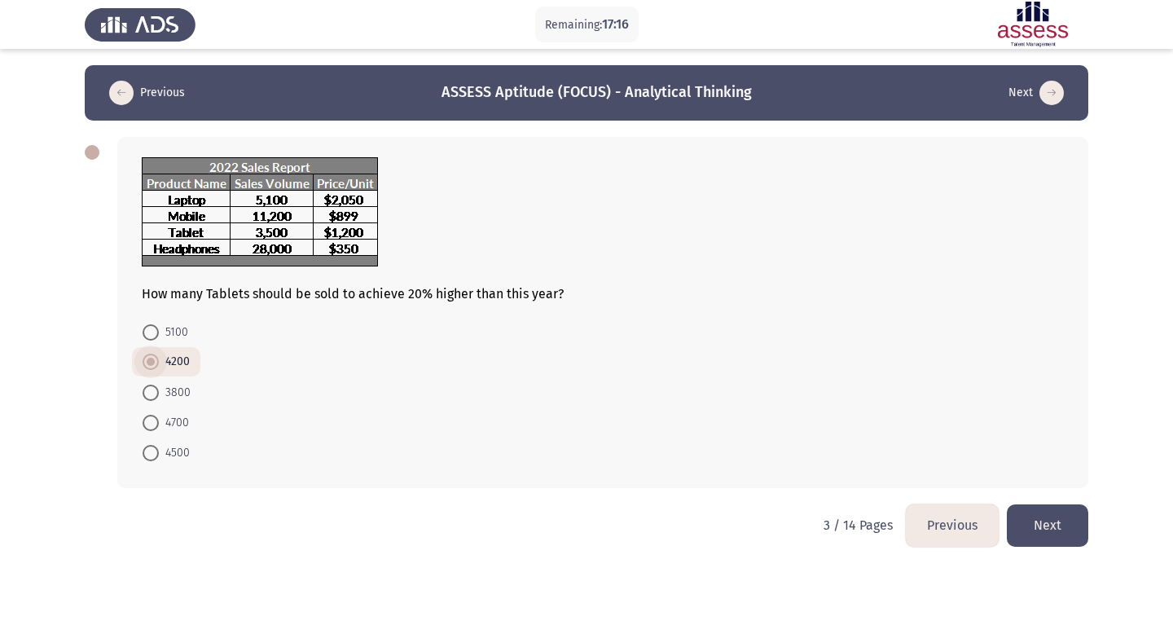
click at [147, 362] on span at bounding box center [151, 362] width 8 height 8
click at [146, 362] on input "4200" at bounding box center [151, 361] width 16 height 16
click at [1014, 524] on button "Next" at bounding box center [1047, 525] width 81 height 42
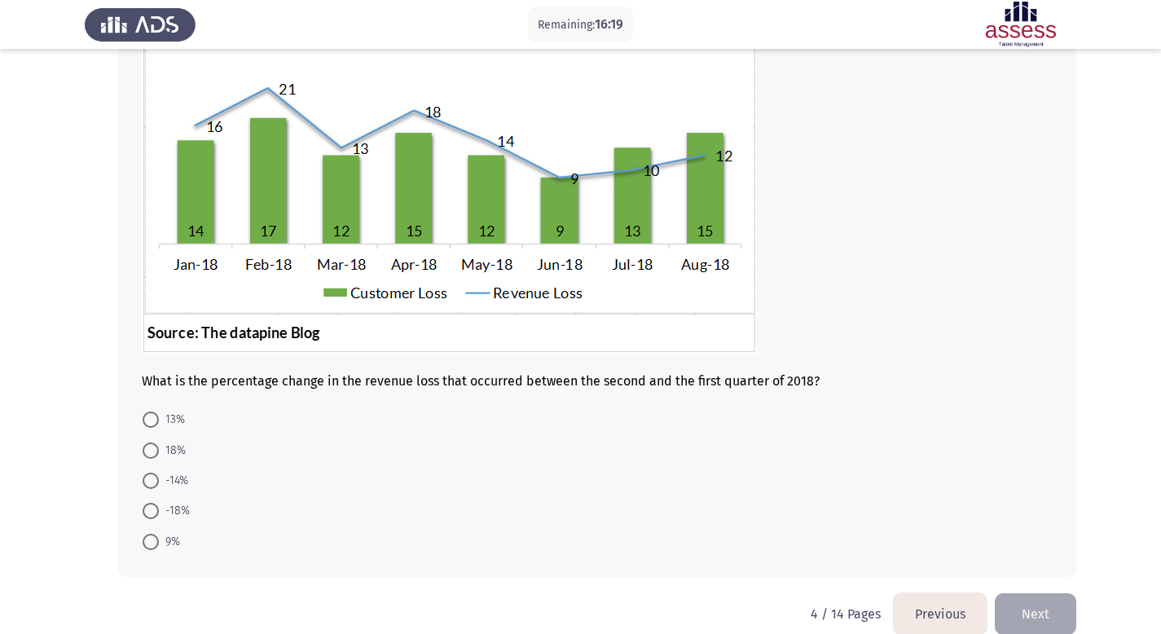
scroll to position [138, 0]
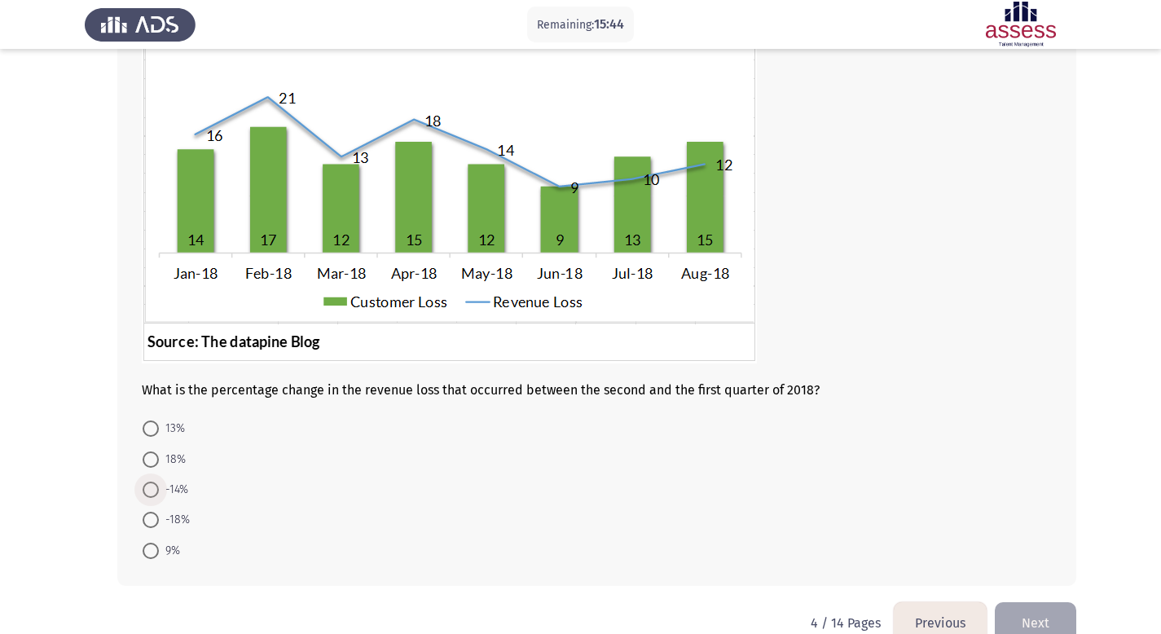
click at [173, 486] on span "-14%" at bounding box center [173, 490] width 29 height 20
click at [159, 486] on input "-14%" at bounding box center [151, 489] width 16 height 16
radio input "true"
click at [169, 458] on span "18%" at bounding box center [172, 460] width 27 height 20
click at [159, 458] on input "18%" at bounding box center [151, 459] width 16 height 16
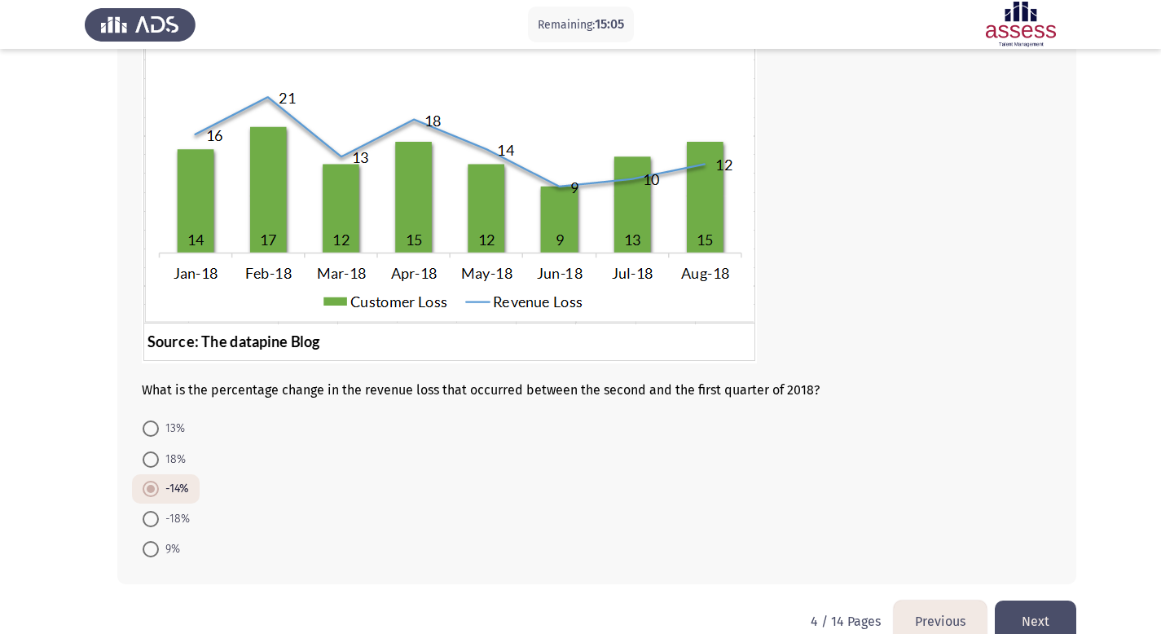
radio input "true"
click at [182, 528] on span "-18%" at bounding box center [174, 519] width 31 height 20
click at [159, 527] on input "-18%" at bounding box center [151, 519] width 16 height 16
radio input "true"
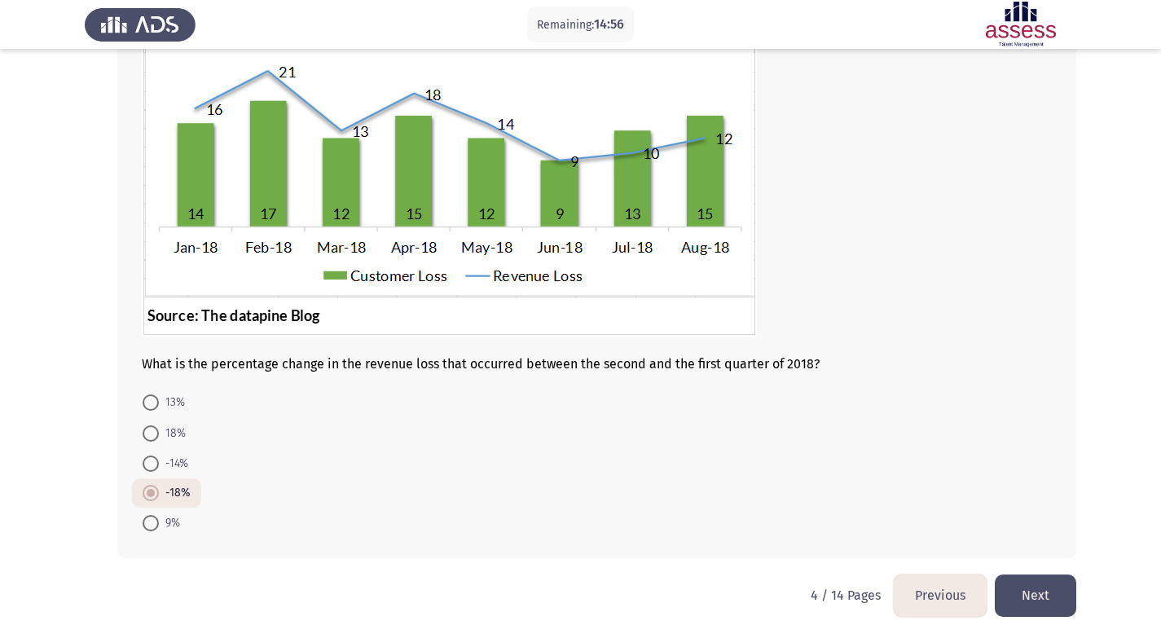
scroll to position [170, 0]
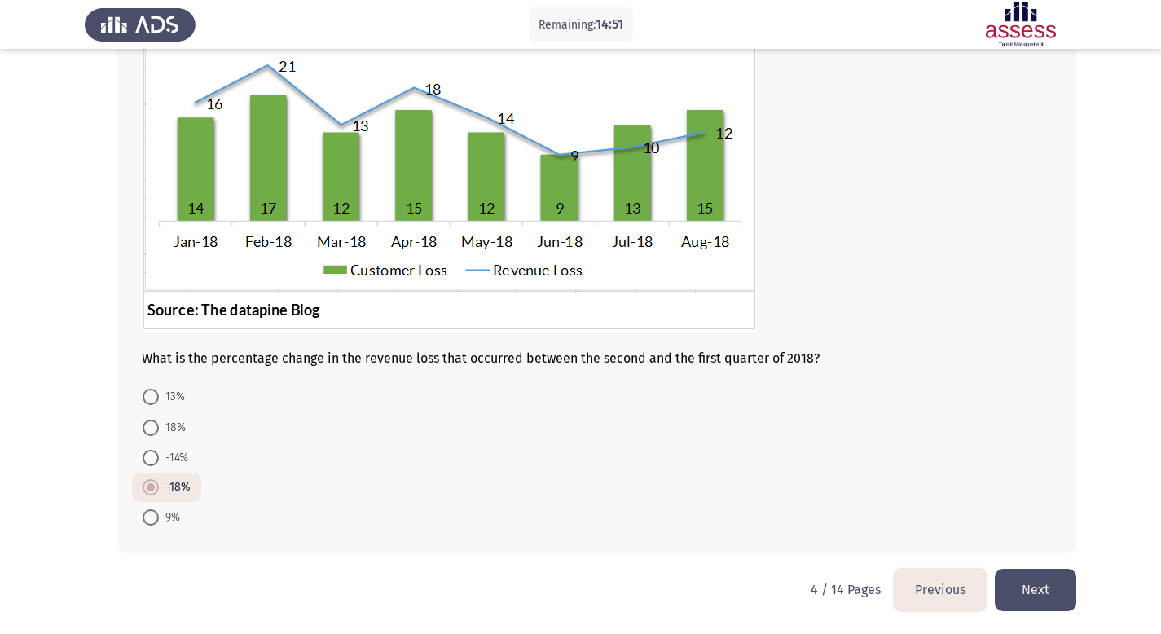
click at [1037, 590] on button "Next" at bounding box center [1034, 590] width 81 height 42
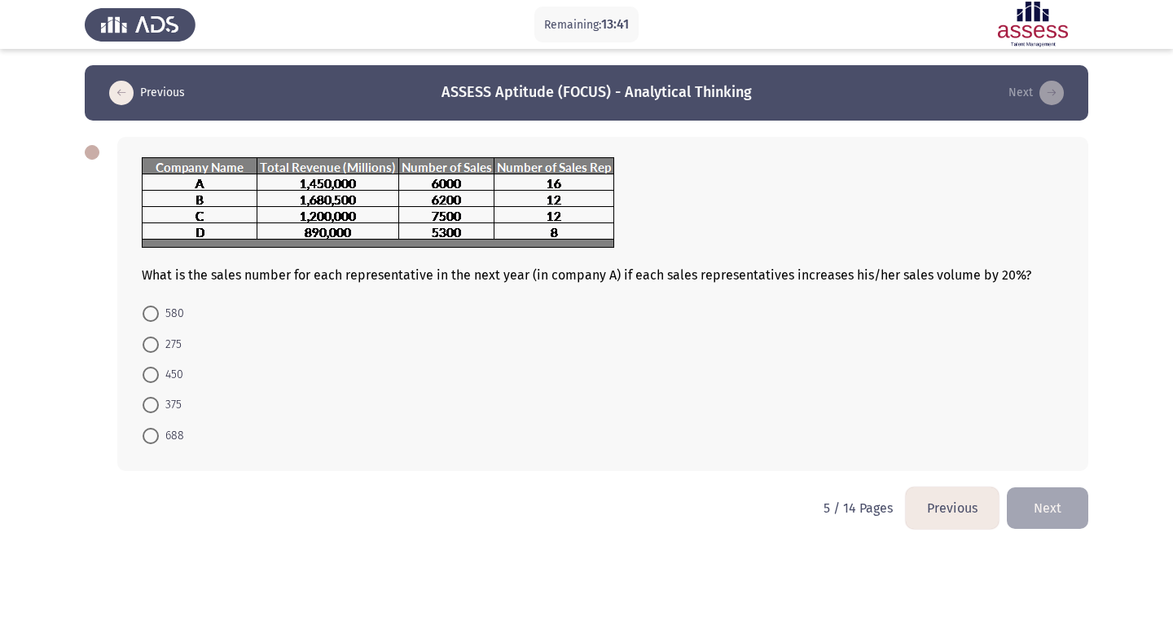
click at [151, 365] on label "450" at bounding box center [163, 375] width 41 height 20
click at [151, 367] on input "450" at bounding box center [151, 375] width 16 height 16
radio input "true"
click at [1072, 489] on button "Next" at bounding box center [1047, 506] width 81 height 42
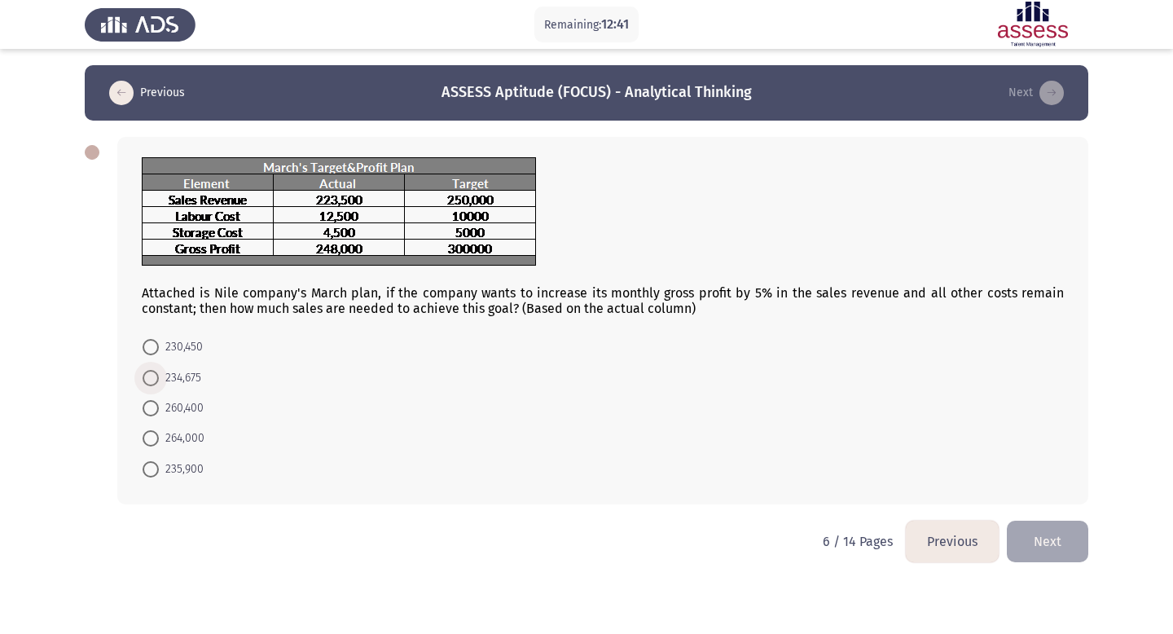
click at [169, 387] on span "234,675" at bounding box center [180, 378] width 42 height 20
click at [159, 386] on input "234,675" at bounding box center [151, 378] width 16 height 16
radio input "true"
click at [1061, 523] on button "Next" at bounding box center [1047, 540] width 81 height 42
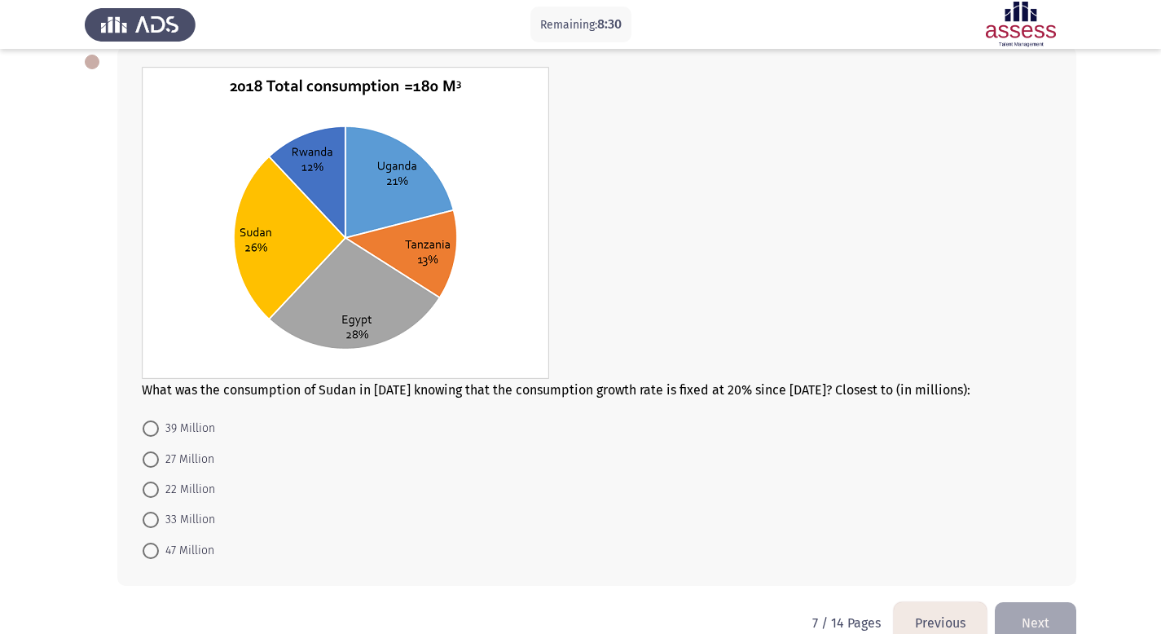
scroll to position [123, 0]
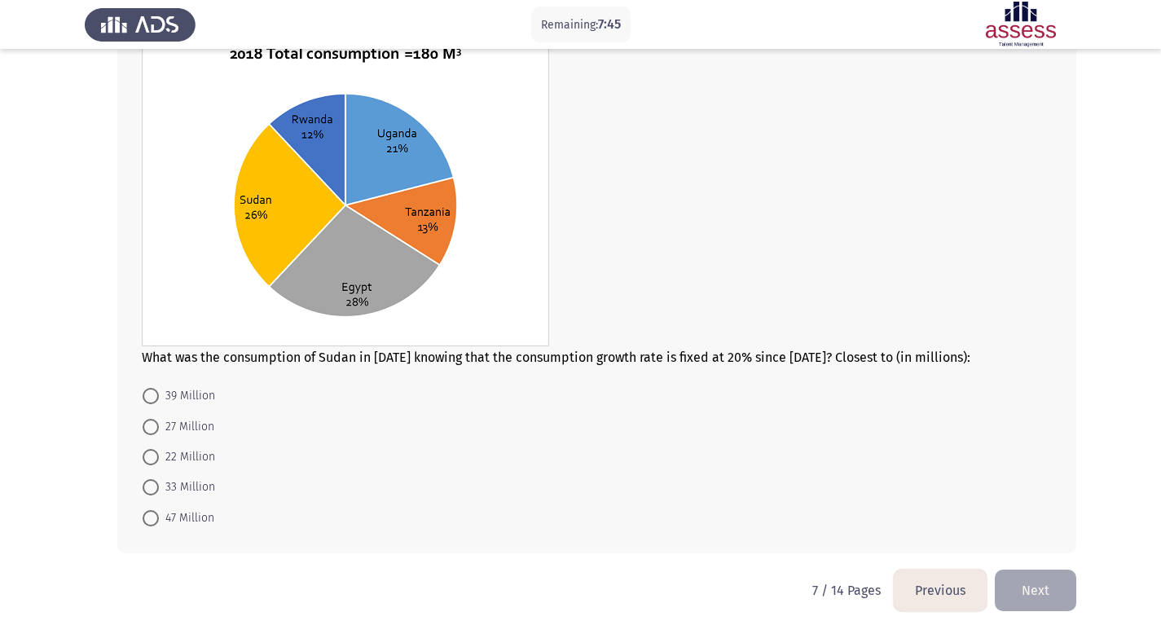
click at [930, 584] on button "Previous" at bounding box center [939, 590] width 93 height 42
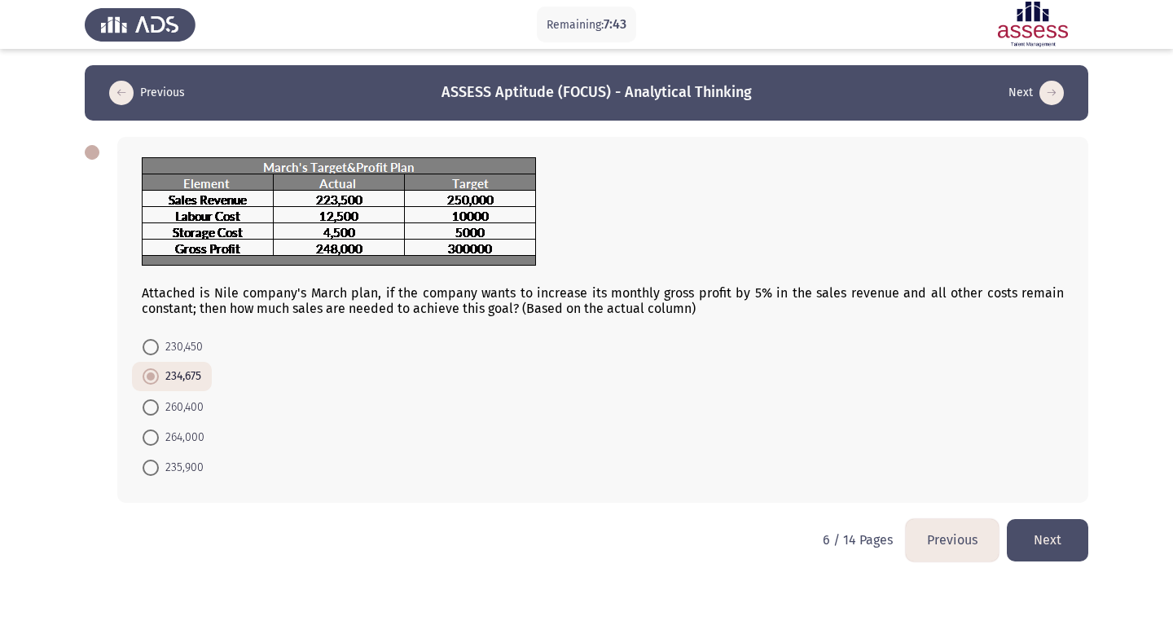
click at [1051, 548] on button "Next" at bounding box center [1047, 540] width 81 height 42
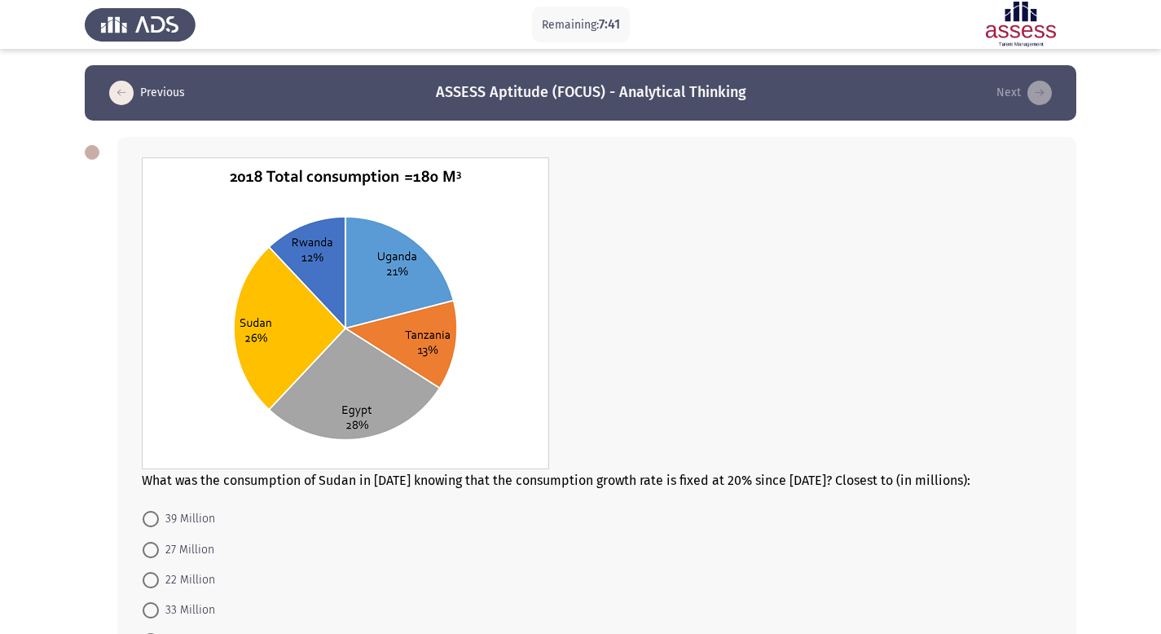
scroll to position [123, 0]
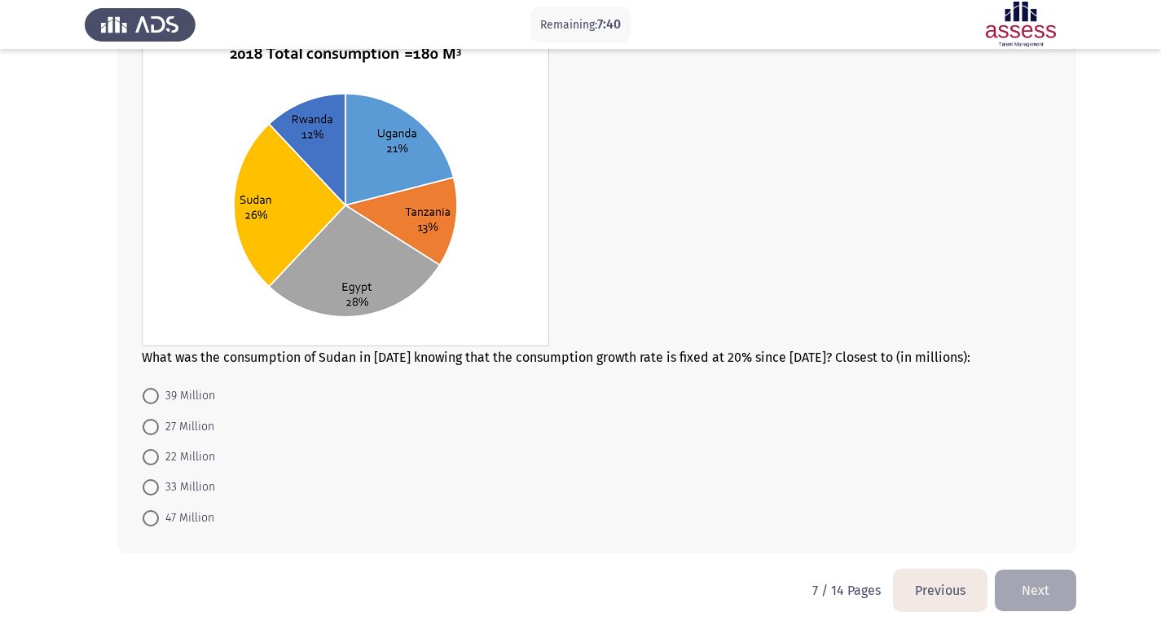
click at [185, 455] on span "22 Million" at bounding box center [187, 457] width 56 height 20
click at [159, 455] on input "22 Million" at bounding box center [151, 457] width 16 height 16
radio input "true"
click at [197, 431] on span "27 Million" at bounding box center [186, 428] width 55 height 20
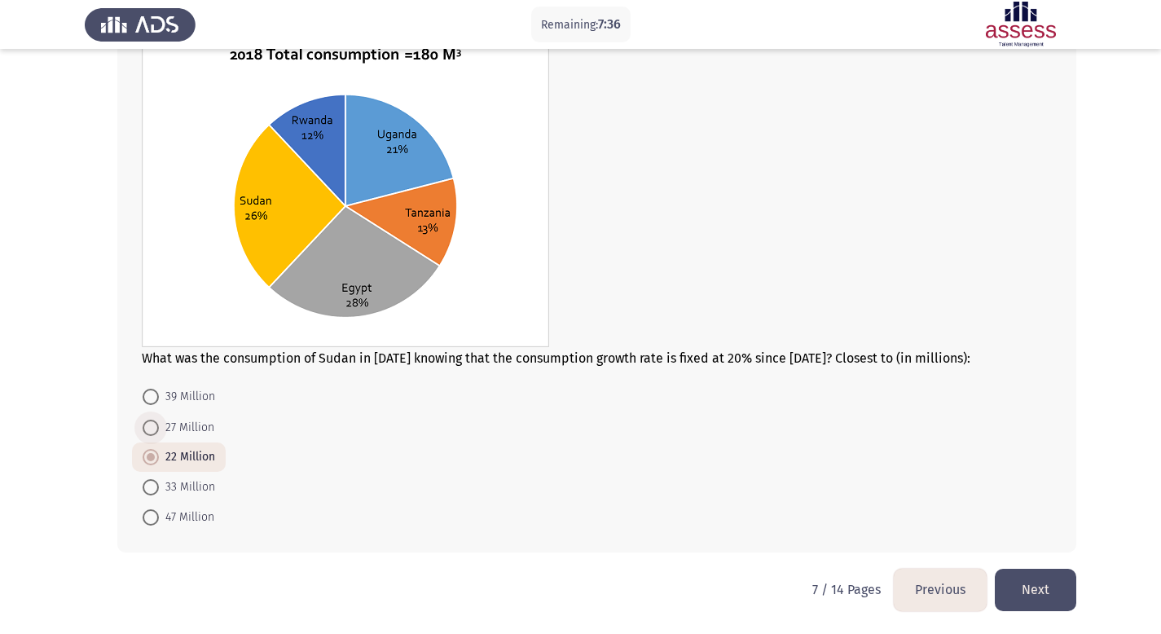
click at [159, 431] on input "27 Million" at bounding box center [151, 427] width 16 height 16
radio input "true"
click at [1052, 597] on button "Next" at bounding box center [1034, 590] width 81 height 42
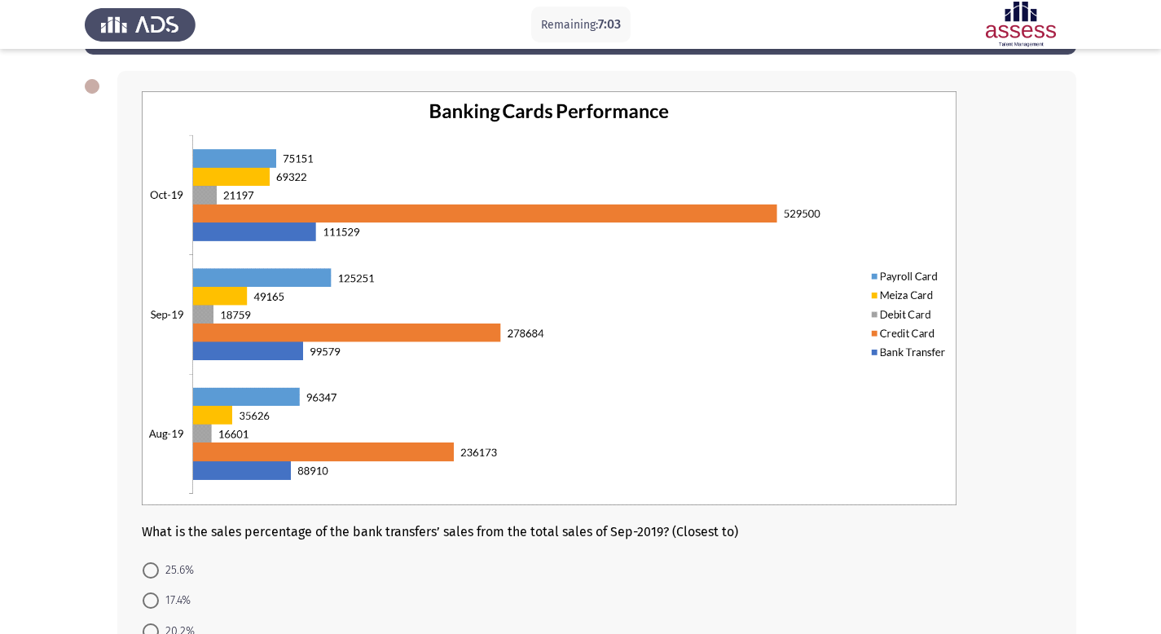
scroll to position [240, 0]
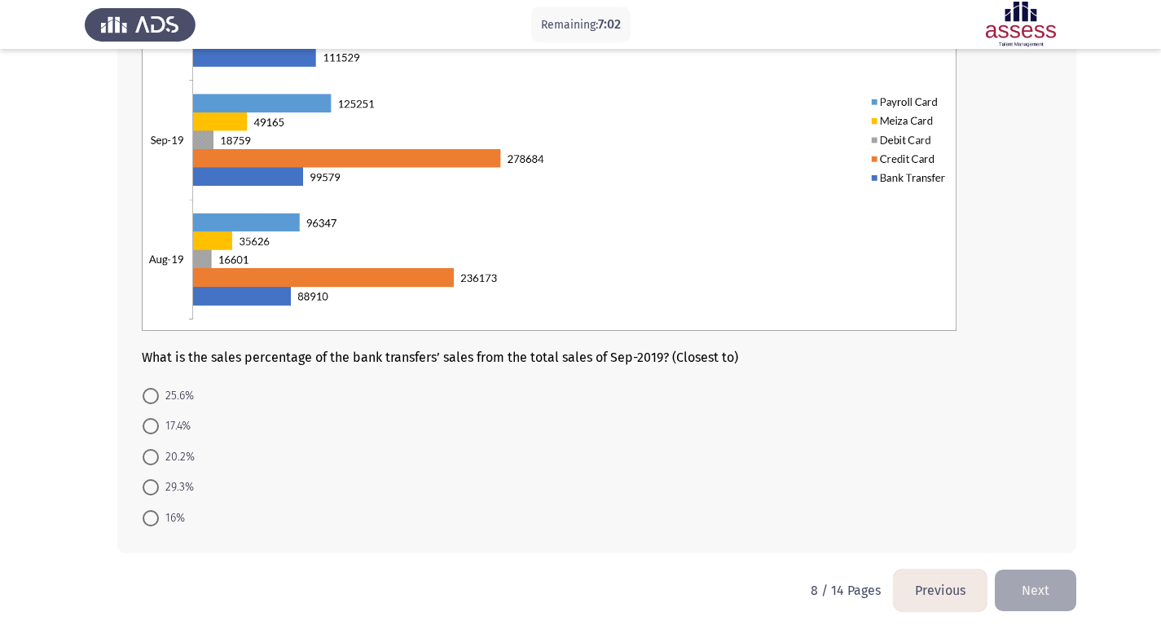
click at [936, 590] on button "Previous" at bounding box center [939, 590] width 93 height 42
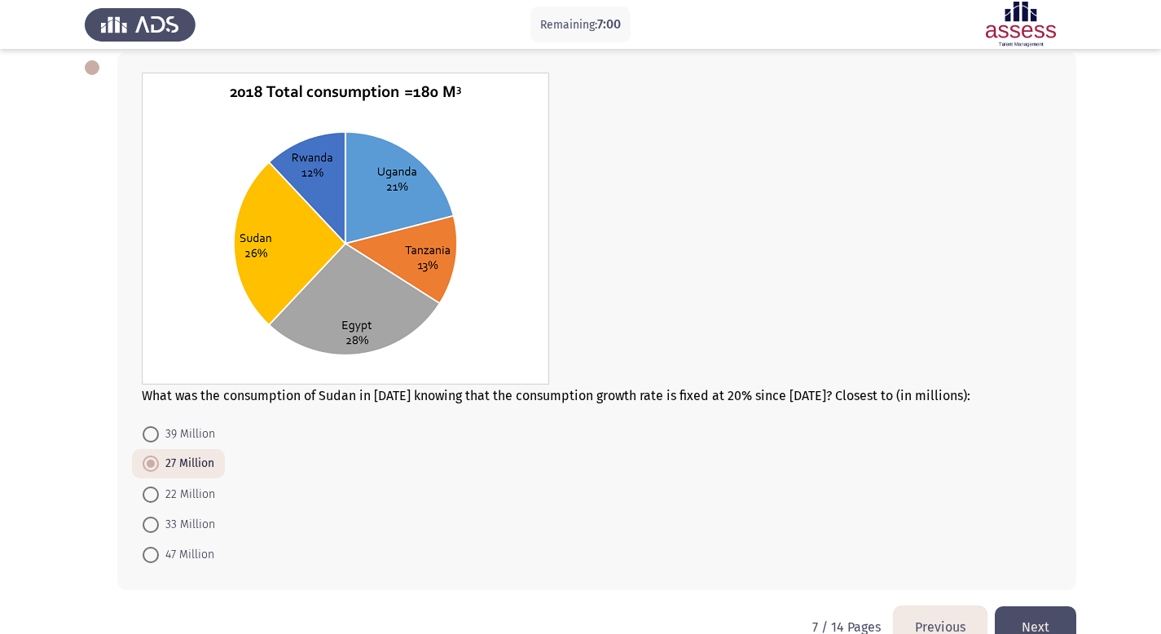
scroll to position [122, 0]
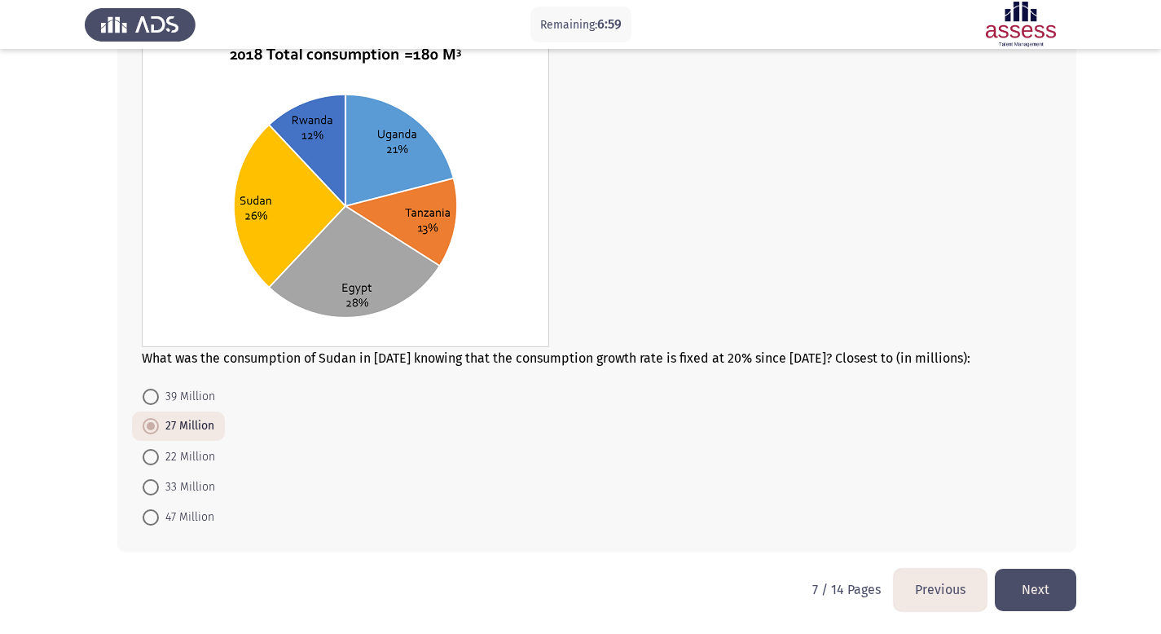
click at [213, 486] on span "33 Million" at bounding box center [187, 487] width 56 height 20
click at [159, 486] on input "33 Million" at bounding box center [151, 487] width 16 height 16
radio input "true"
click at [1061, 596] on button "Next" at bounding box center [1034, 590] width 81 height 42
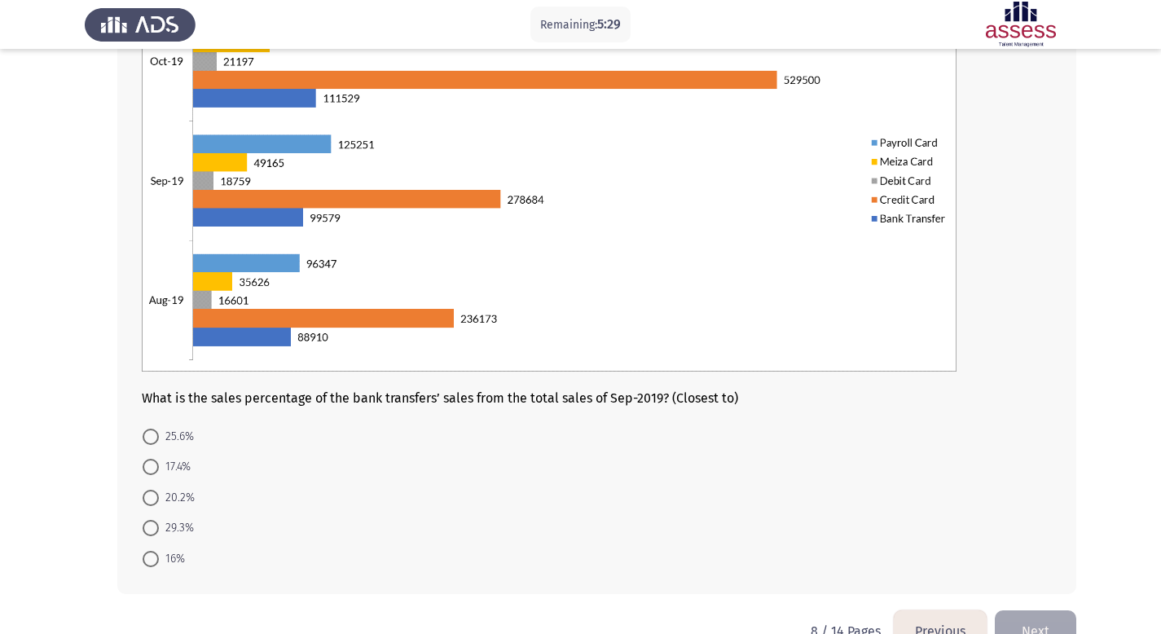
scroll to position [230, 0]
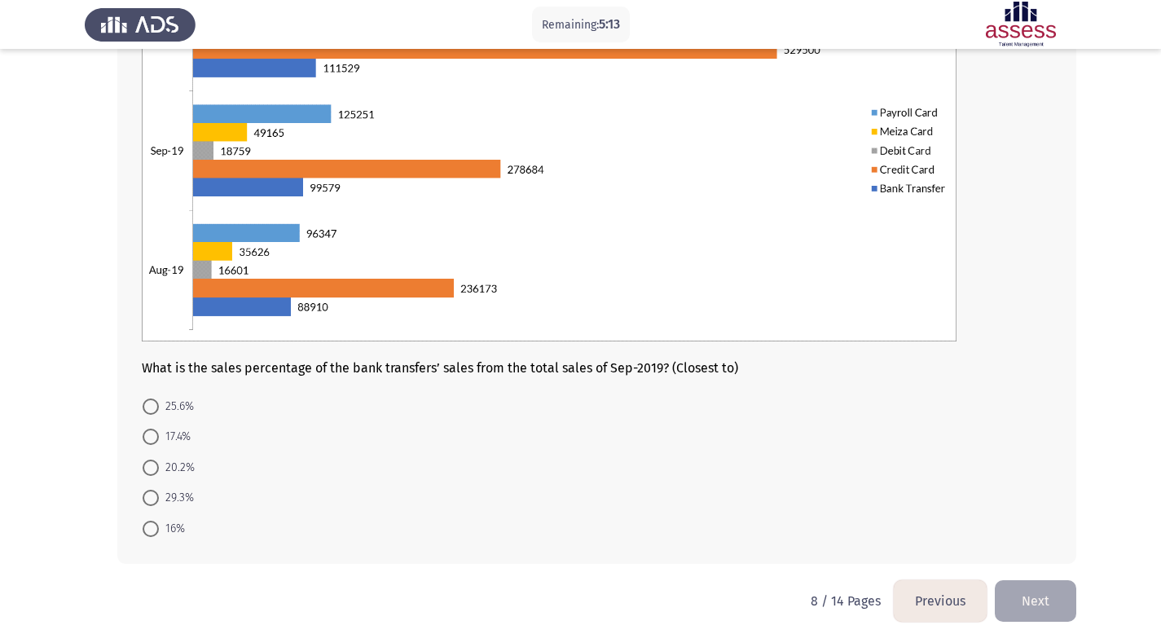
click at [168, 472] on span "20.2%" at bounding box center [177, 468] width 36 height 20
click at [159, 472] on input "20.2%" at bounding box center [151, 467] width 16 height 16
radio input "true"
click at [1039, 608] on button "Next" at bounding box center [1034, 599] width 81 height 42
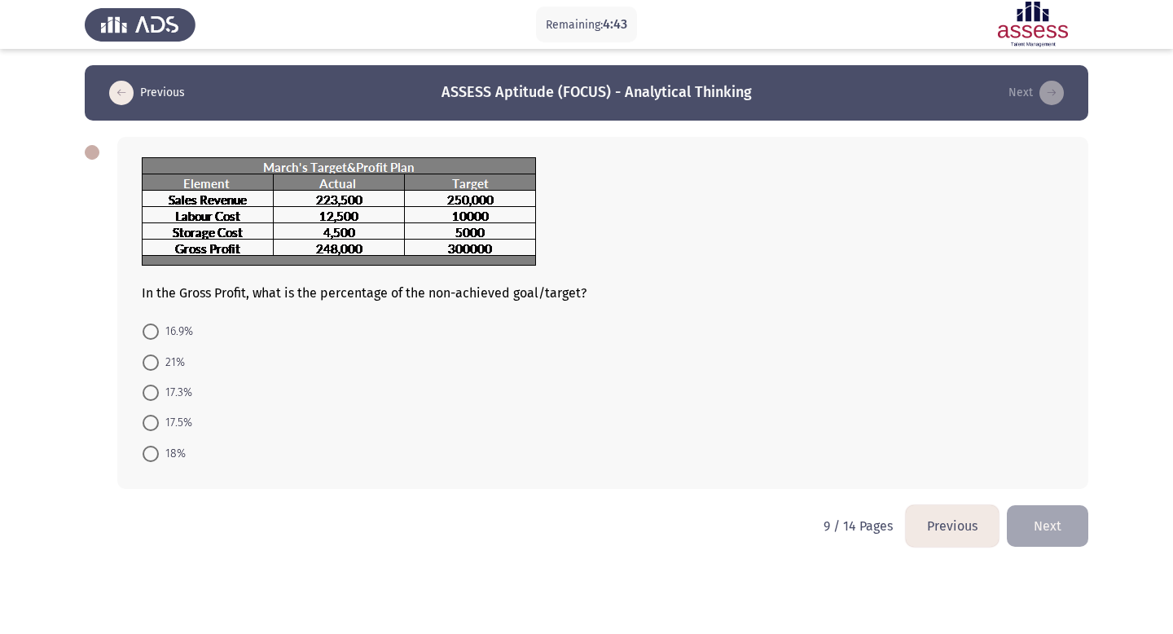
drag, startPoint x: 168, startPoint y: 392, endPoint x: 196, endPoint y: 393, distance: 28.5
click at [168, 392] on span "17.3%" at bounding box center [175, 393] width 33 height 20
click at [159, 392] on input "17.3%" at bounding box center [151, 392] width 16 height 16
radio input "true"
click at [1033, 507] on button "Next" at bounding box center [1047, 524] width 81 height 42
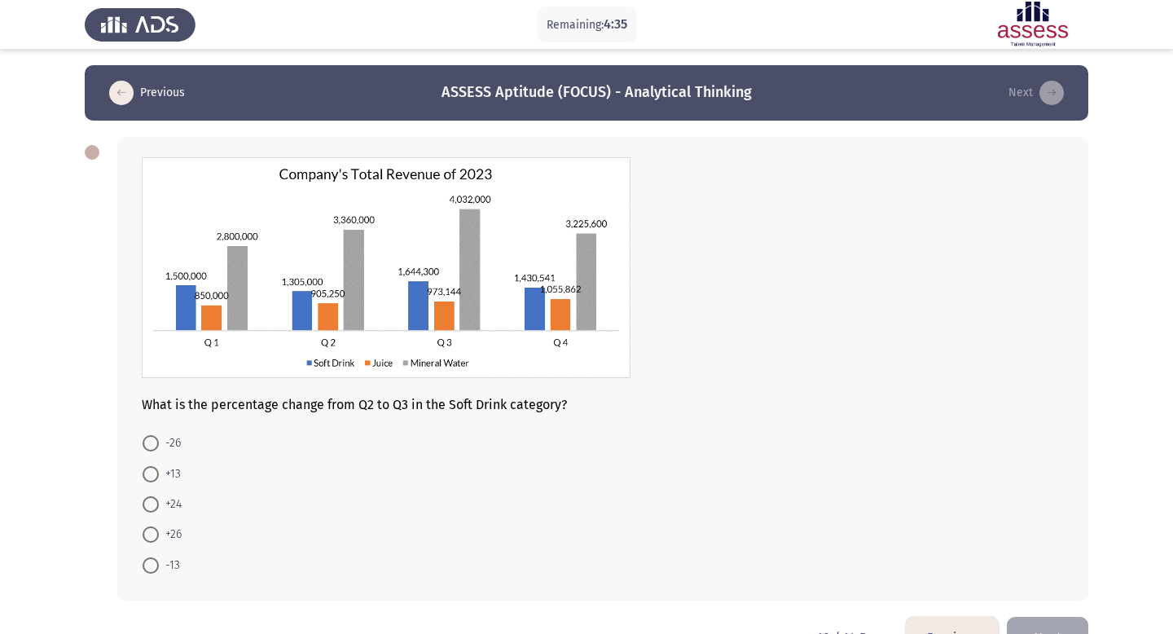
click at [138, 160] on div "What is the percentage change from Q2 to Q3 in the Soft Drink category? -26 +13…" at bounding box center [602, 368] width 971 height 463
click at [156, 458] on mat-radio-button "+13" at bounding box center [161, 473] width 59 height 30
click at [154, 466] on span at bounding box center [151, 474] width 16 height 16
click at [154, 466] on input "+13" at bounding box center [151, 474] width 16 height 16
radio input "true"
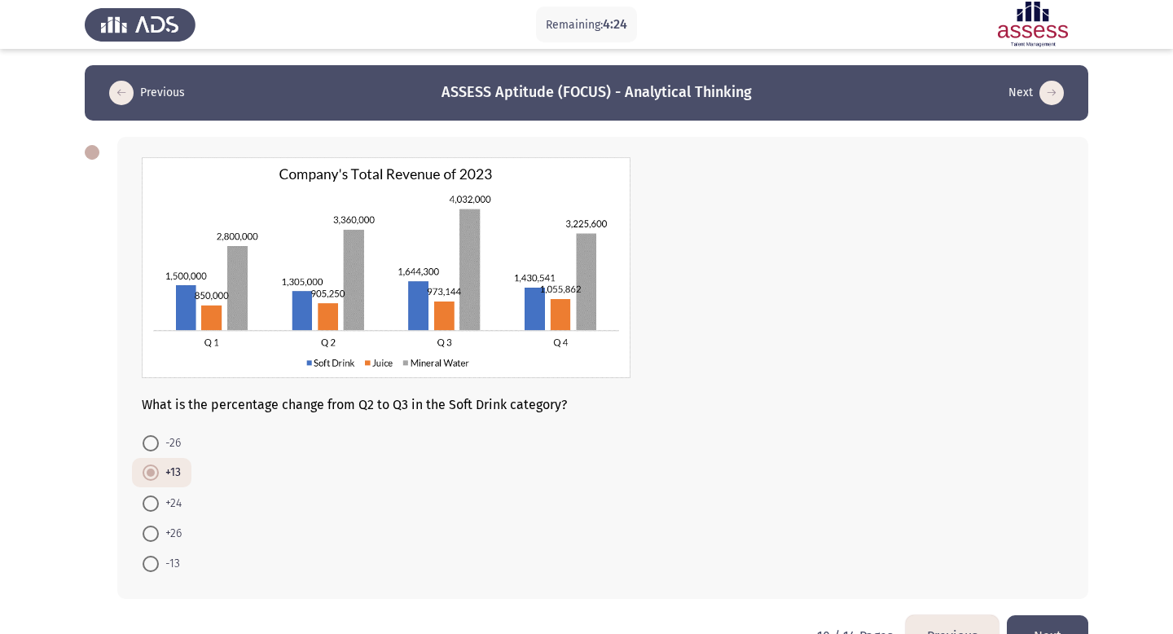
click at [148, 165] on img at bounding box center [386, 267] width 489 height 221
click at [1033, 615] on button "Next" at bounding box center [1047, 636] width 81 height 42
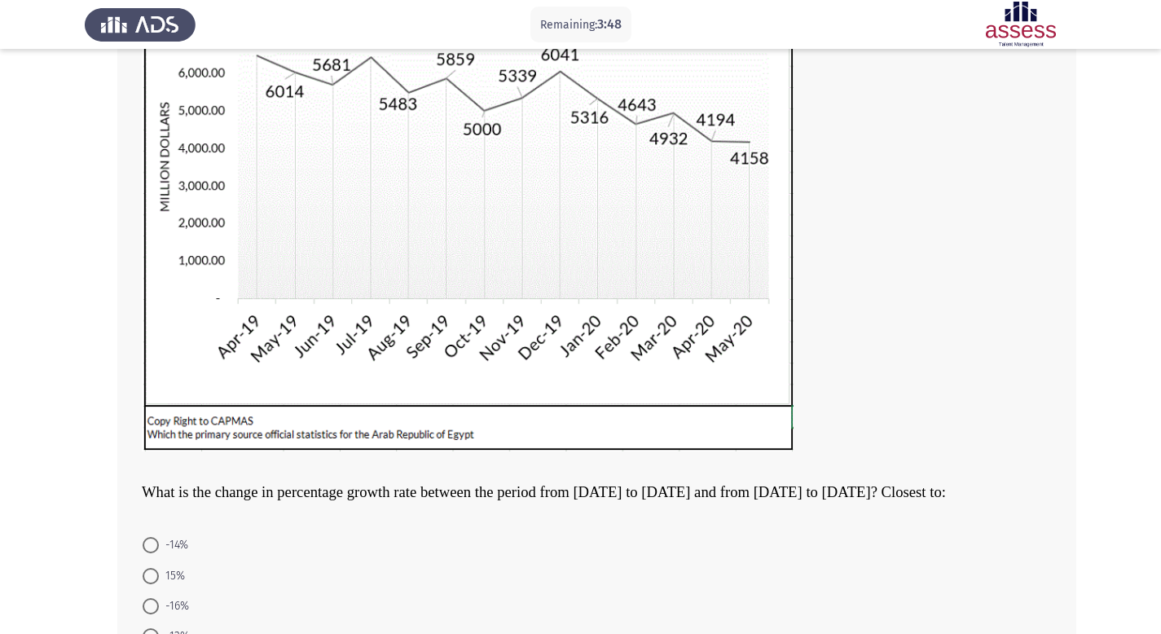
scroll to position [370, 0]
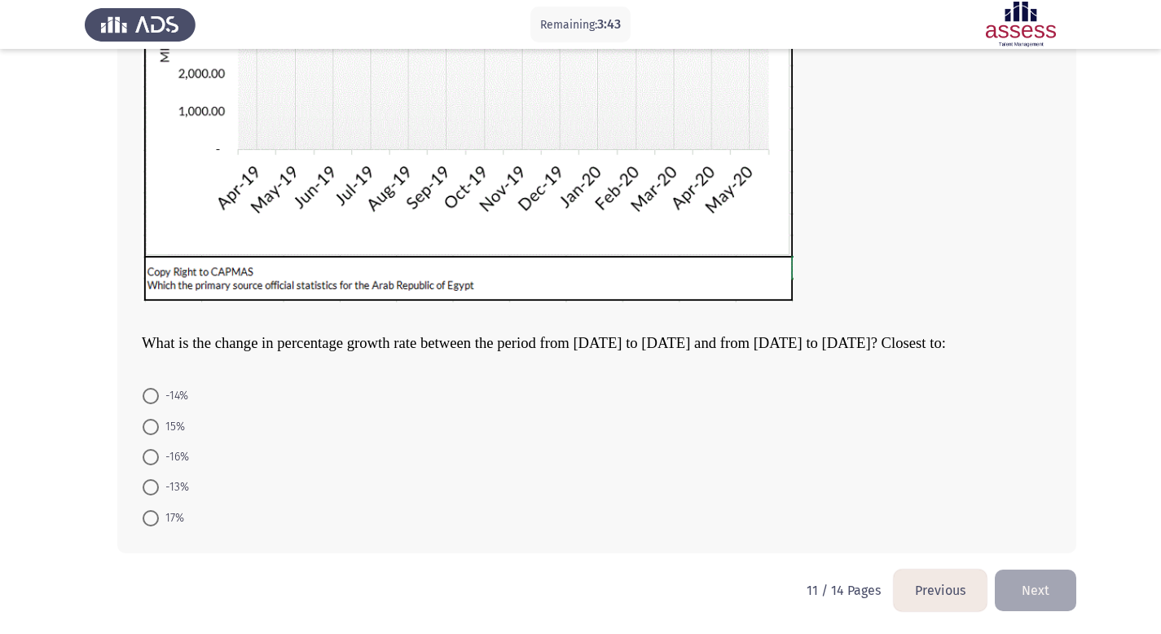
click at [939, 595] on button "Previous" at bounding box center [939, 590] width 93 height 42
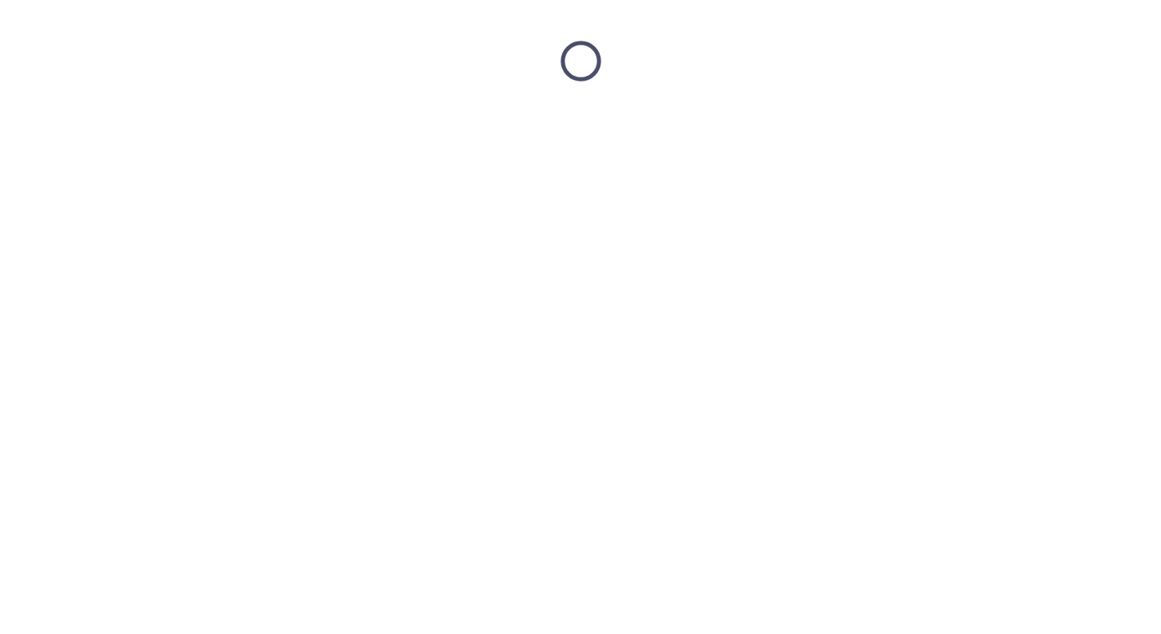
scroll to position [0, 0]
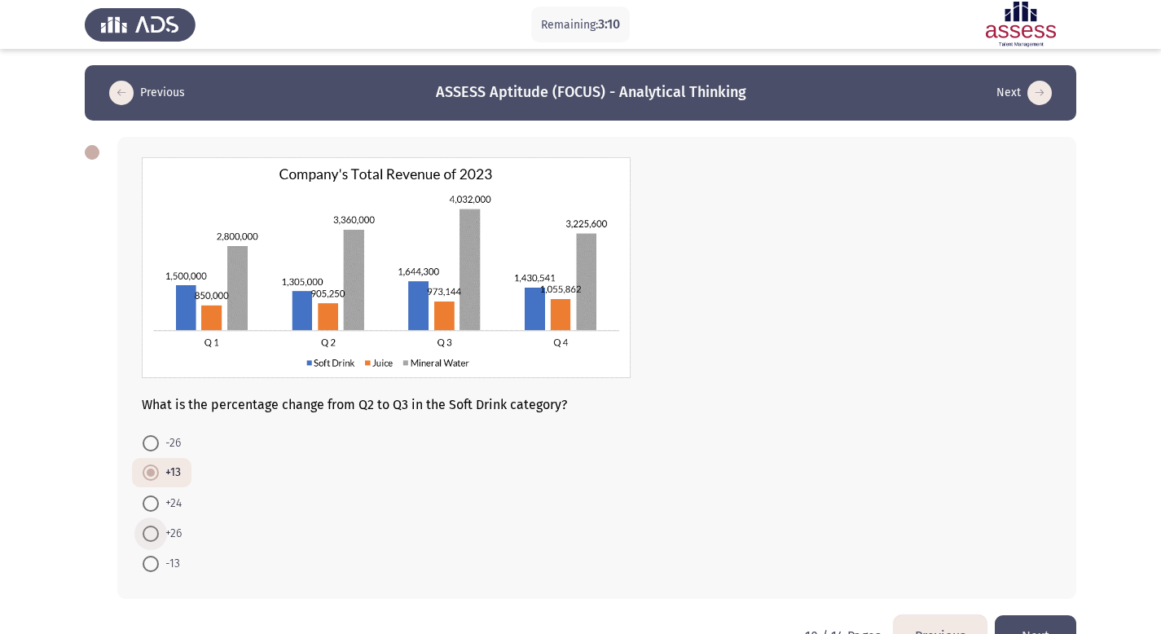
click at [177, 525] on span "+26" at bounding box center [170, 534] width 23 height 20
click at [159, 525] on input "+26" at bounding box center [151, 533] width 16 height 16
radio input "true"
click at [1069, 623] on button "Next" at bounding box center [1034, 636] width 81 height 42
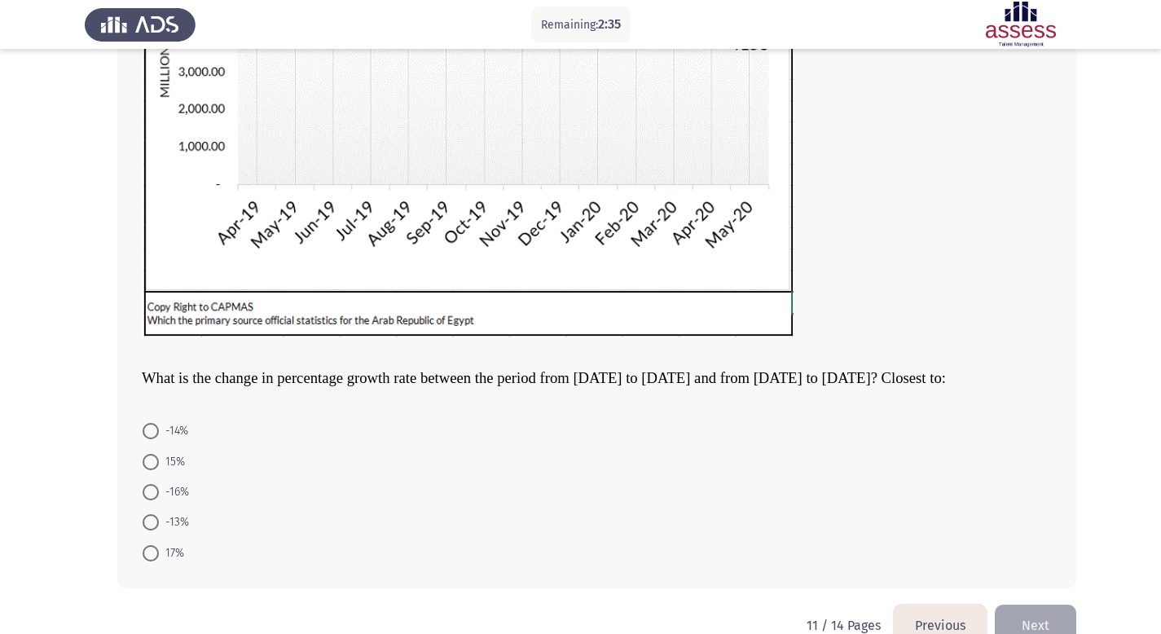
scroll to position [370, 0]
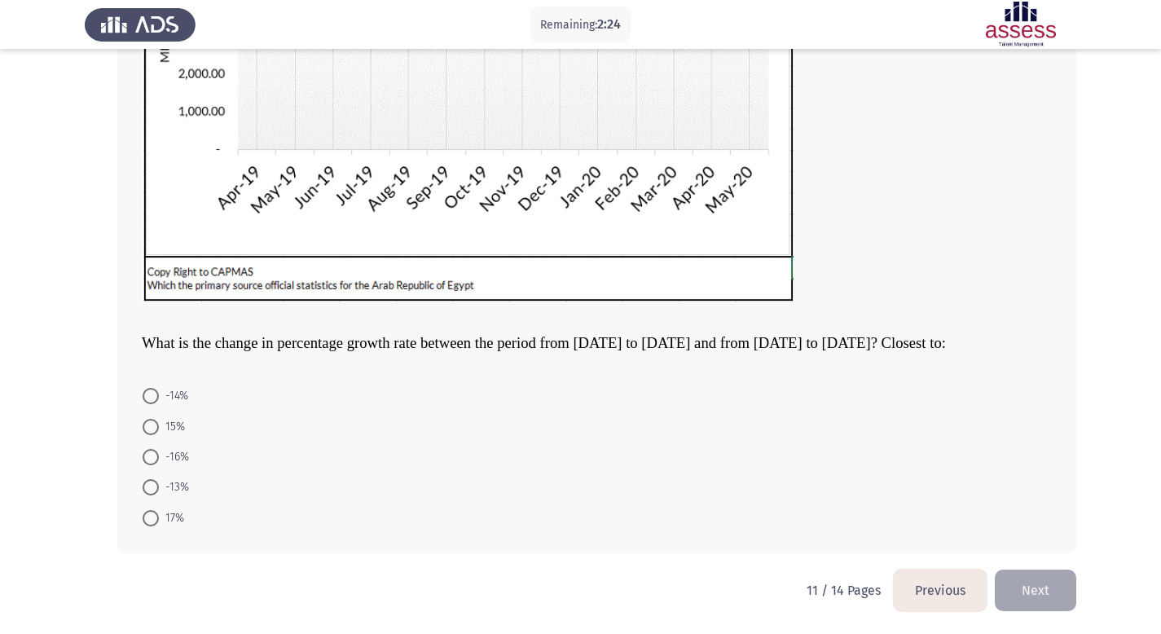
click at [164, 491] on span "-13%" at bounding box center [174, 487] width 30 height 20
click at [159, 491] on input "-13%" at bounding box center [151, 487] width 16 height 16
radio input "true"
click at [1039, 588] on button "Next" at bounding box center [1034, 590] width 81 height 42
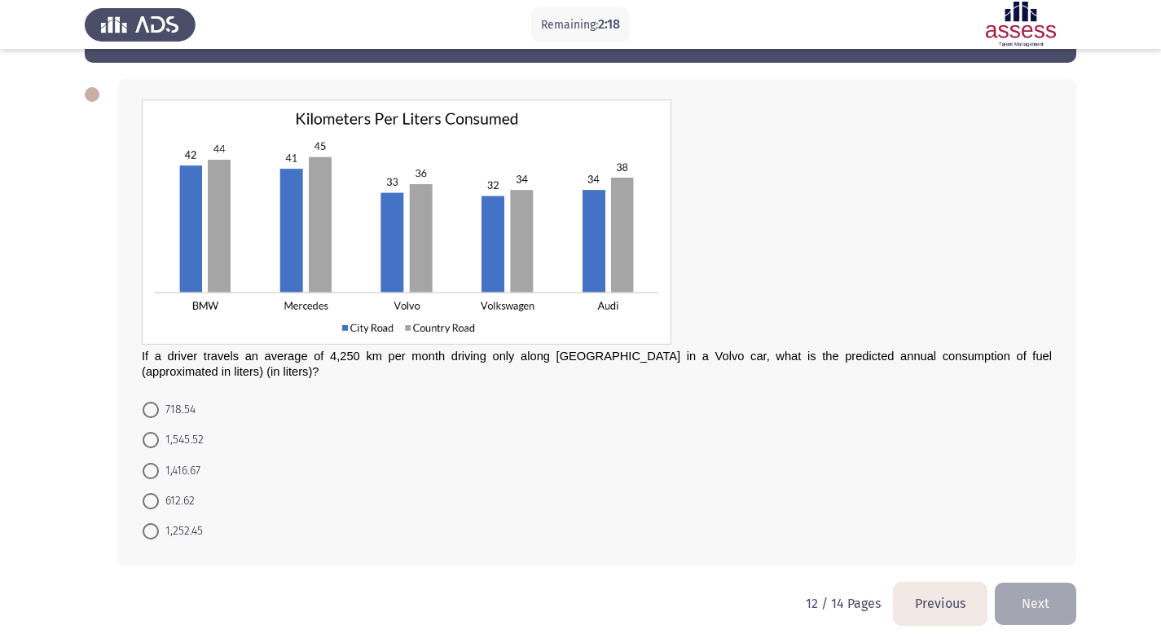
scroll to position [57, 0]
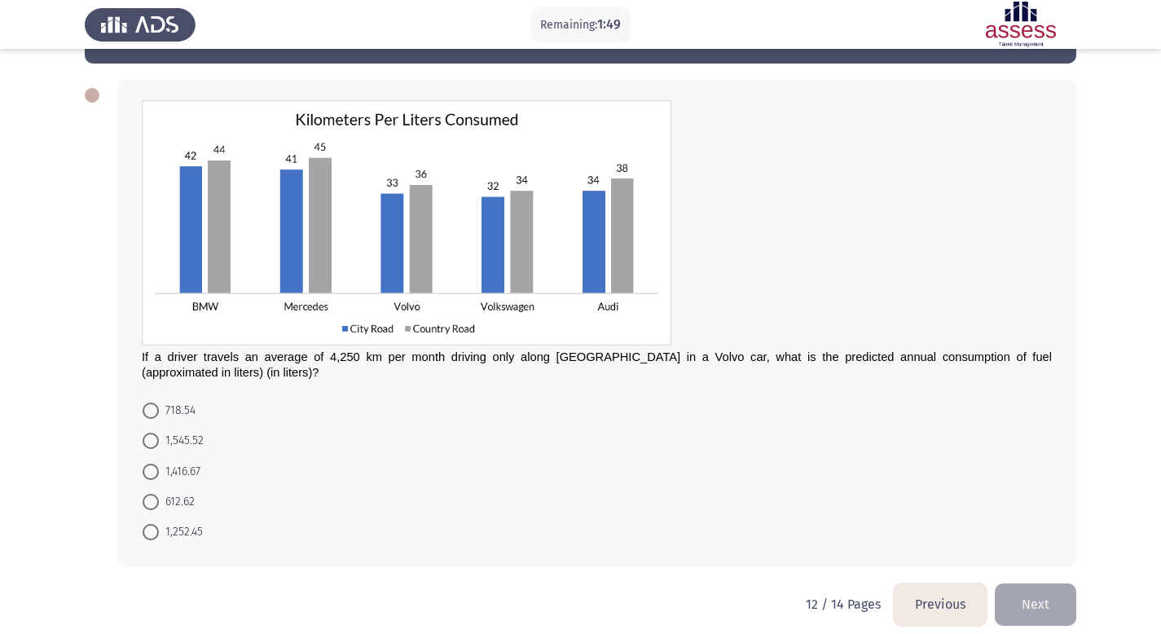
click at [188, 476] on span "1,416.67" at bounding box center [180, 472] width 42 height 20
click at [159, 476] on input "1,416.67" at bounding box center [151, 471] width 16 height 16
radio input "true"
click at [1046, 599] on button "Next" at bounding box center [1034, 603] width 81 height 42
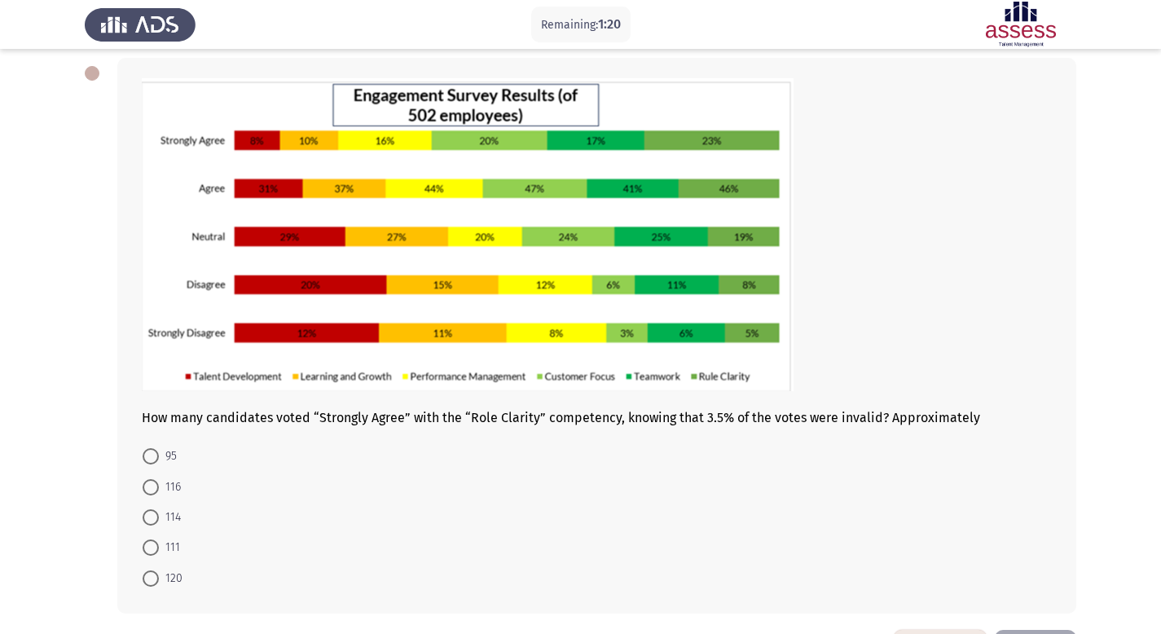
scroll to position [139, 0]
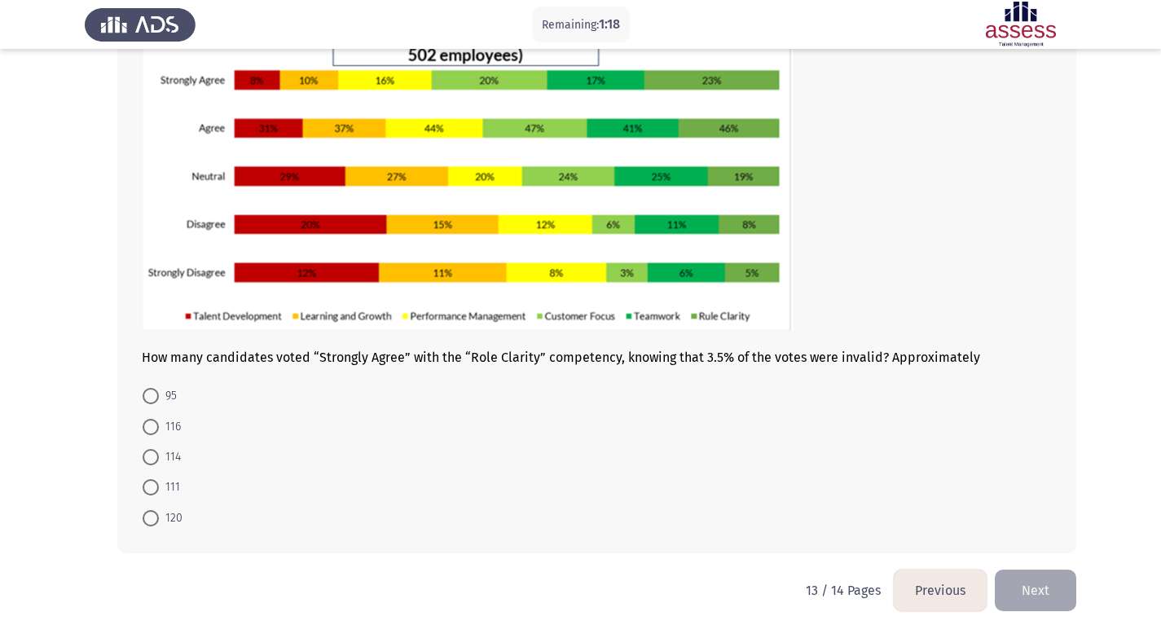
click at [155, 464] on label "114" at bounding box center [162, 457] width 38 height 20
click at [155, 464] on input "114" at bounding box center [151, 457] width 16 height 16
radio input "true"
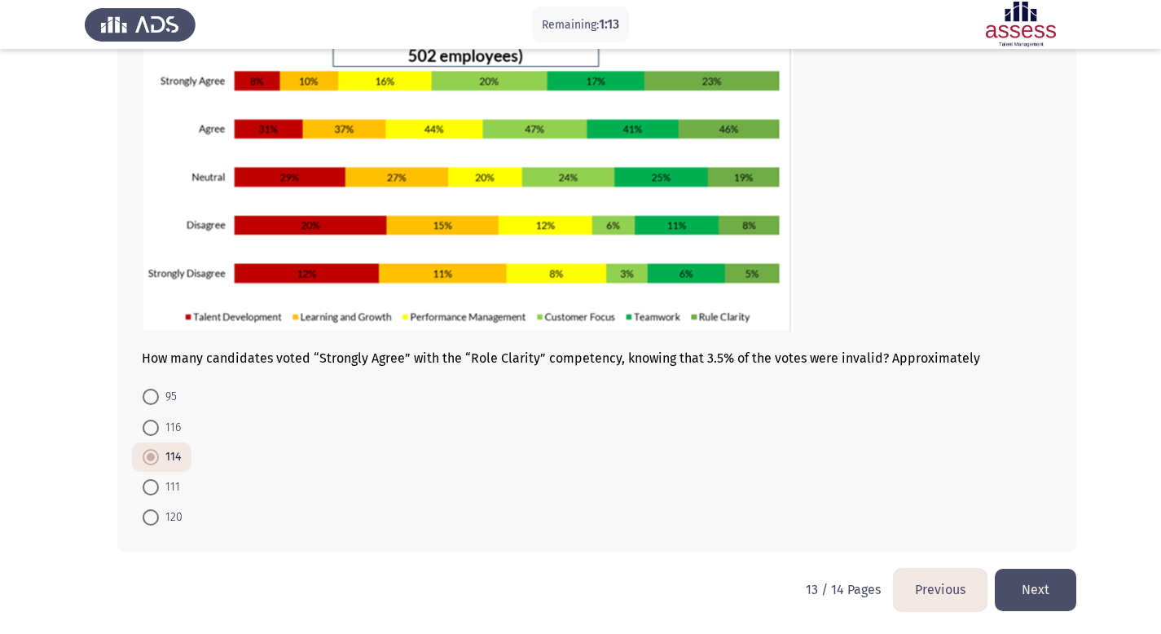
click at [1015, 583] on button "Next" at bounding box center [1034, 590] width 81 height 42
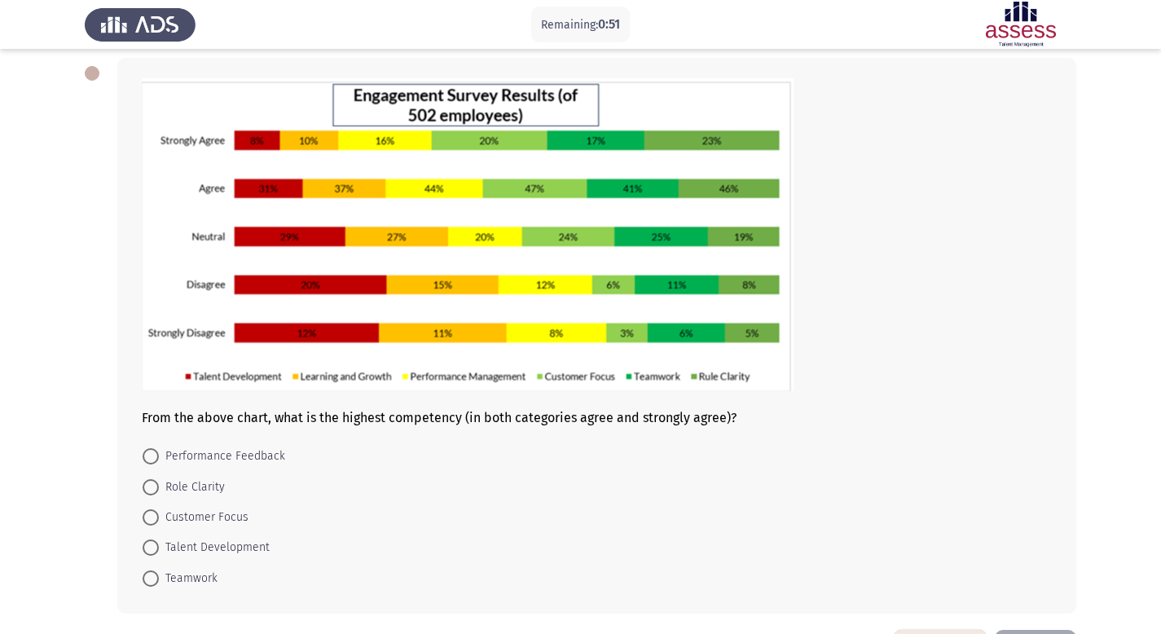
scroll to position [139, 0]
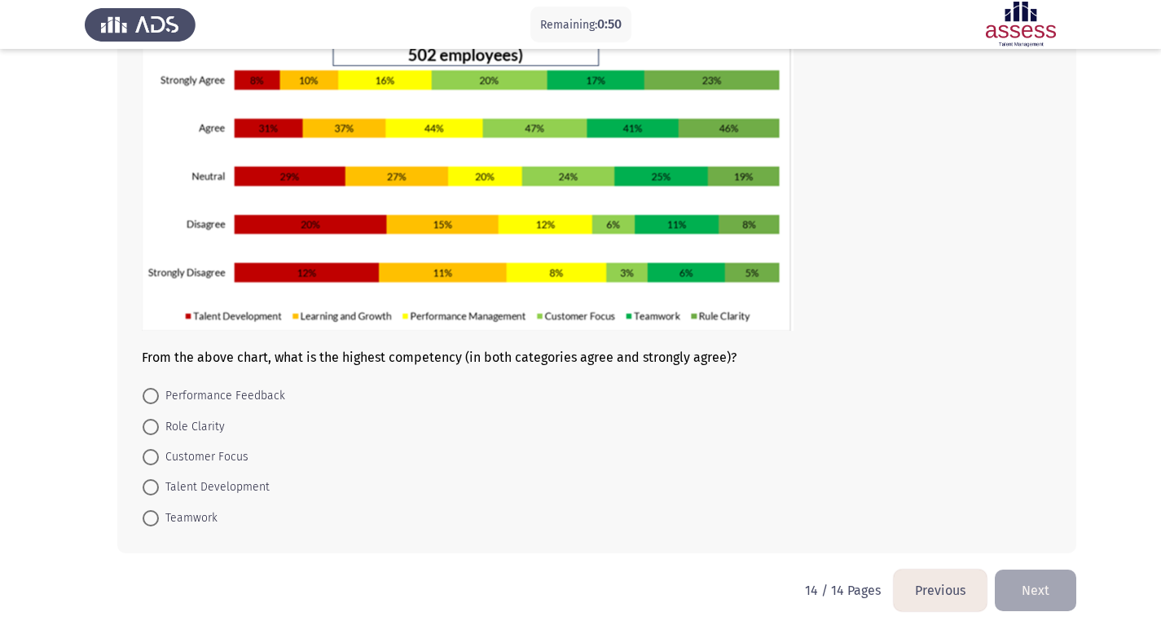
click at [939, 590] on button "Previous" at bounding box center [939, 590] width 93 height 42
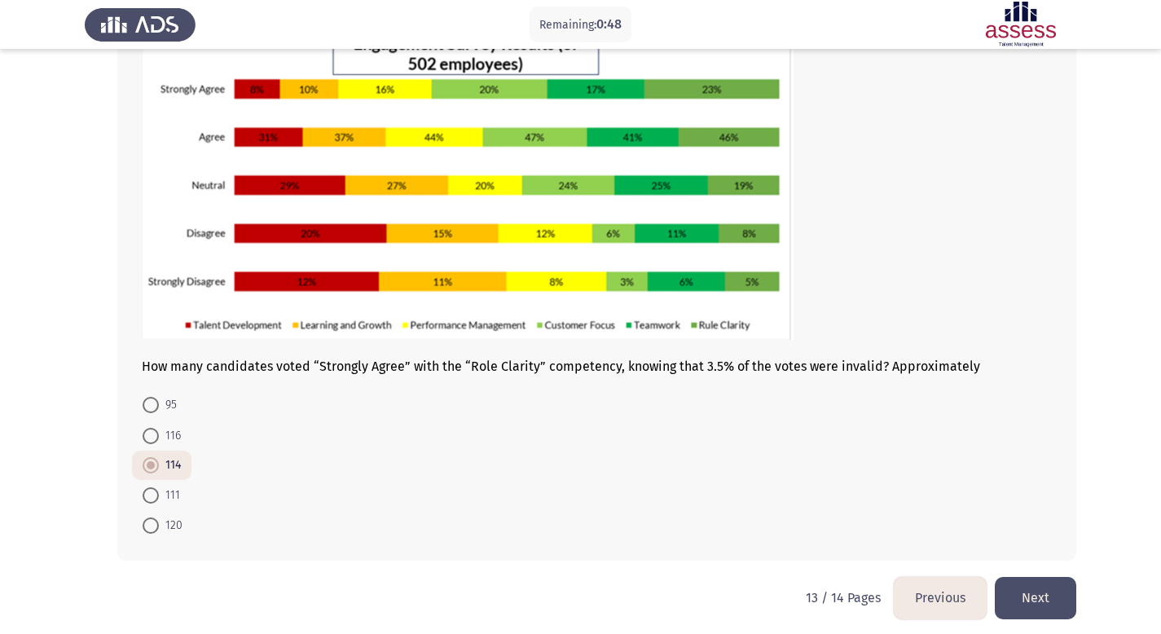
scroll to position [131, 0]
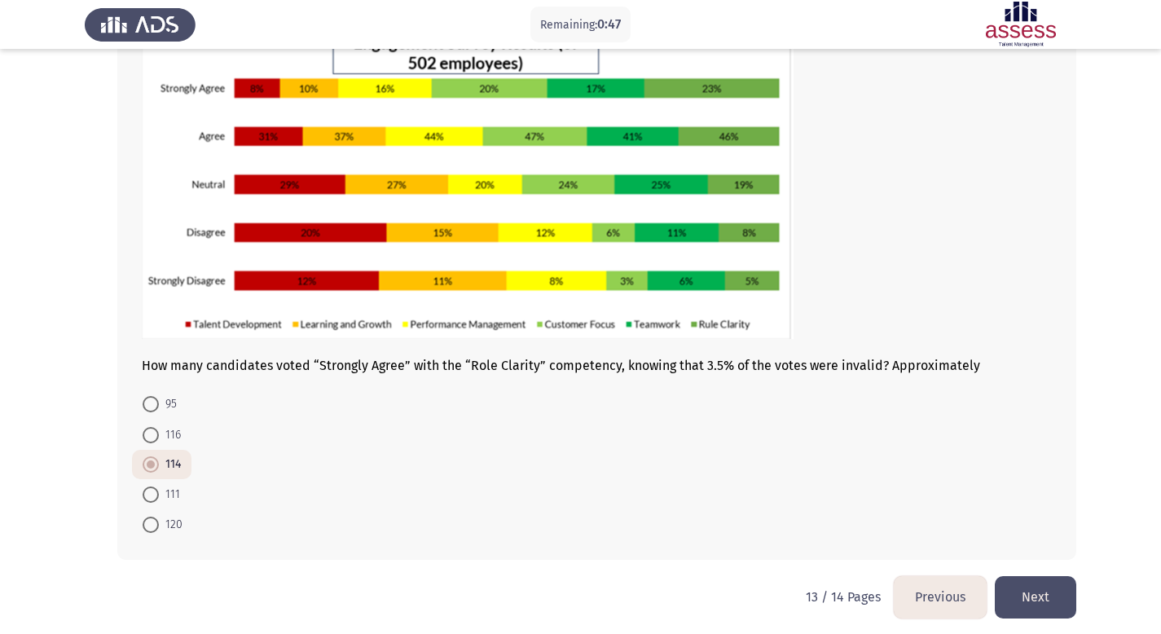
click at [147, 498] on span at bounding box center [151, 494] width 16 height 16
click at [147, 498] on input "111" at bounding box center [151, 494] width 16 height 16
radio input "true"
click at [1040, 611] on button "Next" at bounding box center [1034, 597] width 81 height 42
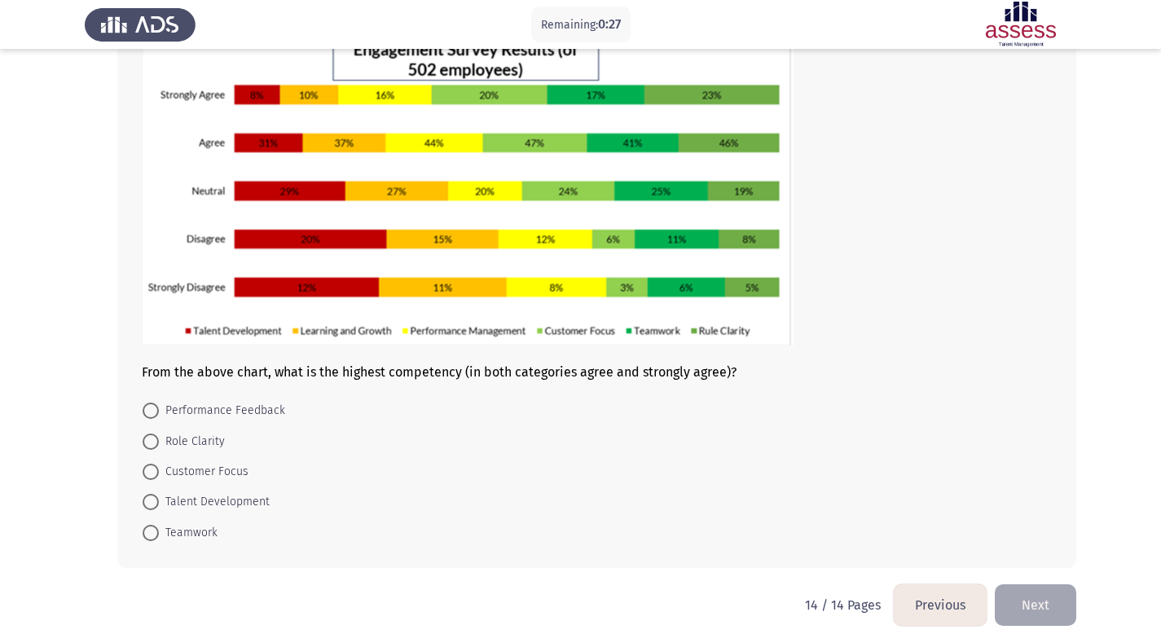
scroll to position [126, 0]
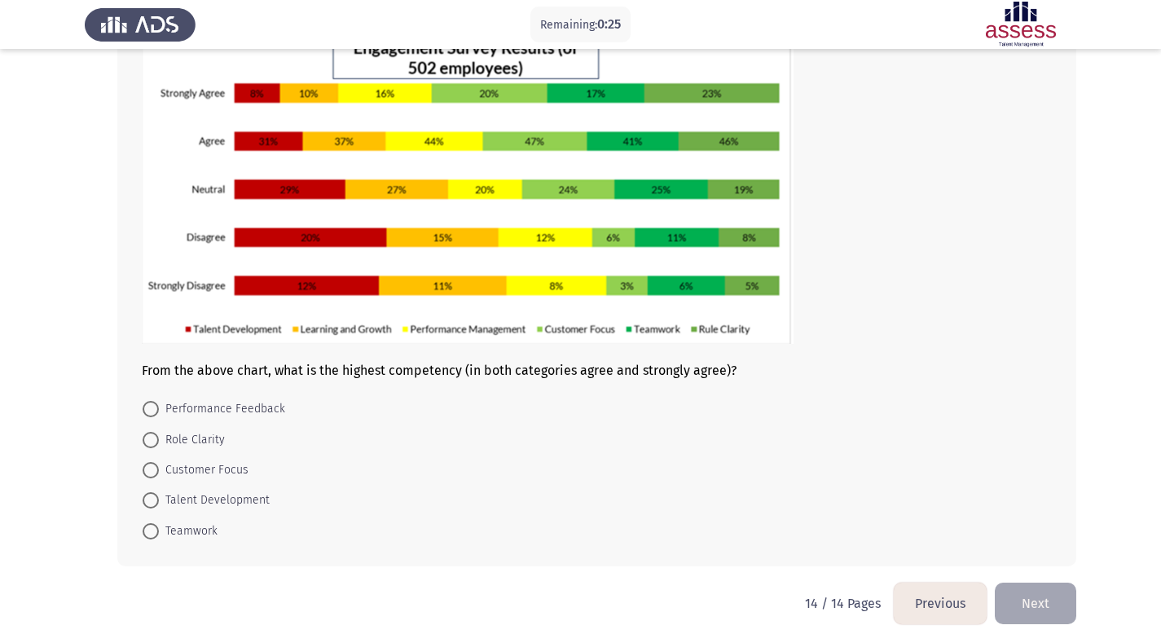
click at [186, 446] on span "Role Clarity" at bounding box center [192, 440] width 66 height 20
click at [159, 446] on input "Role Clarity" at bounding box center [151, 440] width 16 height 16
radio input "true"
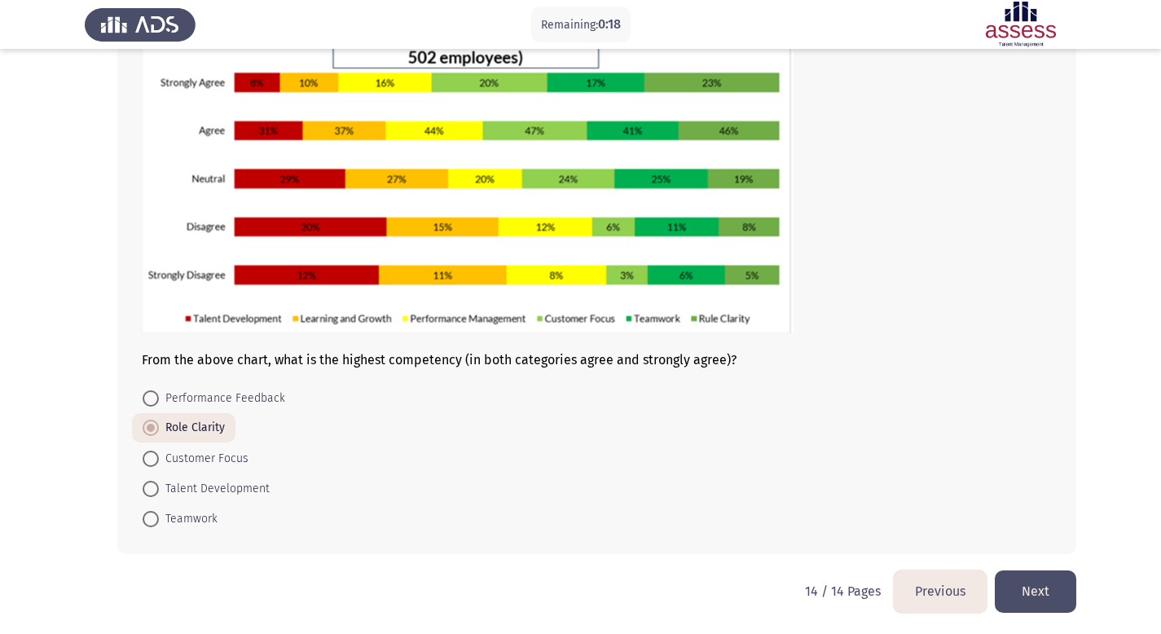
scroll to position [138, 0]
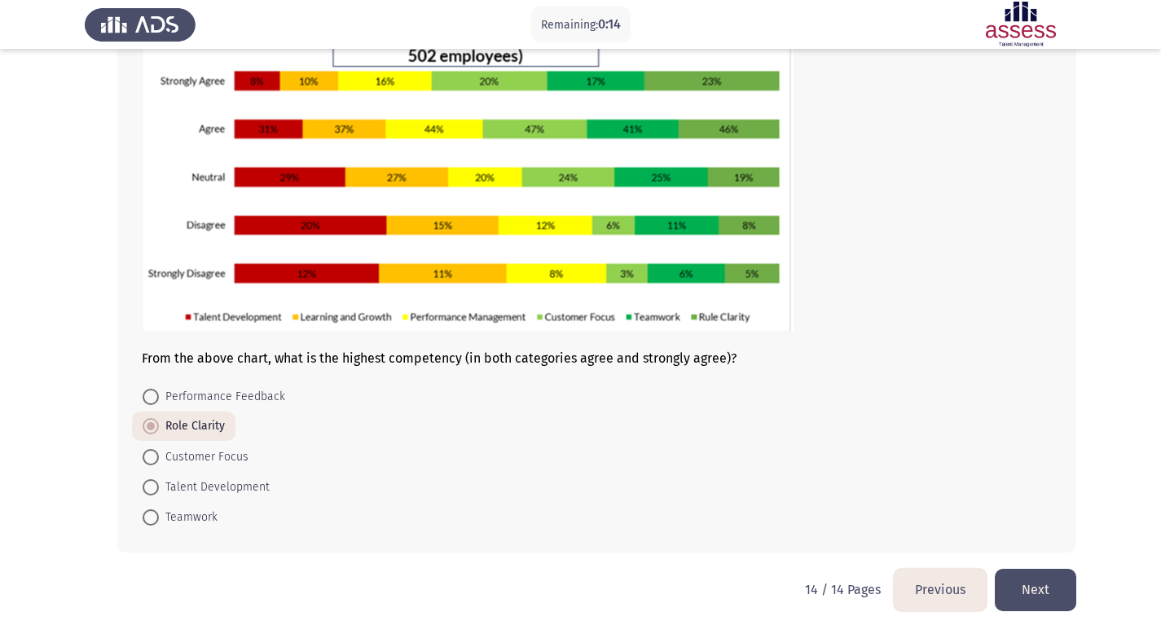
click at [1018, 589] on button "Next" at bounding box center [1034, 590] width 81 height 42
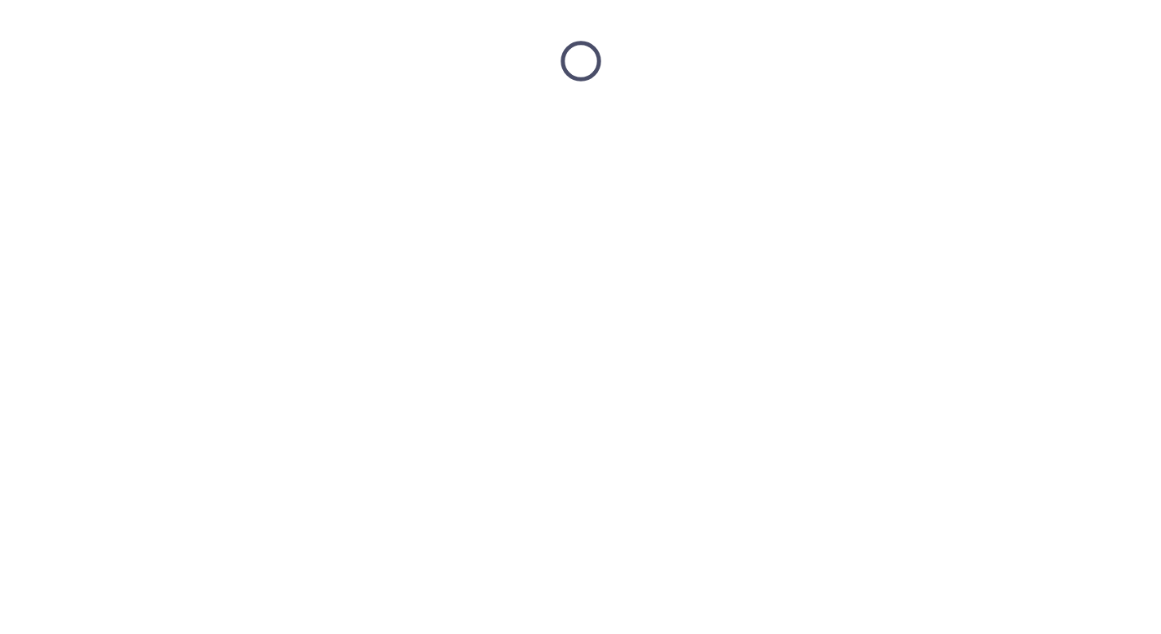
scroll to position [0, 0]
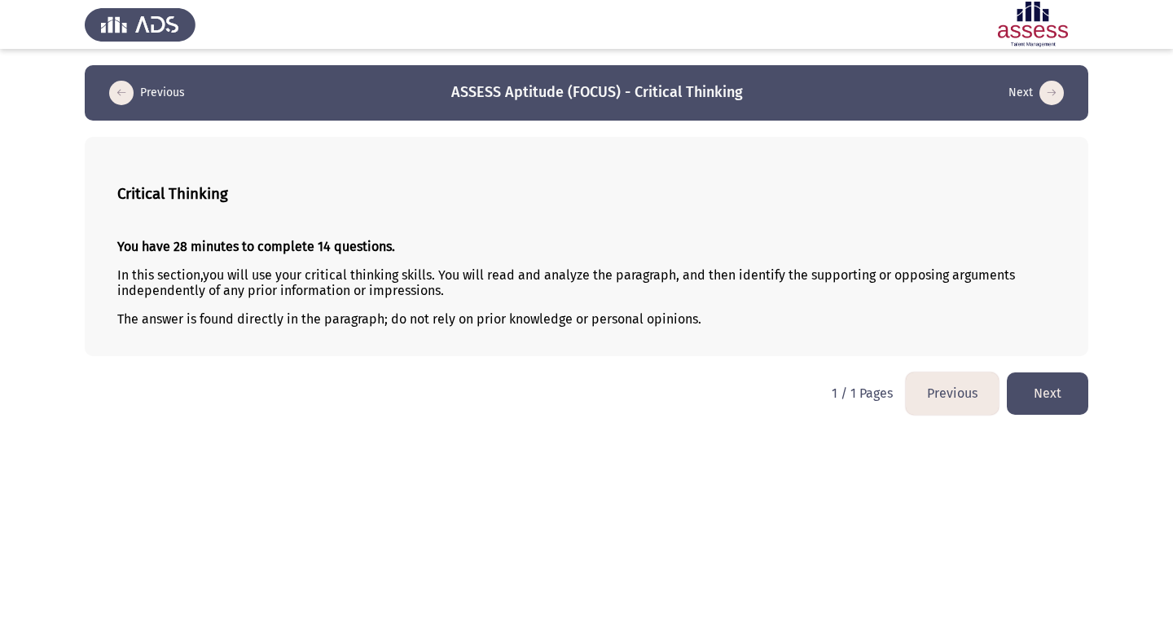
click at [1056, 393] on button "Next" at bounding box center [1047, 393] width 81 height 42
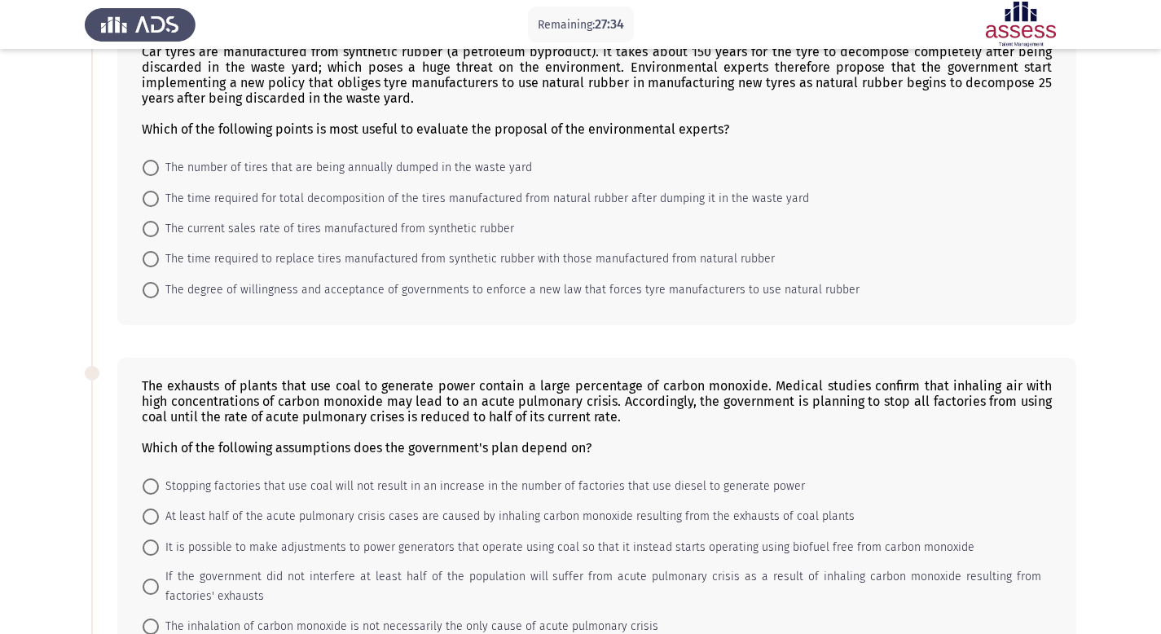
scroll to position [86, 0]
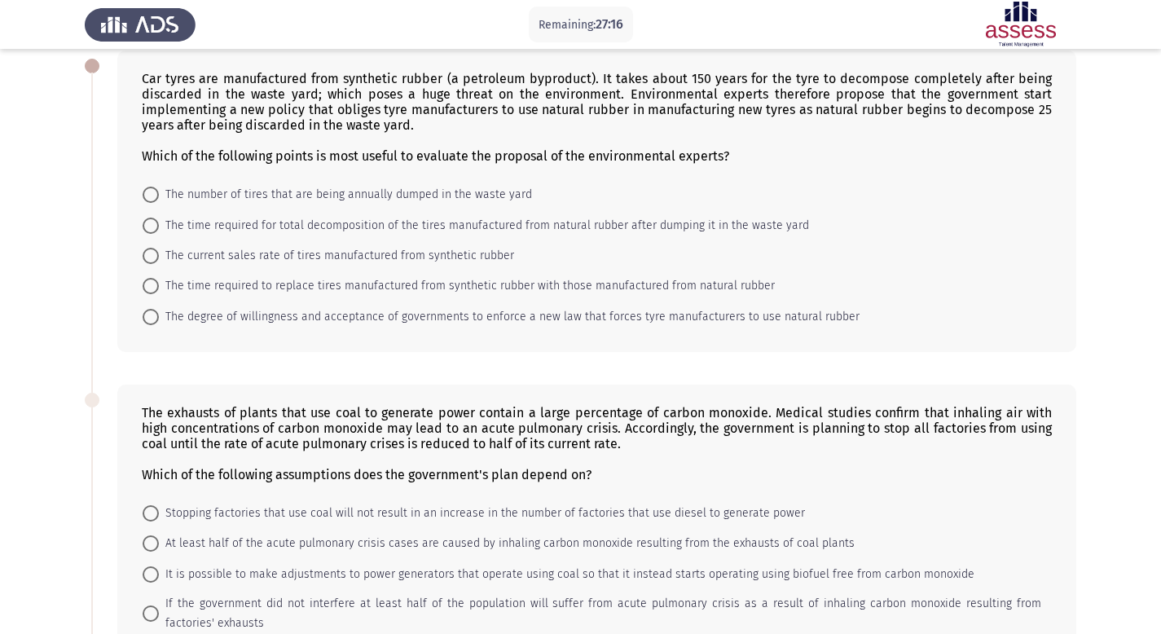
click at [450, 223] on span "The time required for total decomposition of the tires manufactured from natura…" at bounding box center [484, 226] width 650 height 20
click at [159, 223] on input "The time required for total decomposition of the tires manufactured from natura…" at bounding box center [151, 225] width 16 height 16
radio input "true"
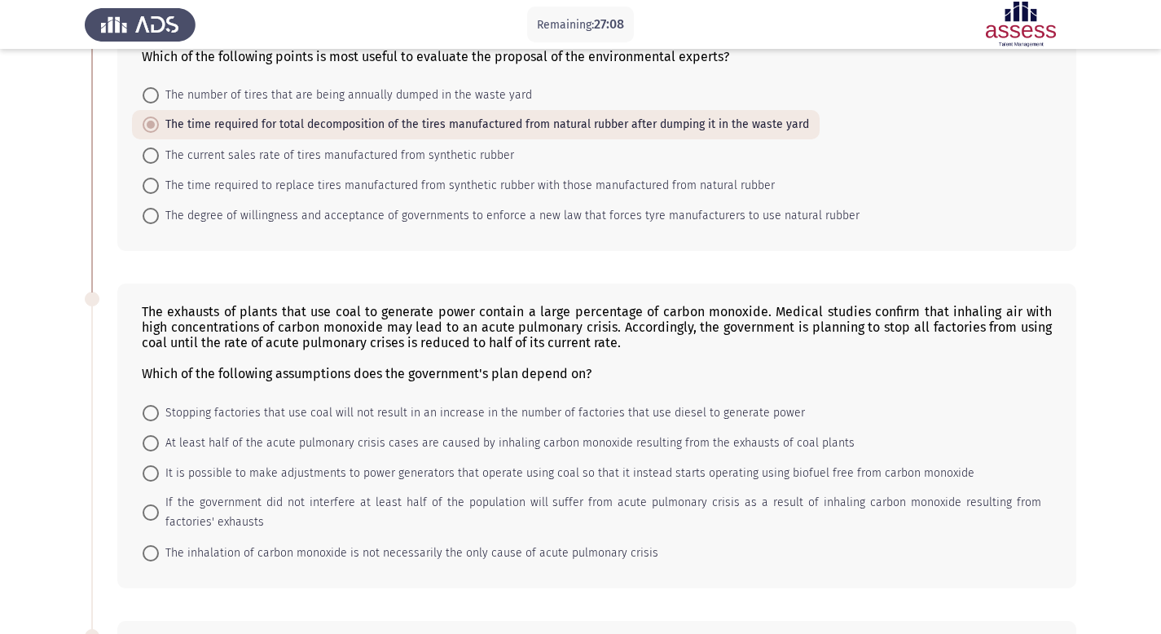
scroll to position [187, 0]
click at [450, 449] on span "At least half of the acute pulmonary crisis cases are caused by inhaling carbon…" at bounding box center [507, 442] width 696 height 20
click at [159, 449] on input "At least half of the acute pulmonary crisis cases are caused by inhaling carbon…" at bounding box center [151, 442] width 16 height 16
radio input "true"
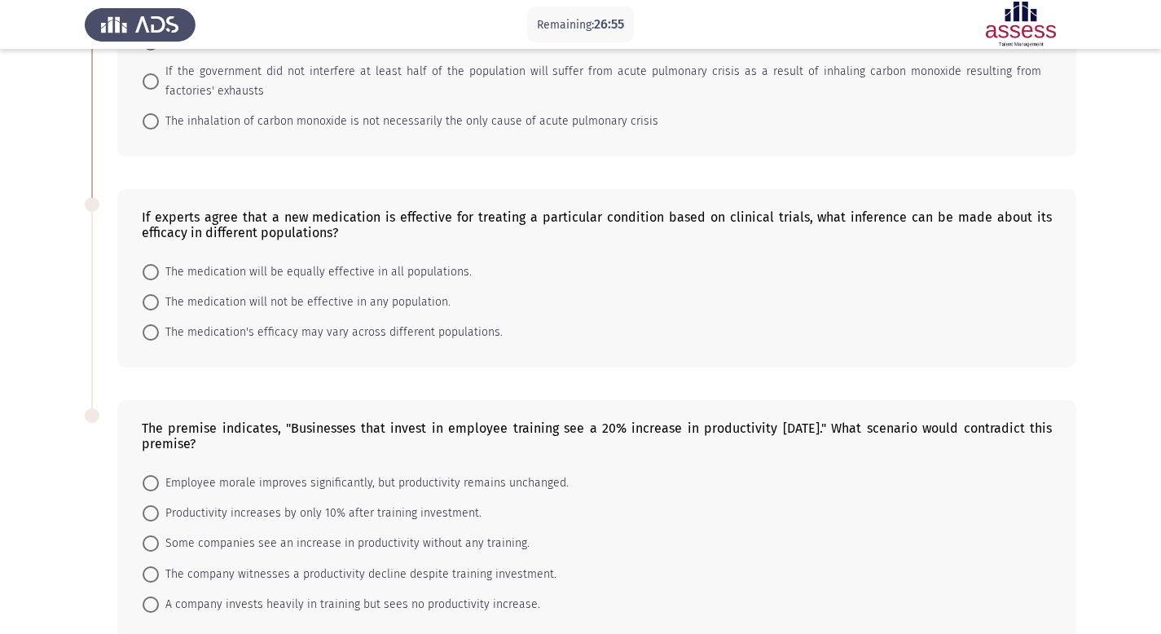
scroll to position [654, 0]
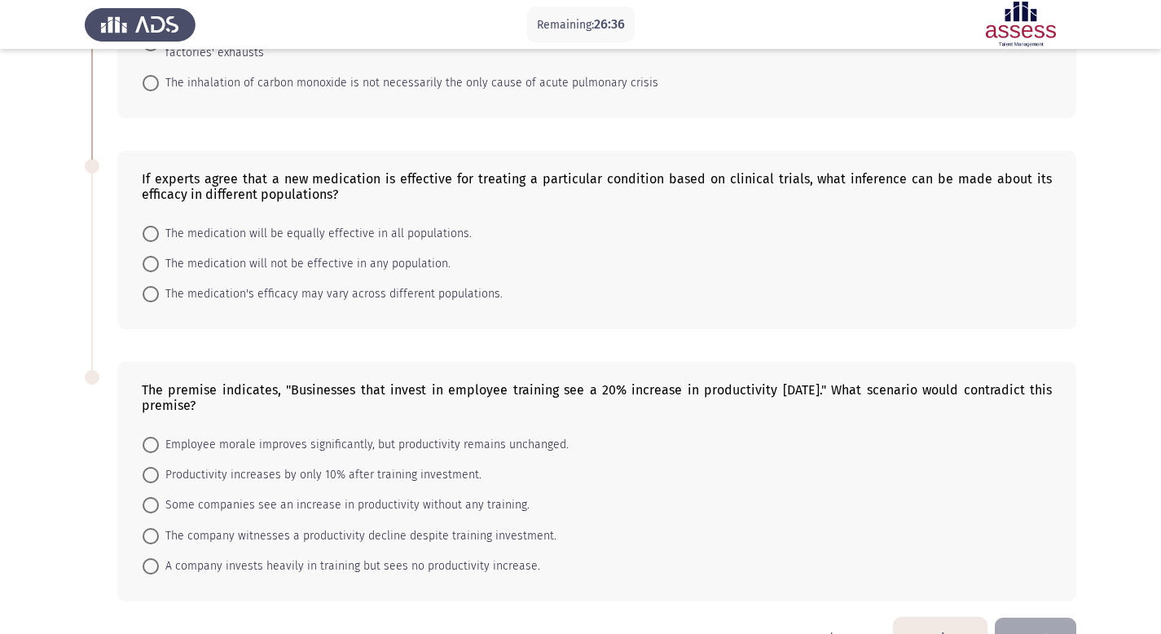
click at [330, 301] on span "The medication's efficacy may vary across different populations." at bounding box center [331, 294] width 344 height 20
click at [159, 301] on input "The medication's efficacy may vary across different populations." at bounding box center [151, 294] width 16 height 16
radio input "true"
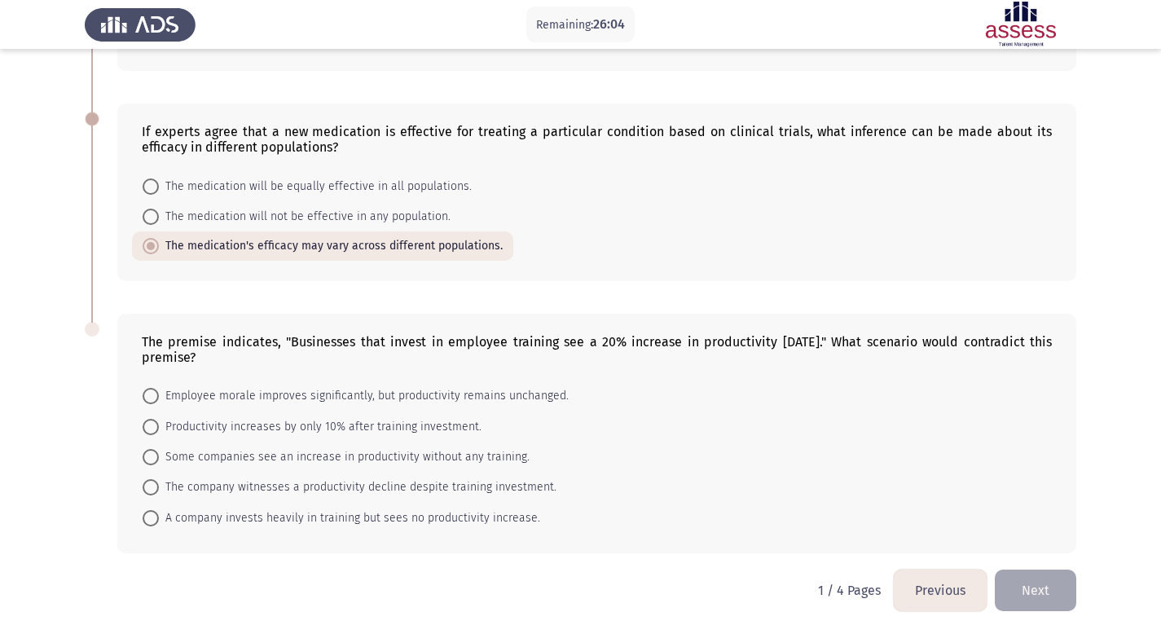
click at [451, 508] on span "A company invests heavily in training but sees no productivity increase." at bounding box center [349, 518] width 381 height 20
click at [159, 510] on input "A company invests heavily in training but sees no productivity increase." at bounding box center [151, 518] width 16 height 16
radio input "true"
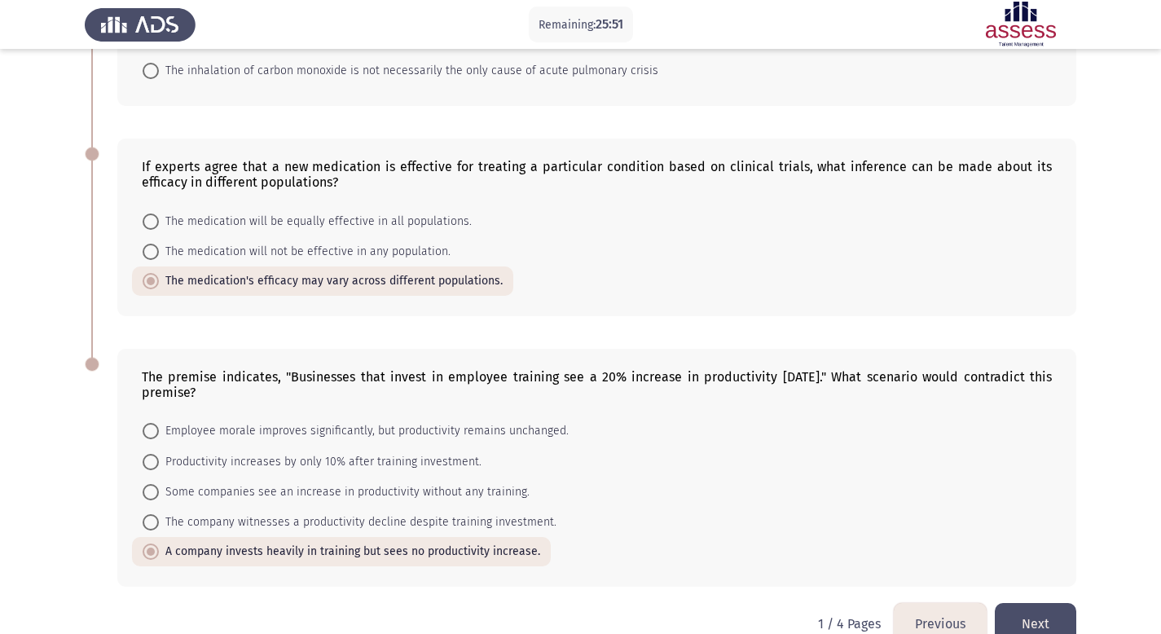
scroll to position [700, 0]
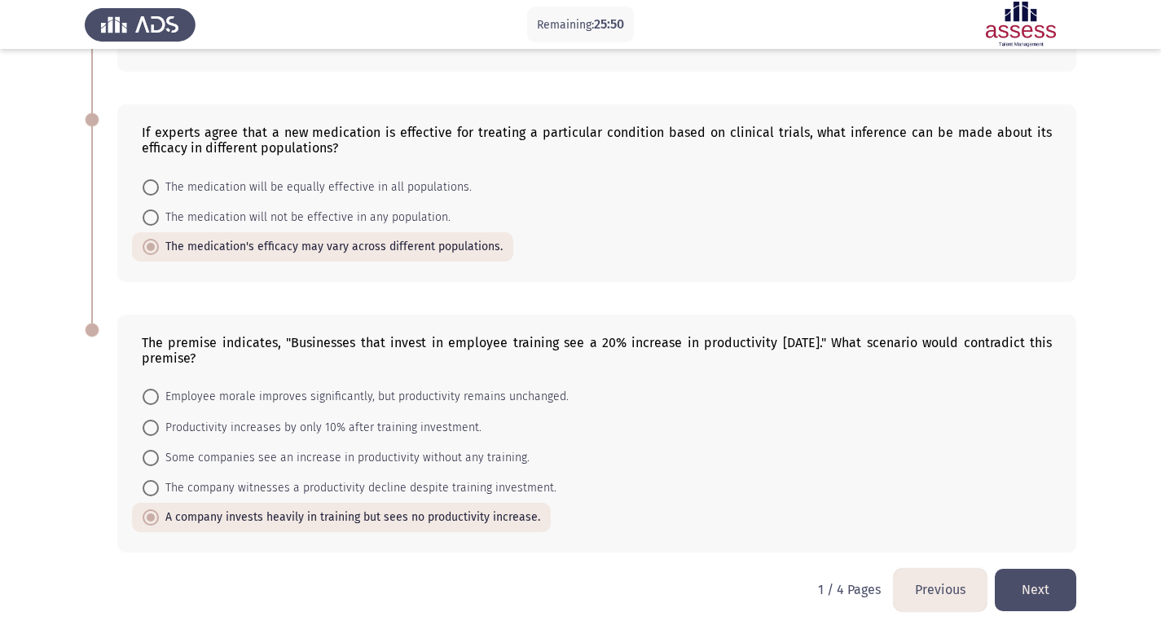
click at [1054, 599] on button "Next" at bounding box center [1034, 590] width 81 height 42
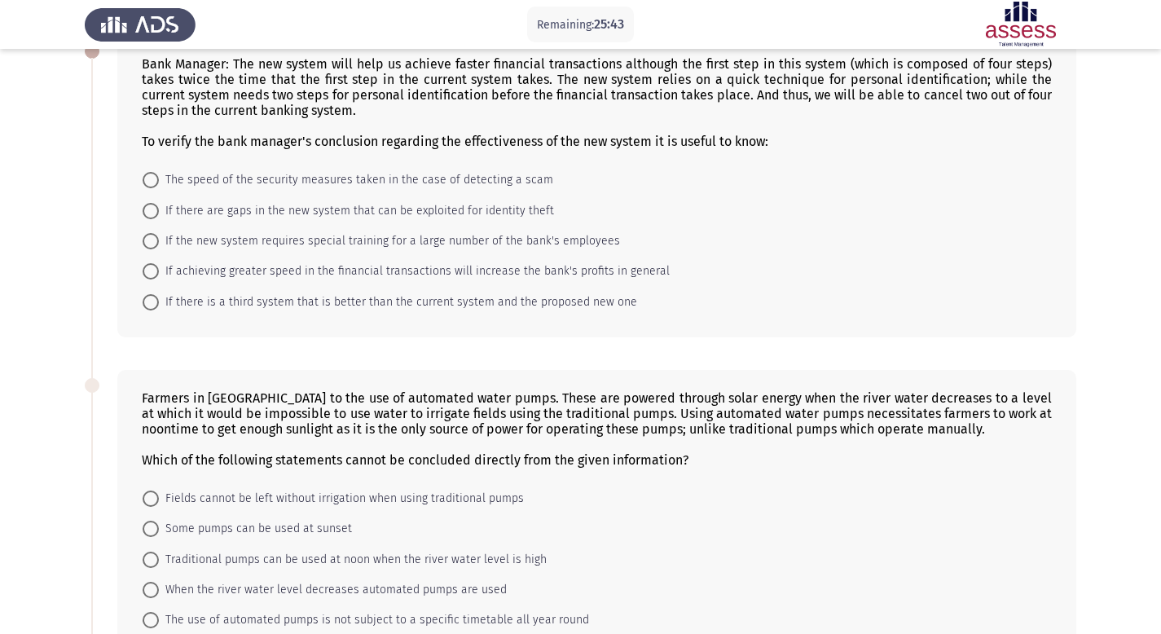
scroll to position [106, 0]
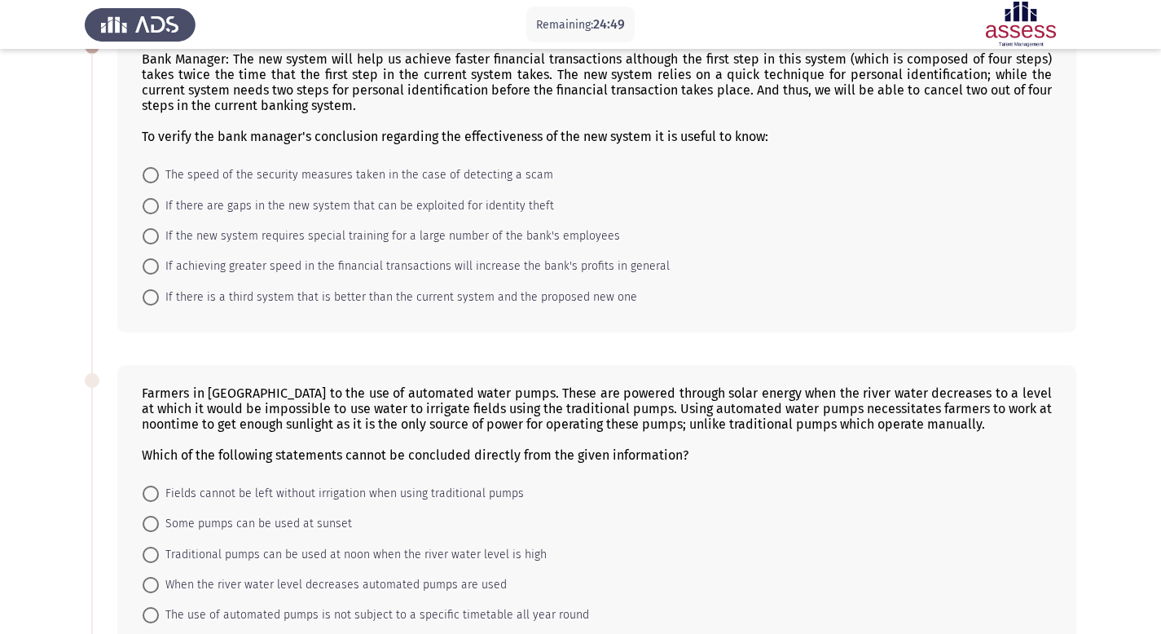
click at [501, 196] on span "If there are gaps in the new system that can be exploited for identity theft" at bounding box center [356, 206] width 395 height 20
click at [159, 198] on input "If there are gaps in the new system that can be exploited for identity theft" at bounding box center [151, 206] width 16 height 16
radio input "true"
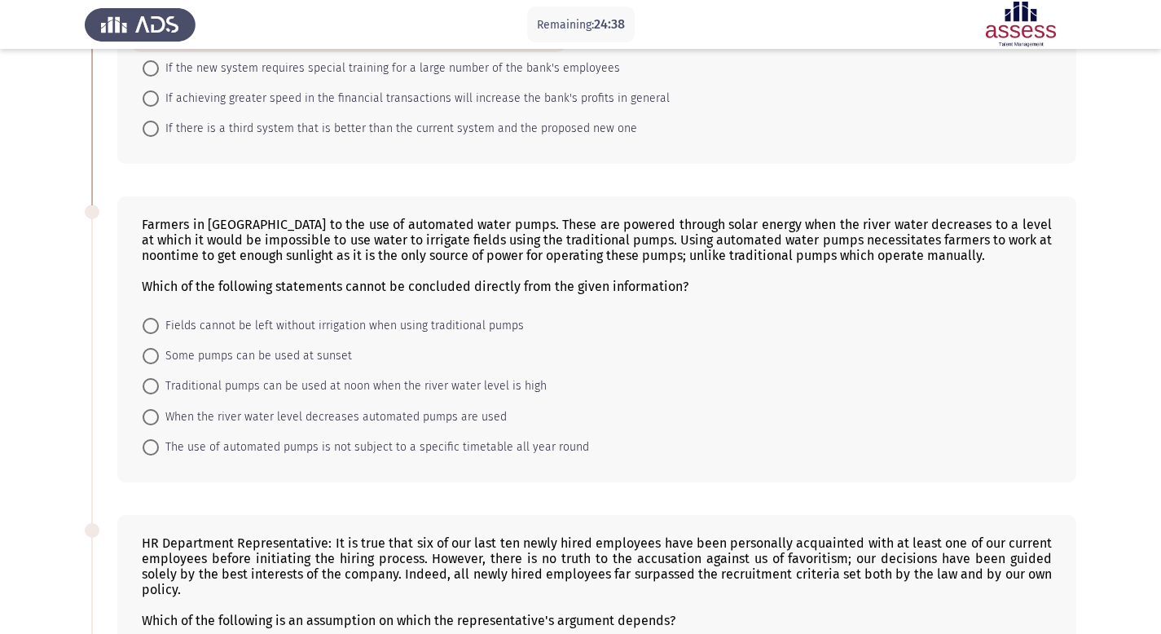
scroll to position [274, 0]
click at [429, 430] on mat-radio-button "The use of automated pumps is not subject to a specific timetable all year round" at bounding box center [366, 445] width 468 height 30
click at [431, 441] on span "The use of automated pumps is not subject to a specific timetable all year round" at bounding box center [374, 446] width 430 height 20
click at [159, 441] on input "The use of automated pumps is not subject to a specific timetable all year round" at bounding box center [151, 445] width 16 height 16
radio input "true"
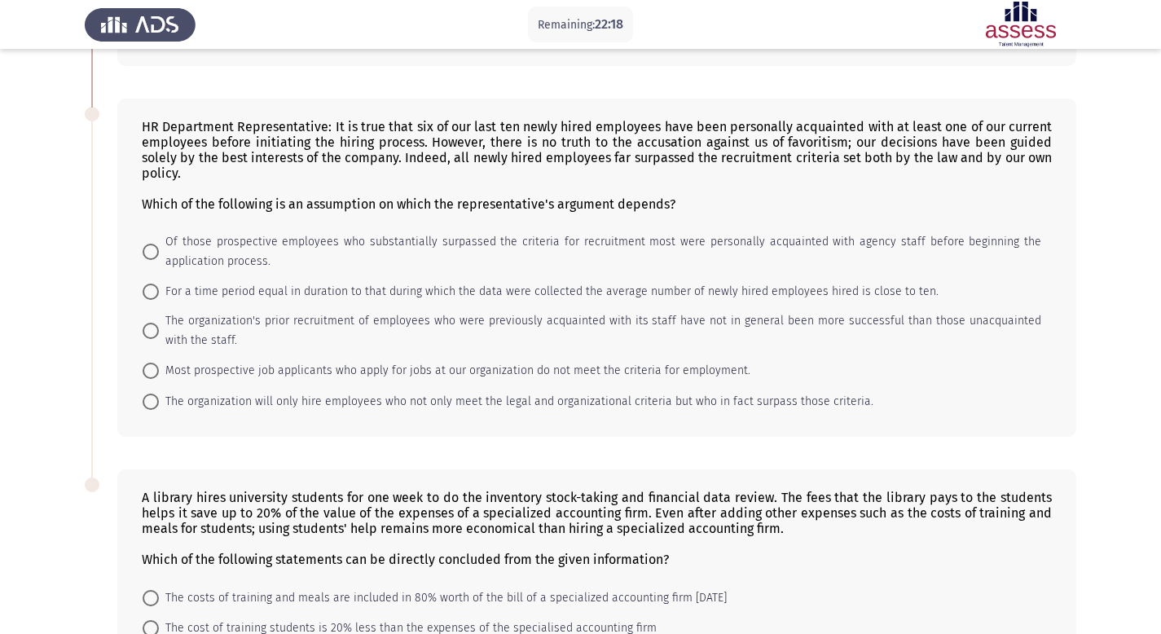
scroll to position [686, 0]
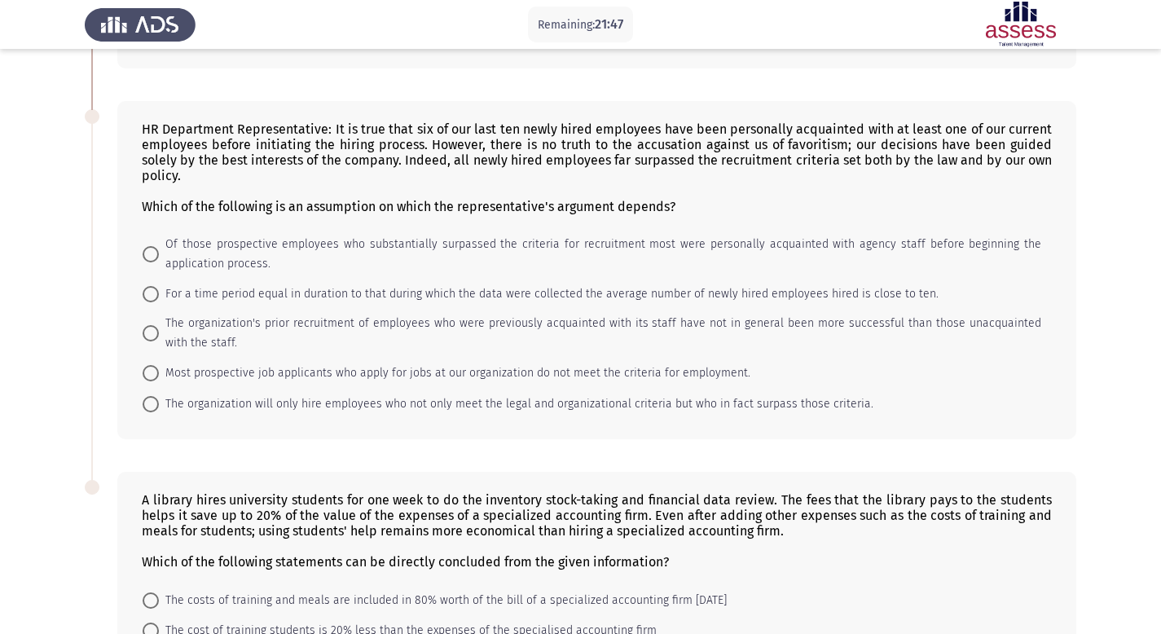
click at [484, 410] on span "The organization will only hire employees who not only meet the legal and organ…" at bounding box center [516, 404] width 714 height 20
click at [159, 410] on input "The organization will only hire employees who not only meet the legal and organ…" at bounding box center [151, 404] width 16 height 16
radio input "true"
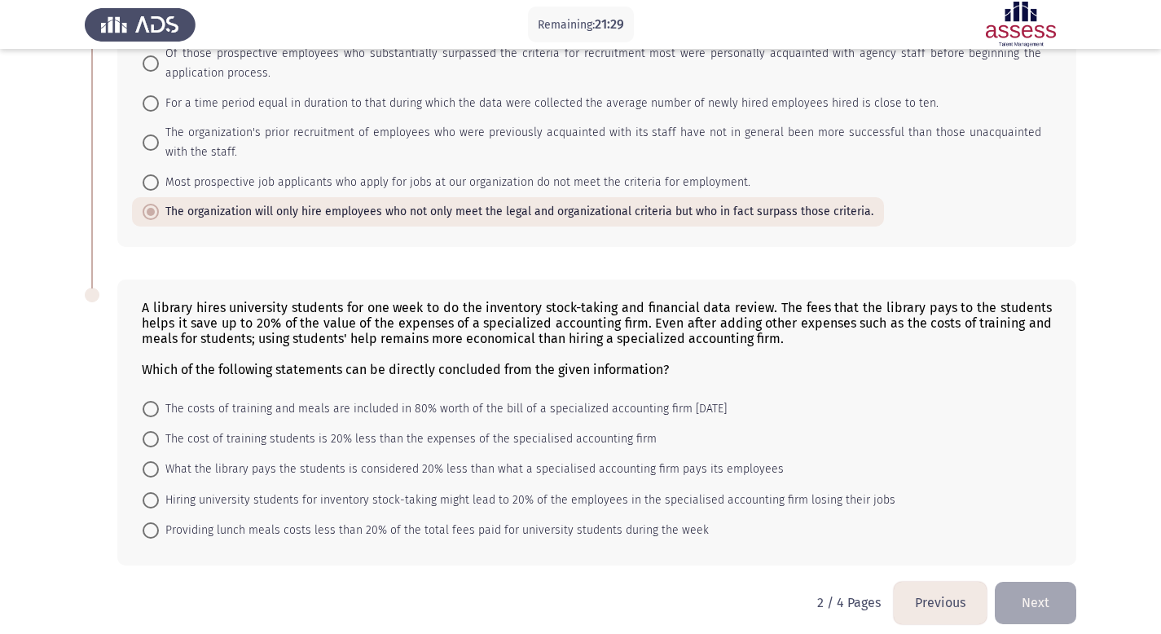
scroll to position [889, 0]
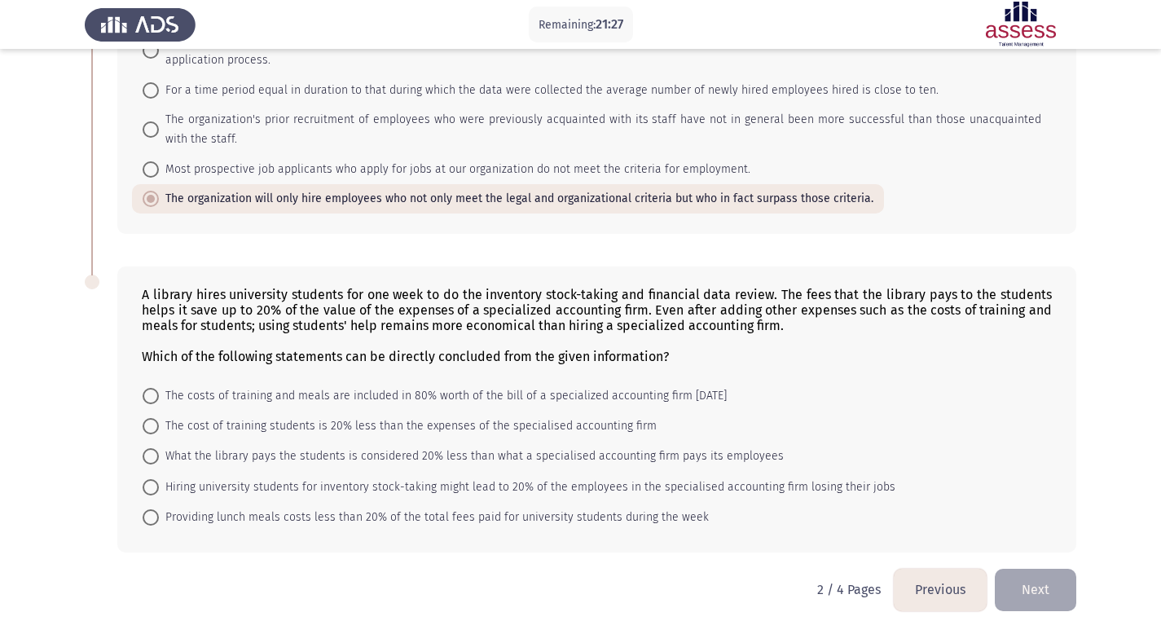
click at [400, 427] on span "The cost of training students is 20% less than the expenses of the specialised …" at bounding box center [408, 426] width 498 height 20
click at [159, 427] on input "The cost of training students is 20% less than the expenses of the specialised …" at bounding box center [151, 426] width 16 height 16
radio input "true"
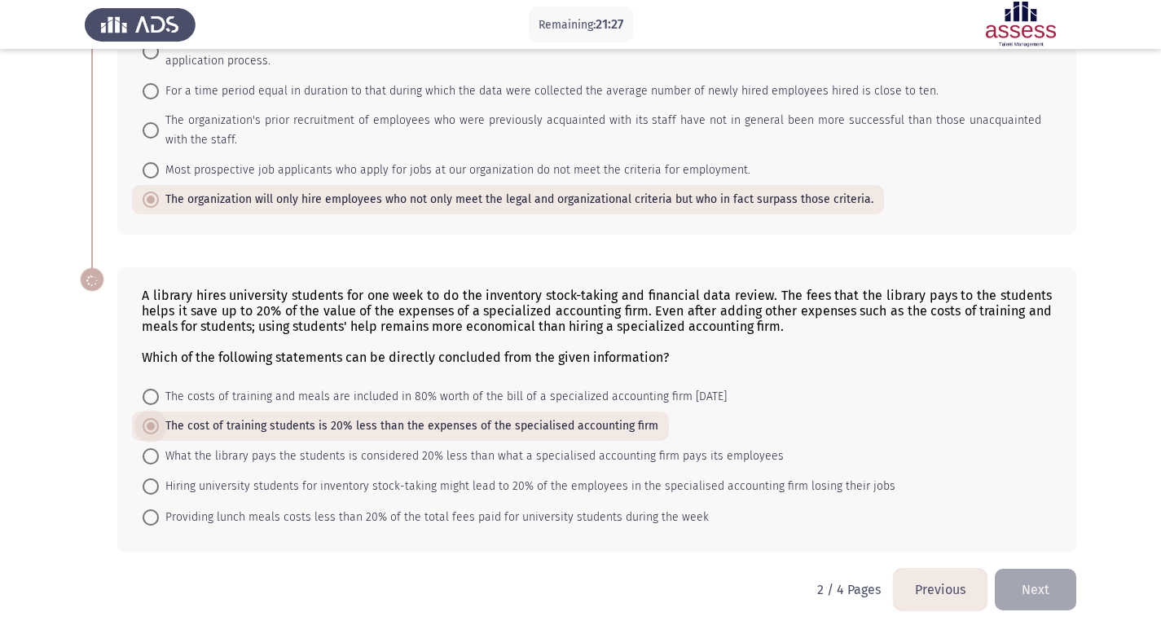
scroll to position [888, 0]
click at [1015, 589] on button "Next" at bounding box center [1034, 590] width 81 height 42
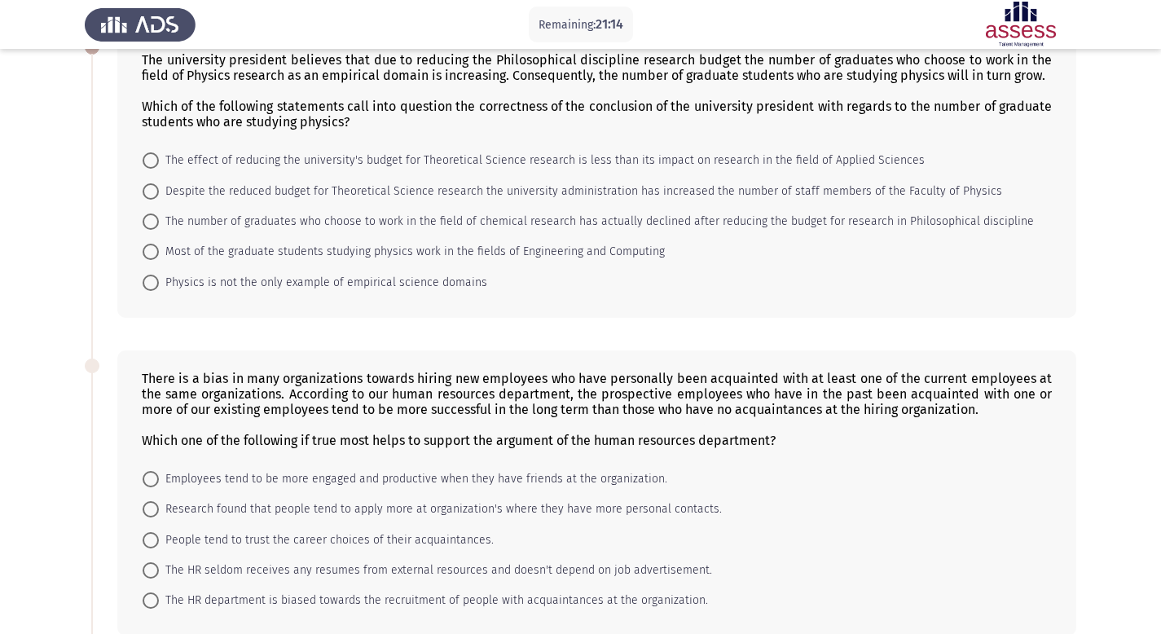
scroll to position [97, 0]
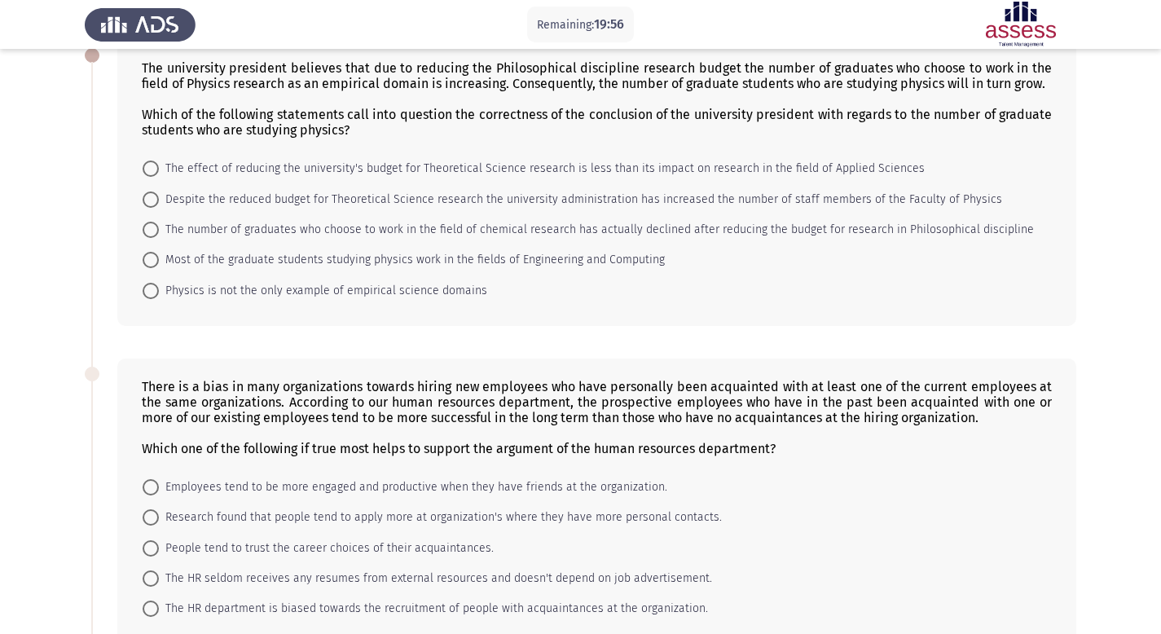
click at [532, 270] on span "Most of the graduate students studying physics work in the fields of Engineerin…" at bounding box center [412, 260] width 506 height 20
click at [159, 268] on input "Most of the graduate students studying physics work in the fields of Engineerin…" at bounding box center [151, 260] width 16 height 16
radio input "true"
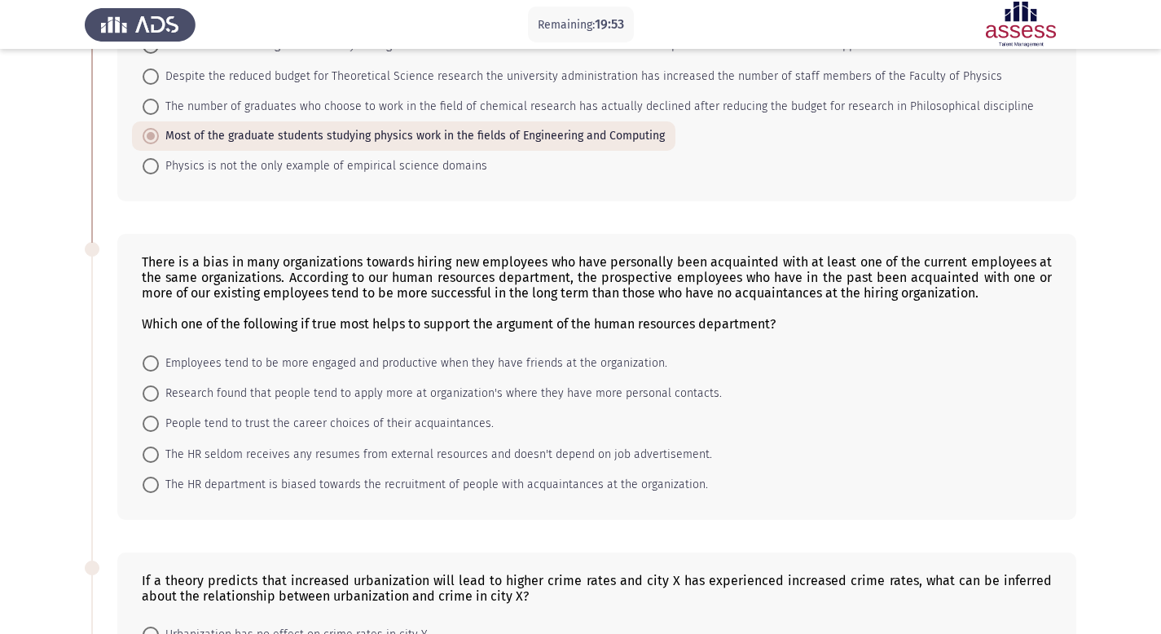
scroll to position [268, 0]
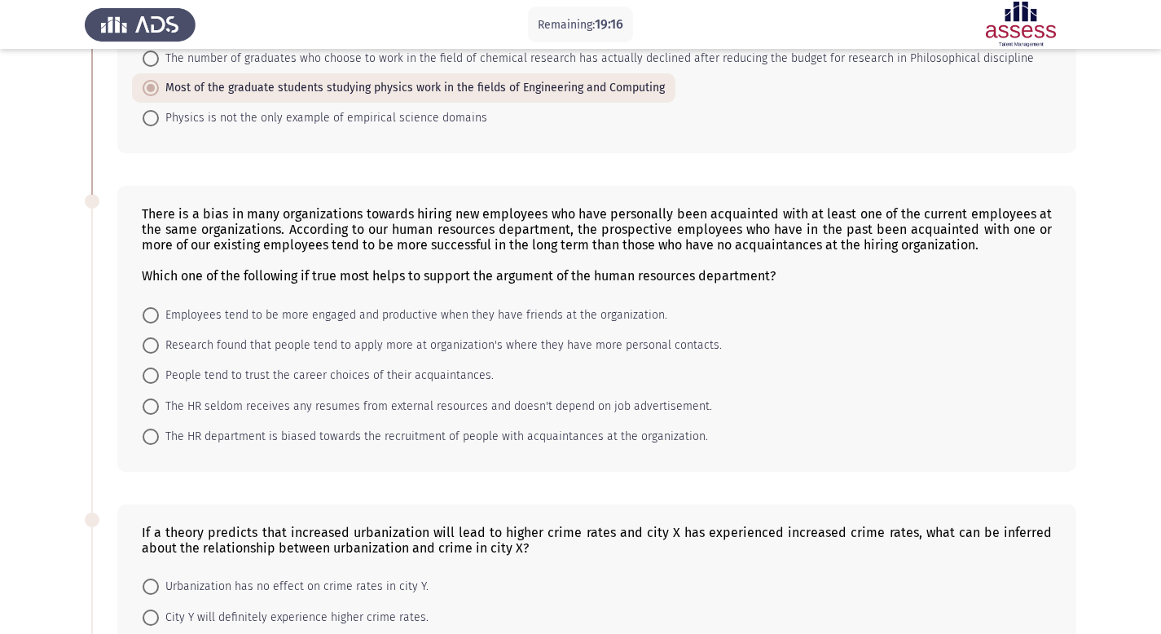
click at [570, 325] on span "Employees tend to be more engaged and productive when they have friends at the …" at bounding box center [413, 315] width 508 height 20
click at [159, 323] on input "Employees tend to be more engaged and productive when they have friends at the …" at bounding box center [151, 315] width 16 height 16
radio input "true"
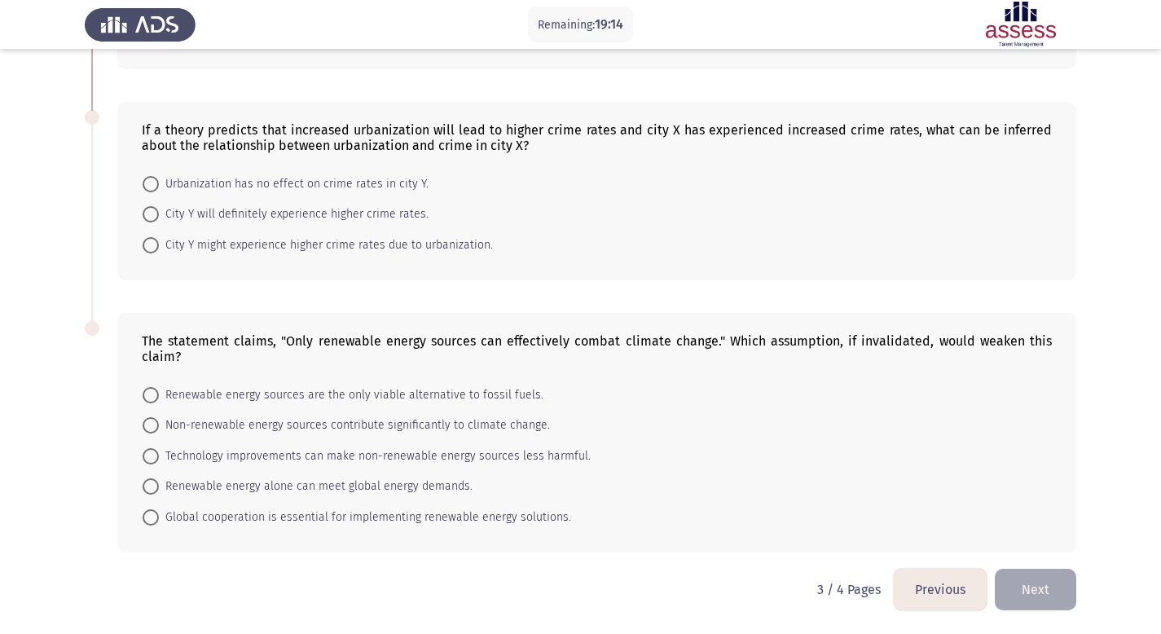
scroll to position [684, 0]
click at [395, 258] on mat-radio-button "City Y might experience higher crime rates due to urbanization." at bounding box center [317, 244] width 371 height 30
click at [393, 248] on span "City Y might experience higher crime rates due to urbanization." at bounding box center [326, 245] width 334 height 20
click at [159, 248] on input "City Y might experience higher crime rates due to urbanization." at bounding box center [151, 245] width 16 height 16
radio input "true"
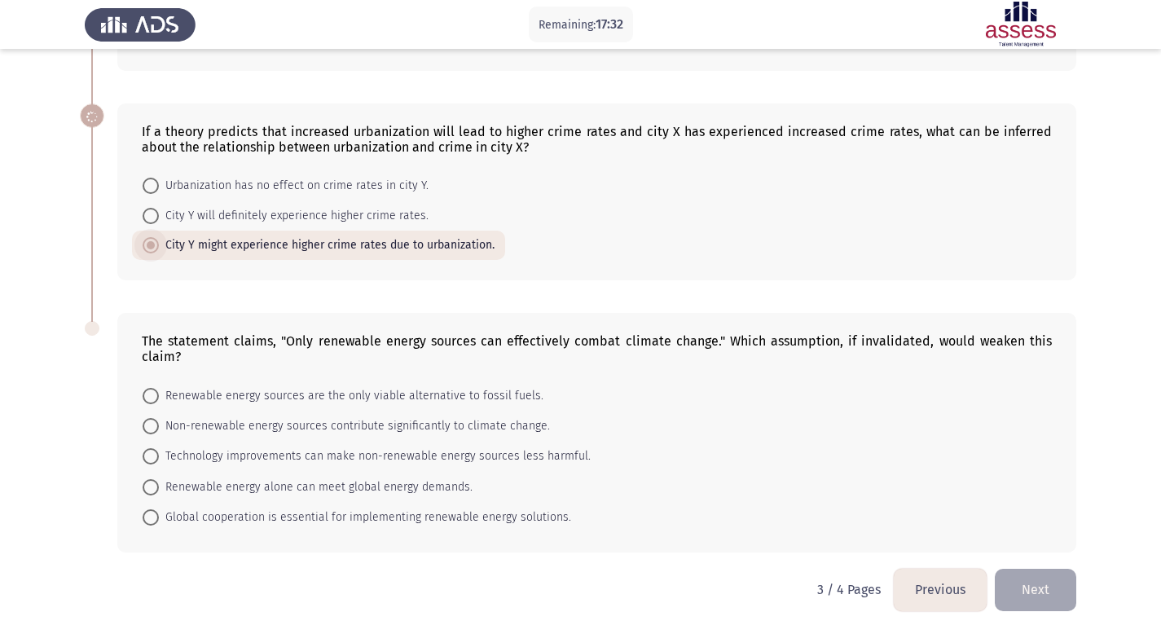
scroll to position [683, 0]
click at [502, 446] on span "Technology improvements can make non-renewable energy sources less harmful." at bounding box center [375, 456] width 432 height 20
click at [159, 448] on input "Technology improvements can make non-renewable energy sources less harmful." at bounding box center [151, 456] width 16 height 16
radio input "true"
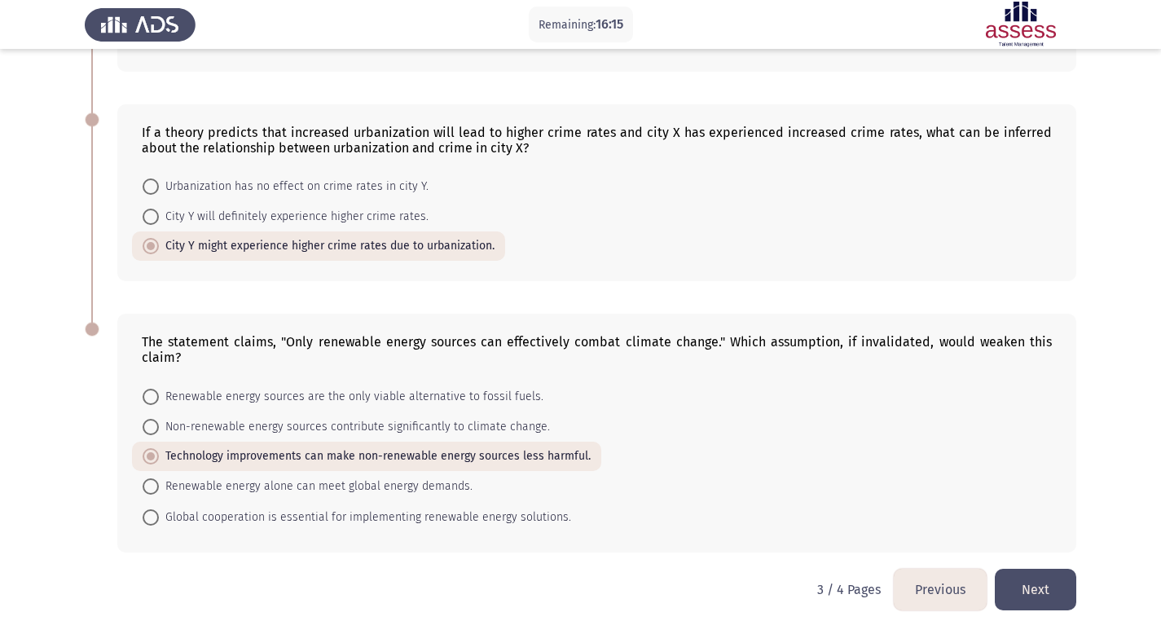
click at [432, 406] on span "Renewable energy sources are the only viable alternative to fossil fuels." at bounding box center [351, 397] width 384 height 20
click at [159, 405] on input "Renewable energy sources are the only viable alternative to fossil fuels." at bounding box center [151, 397] width 16 height 16
radio input "true"
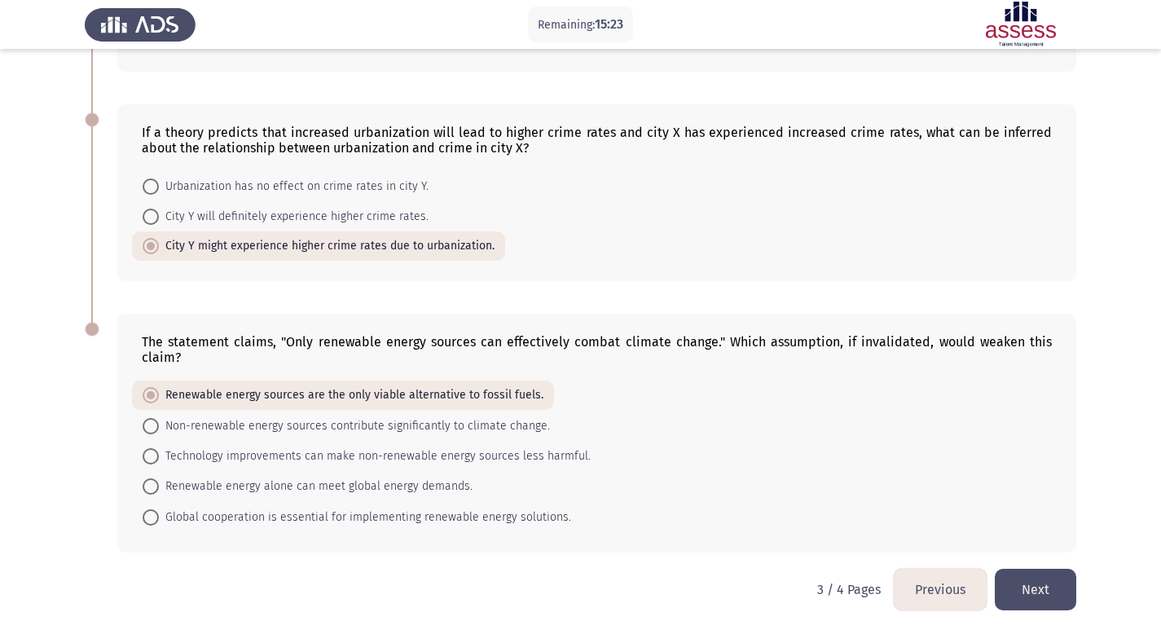
click at [428, 495] on span "Renewable energy alone can meet global energy demands." at bounding box center [316, 486] width 314 height 20
click at [159, 494] on input "Renewable energy alone can meet global energy demands." at bounding box center [151, 486] width 16 height 16
radio input "true"
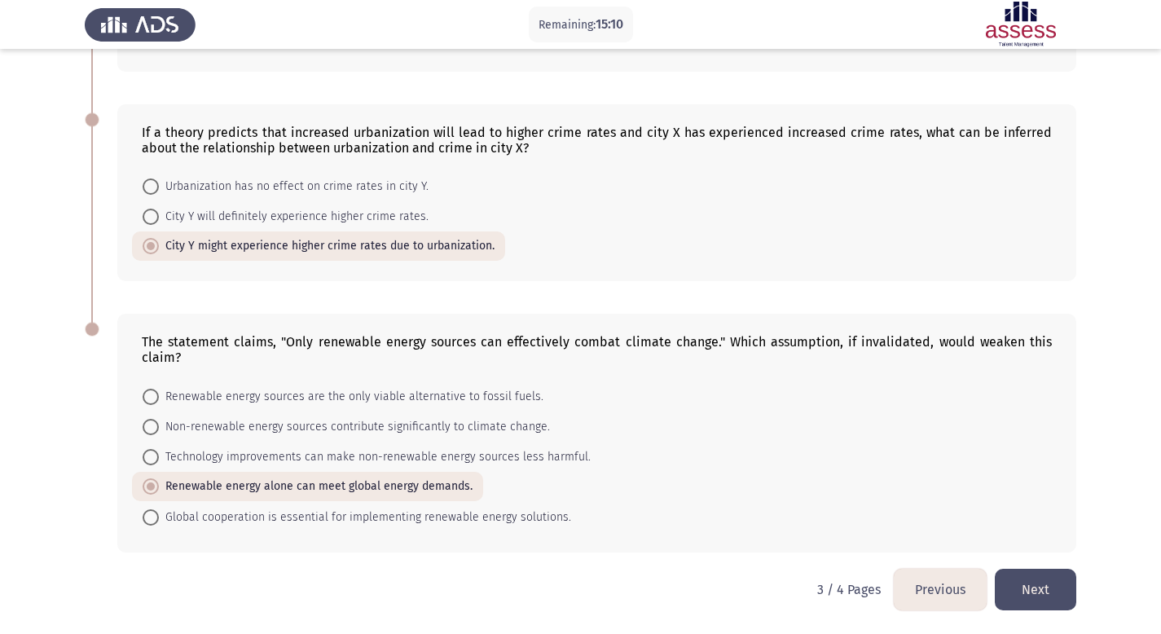
click at [453, 399] on span "Renewable energy sources are the only viable alternative to fossil fuels." at bounding box center [351, 397] width 384 height 20
click at [159, 399] on input "Renewable energy sources are the only viable alternative to fossil fuels." at bounding box center [151, 397] width 16 height 16
radio input "true"
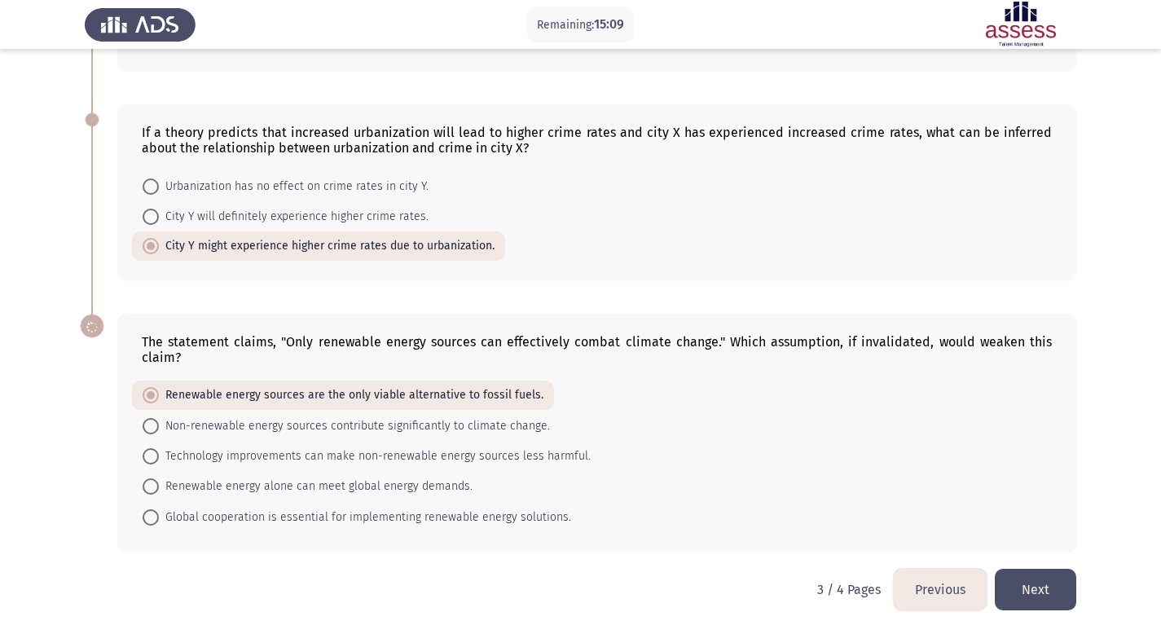
click at [1052, 599] on button "Next" at bounding box center [1034, 590] width 81 height 42
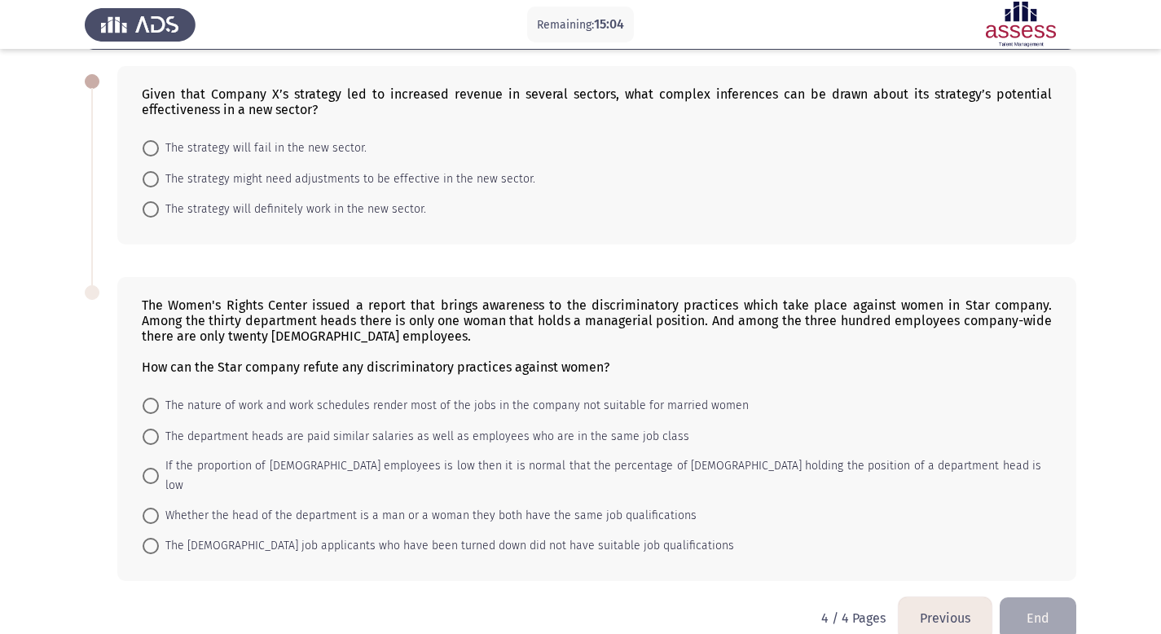
scroll to position [68, 0]
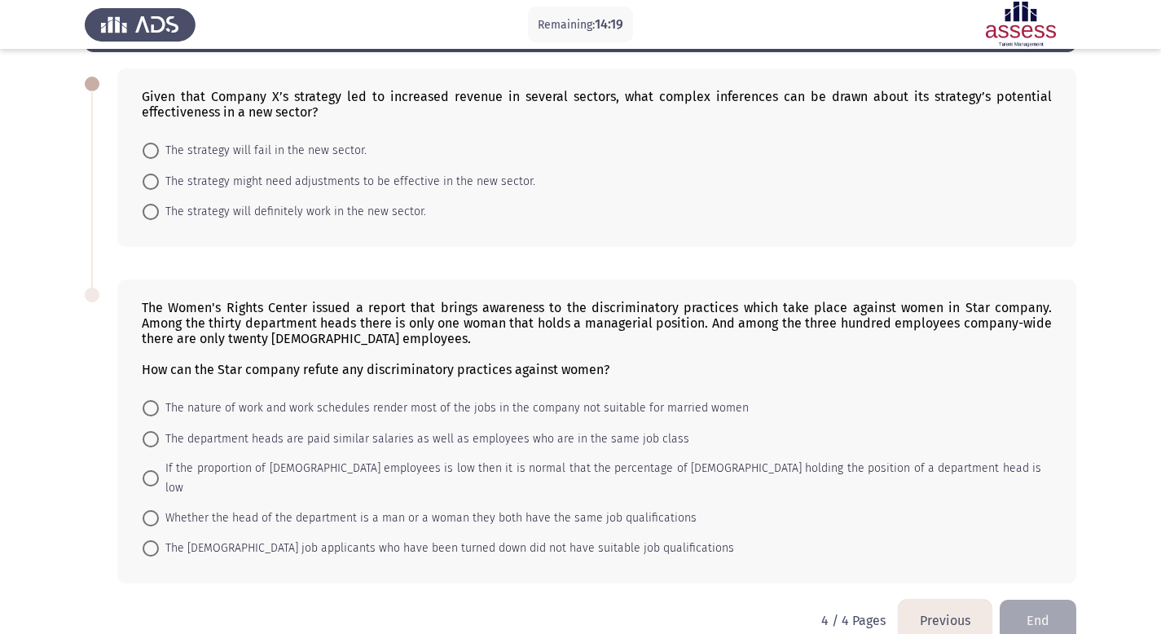
click at [346, 182] on span "The strategy might need adjustments to be effective in the new sector." at bounding box center [347, 182] width 376 height 20
click at [159, 182] on input "The strategy might need adjustments to be effective in the new sector." at bounding box center [151, 181] width 16 height 16
radio input "true"
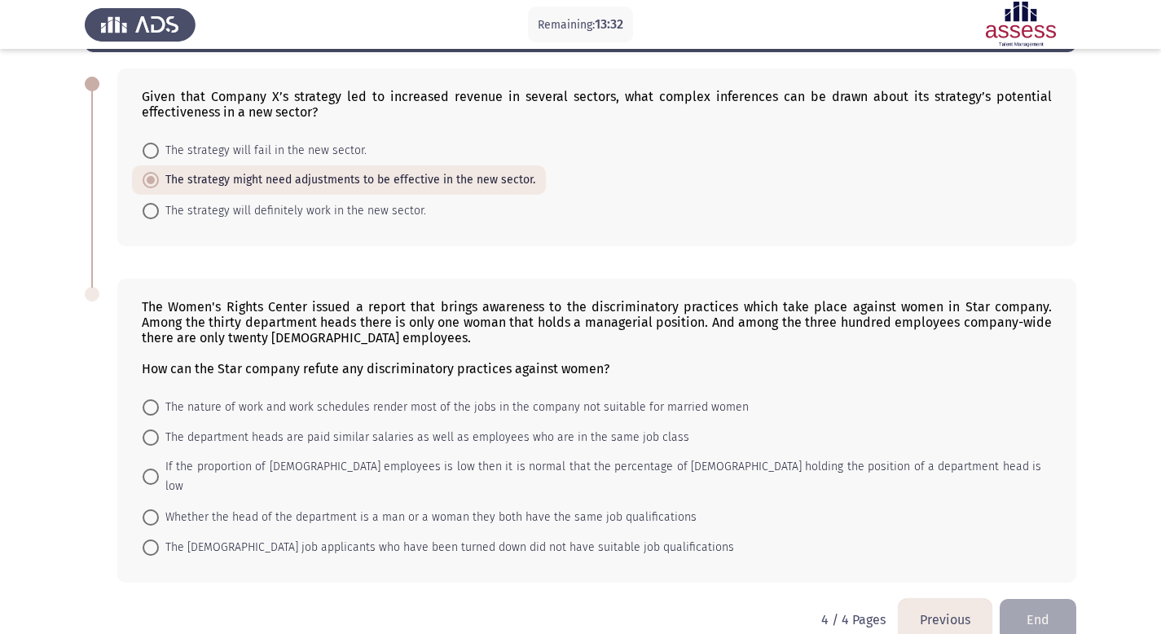
click at [456, 507] on span "Whether the head of the department is a man or a woman they both have the same …" at bounding box center [428, 517] width 538 height 20
click at [159, 509] on input "Whether the head of the department is a man or a woman they both have the same …" at bounding box center [151, 517] width 16 height 16
radio input "true"
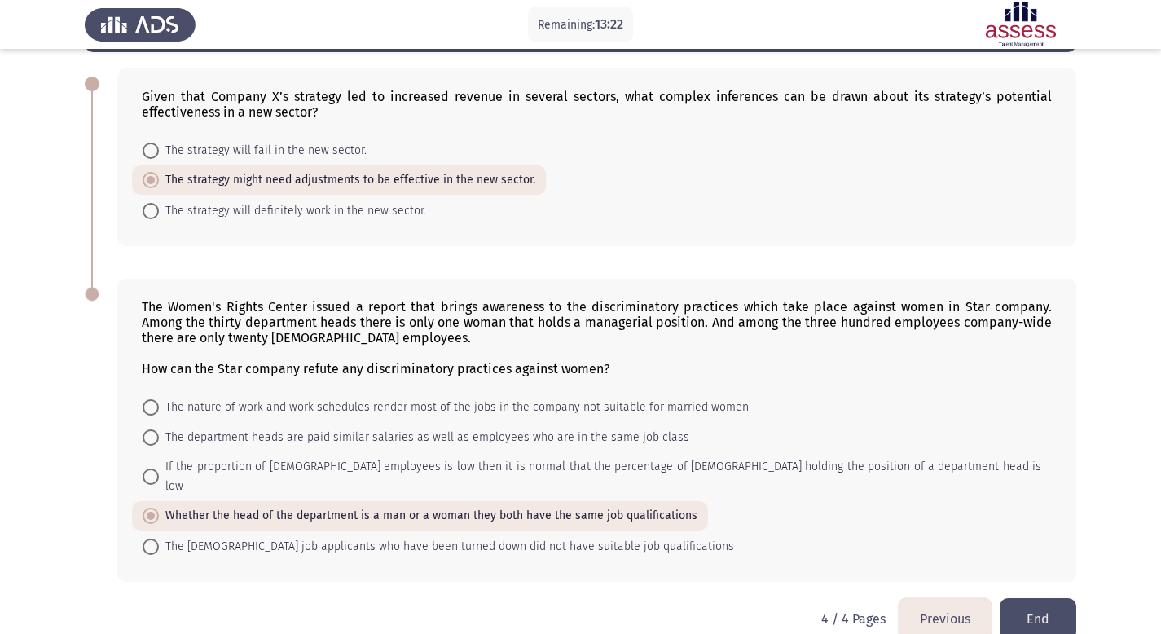
click at [1051, 598] on button "End" at bounding box center [1037, 619] width 77 height 42
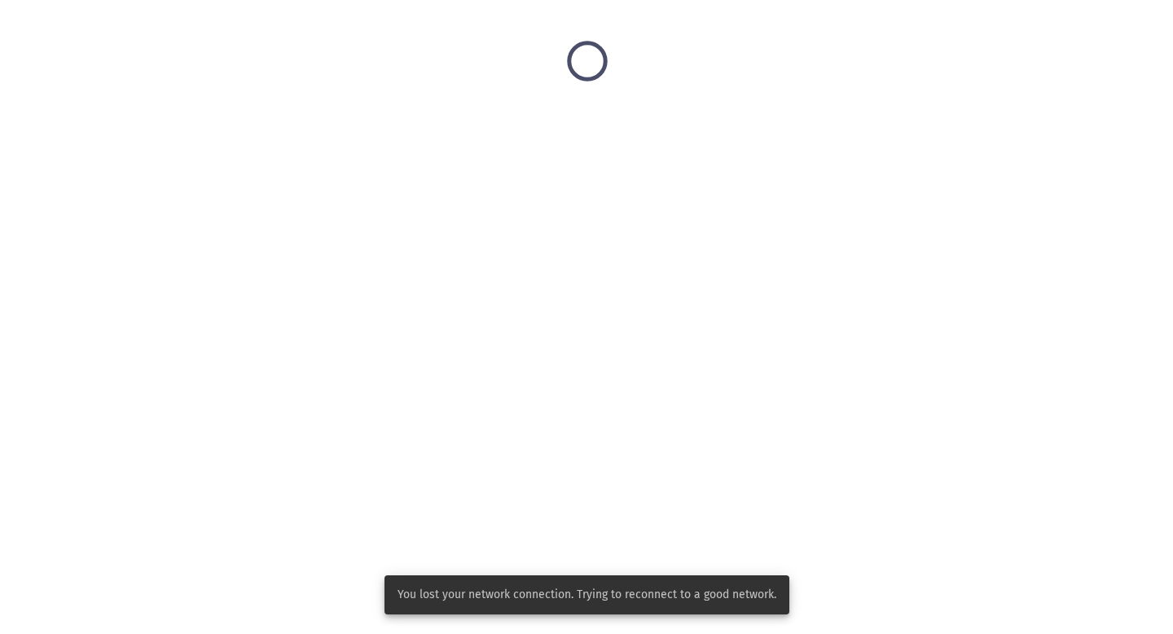
scroll to position [0, 0]
